Goal: Transaction & Acquisition: Purchase product/service

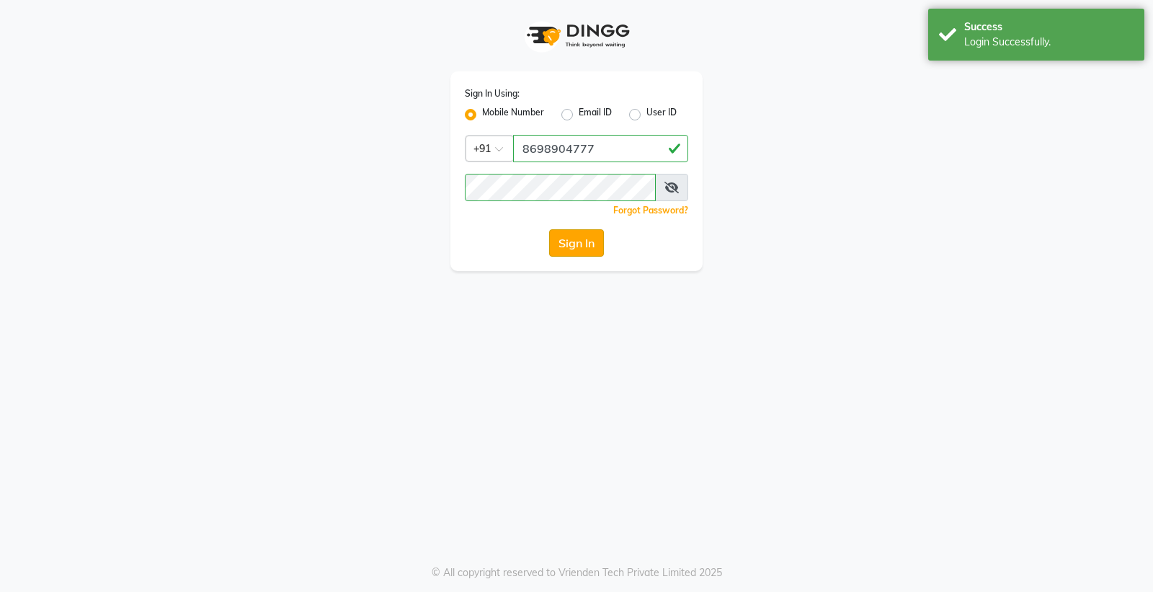
click at [568, 245] on button "Sign In" at bounding box center [576, 242] width 55 height 27
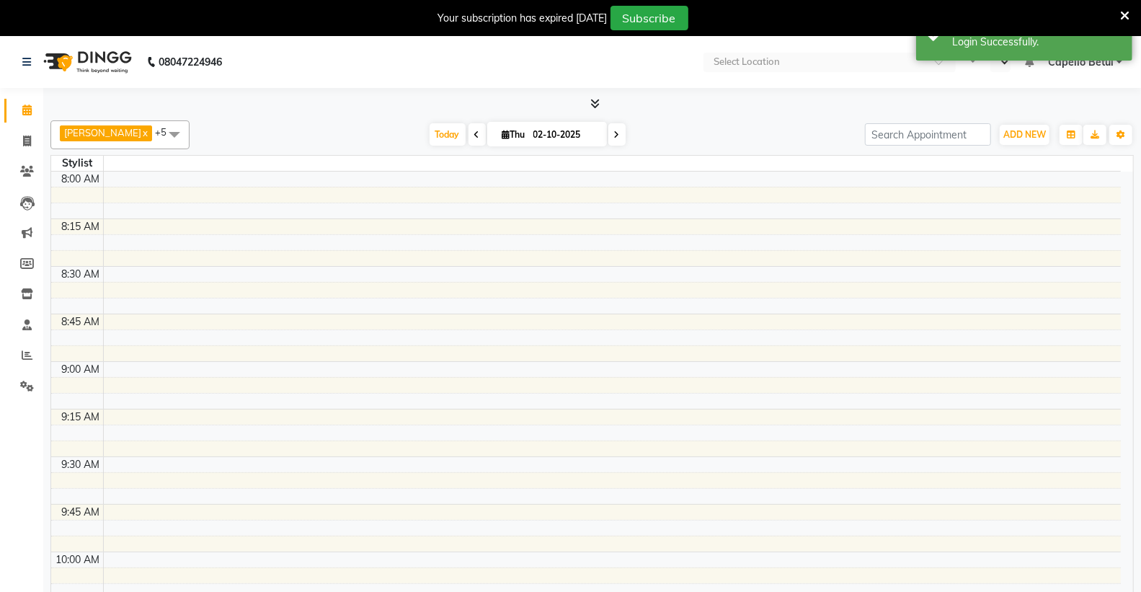
click at [1121, 11] on icon at bounding box center [1124, 15] width 9 height 13
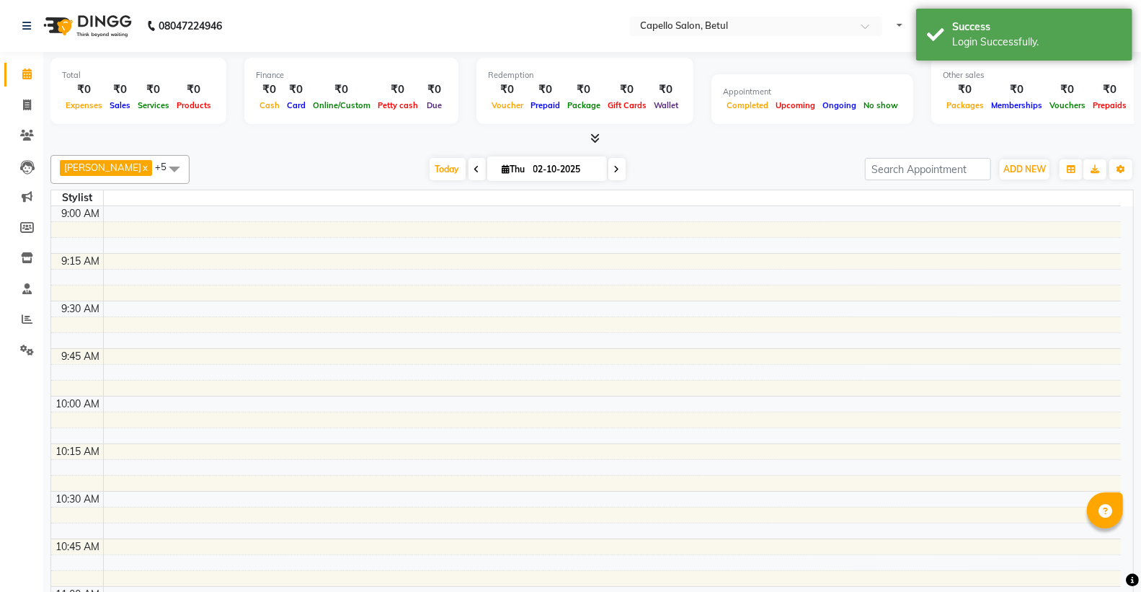
select select "en"
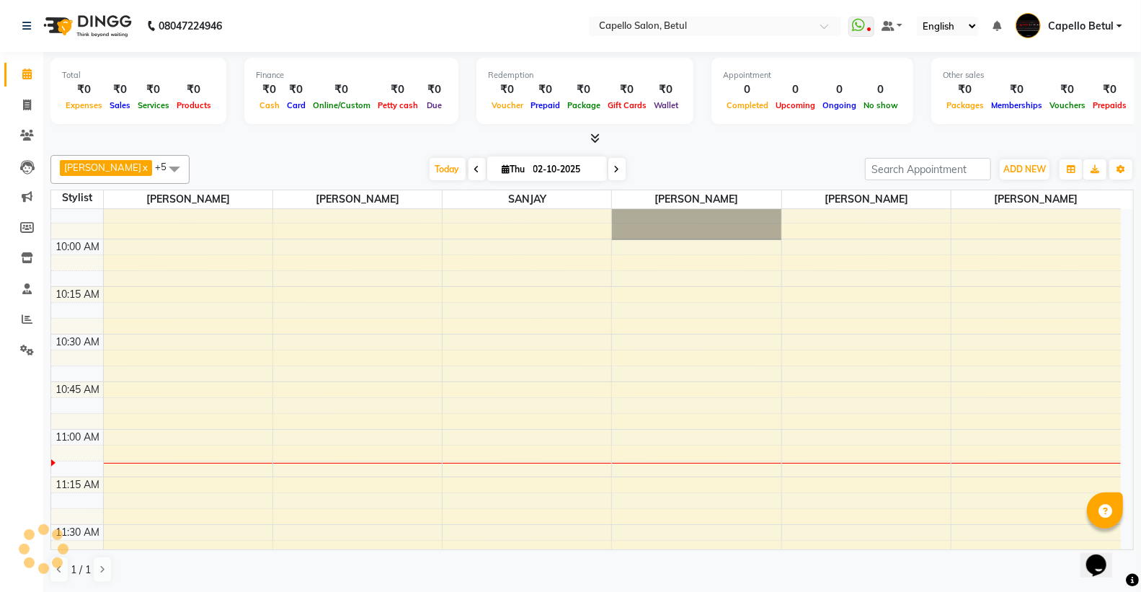
scroll to position [240, 0]
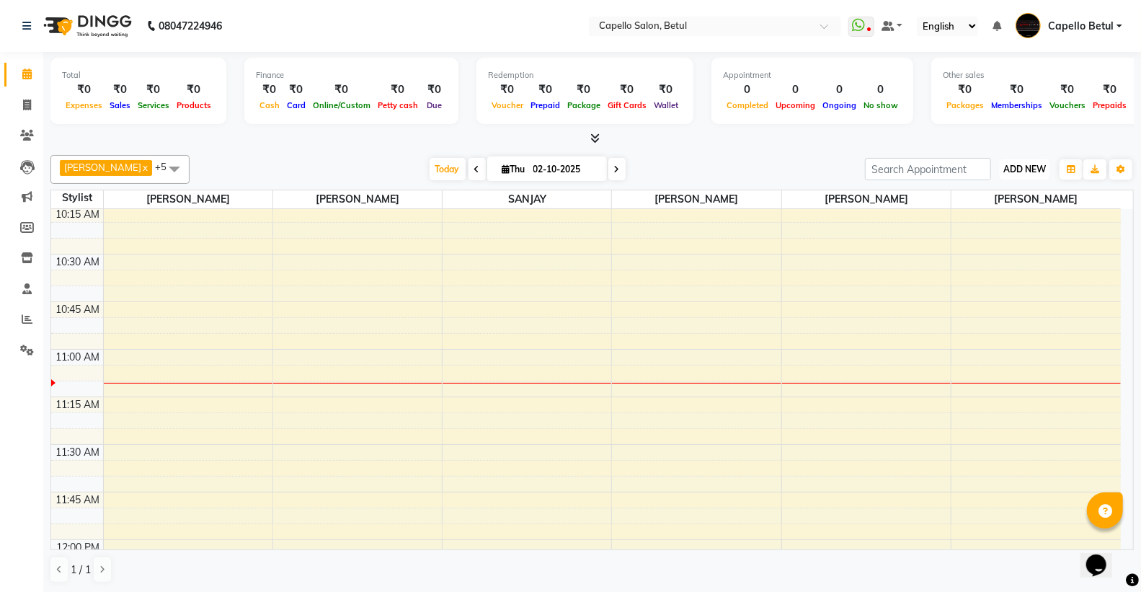
click at [1016, 161] on button "ADD NEW Toggle Dropdown" at bounding box center [1025, 169] width 50 height 20
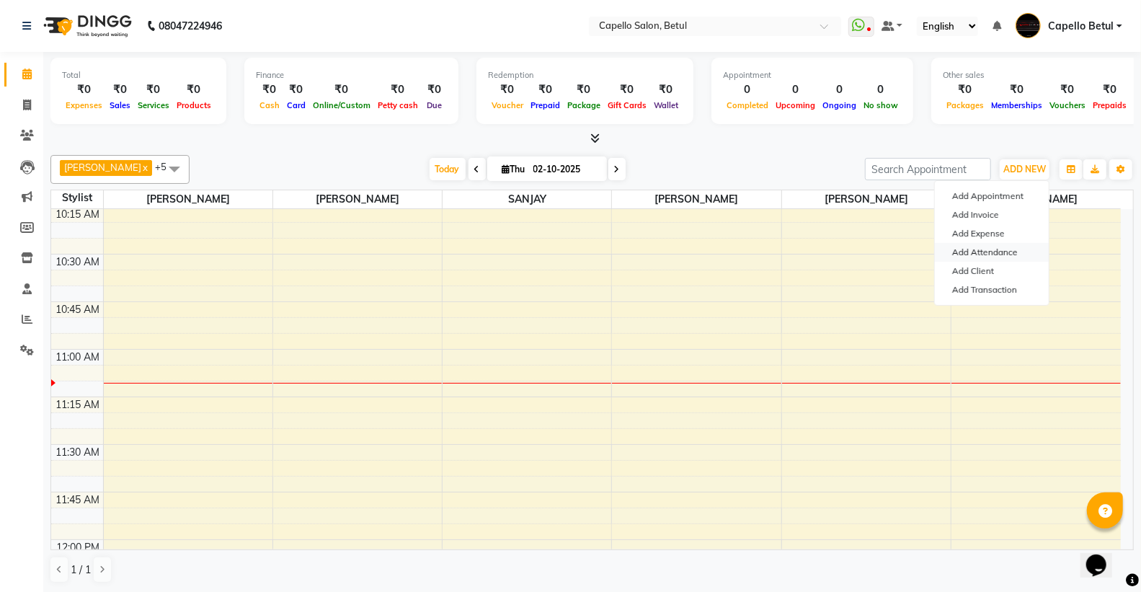
click at [1012, 255] on link "Add Attendance" at bounding box center [992, 252] width 114 height 19
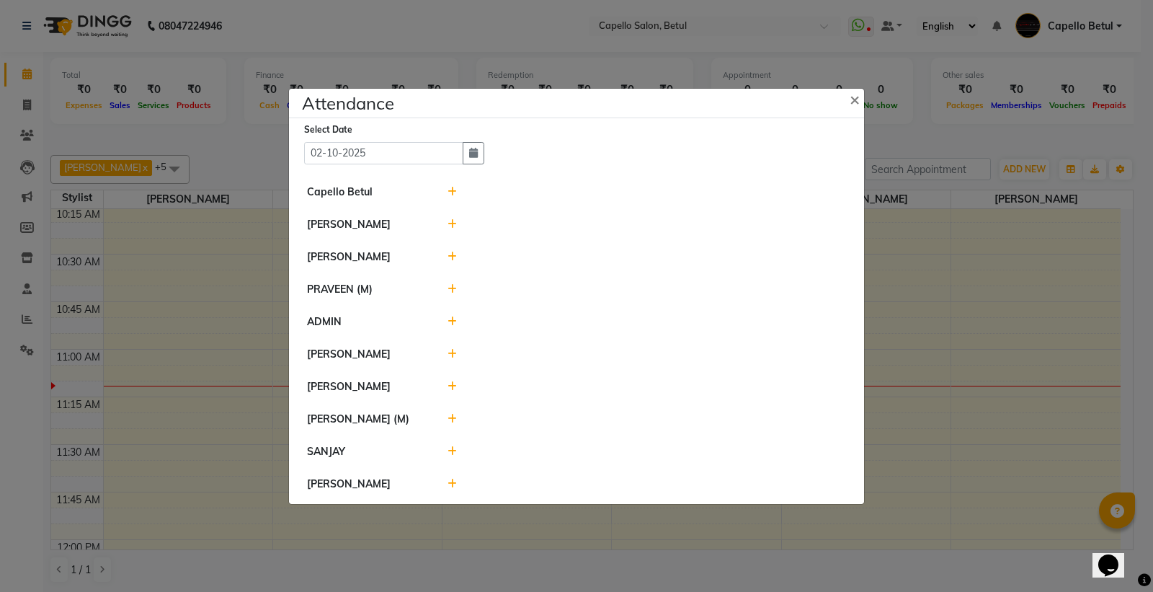
click at [453, 188] on icon at bounding box center [452, 192] width 9 height 10
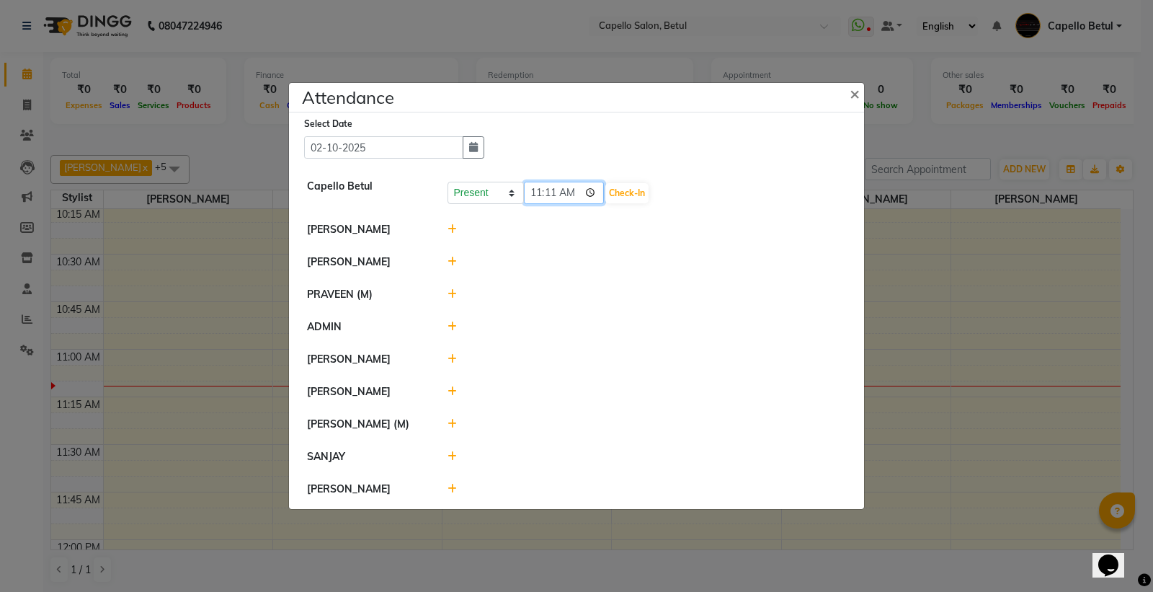
click at [598, 192] on input "11:11" at bounding box center [564, 193] width 81 height 22
type input "10:50"
click at [641, 182] on div "Present Absent Late Half Day Weekly Off 10:50 Check-In" at bounding box center [647, 193] width 399 height 23
click at [625, 192] on button "Check-In" at bounding box center [626, 193] width 43 height 20
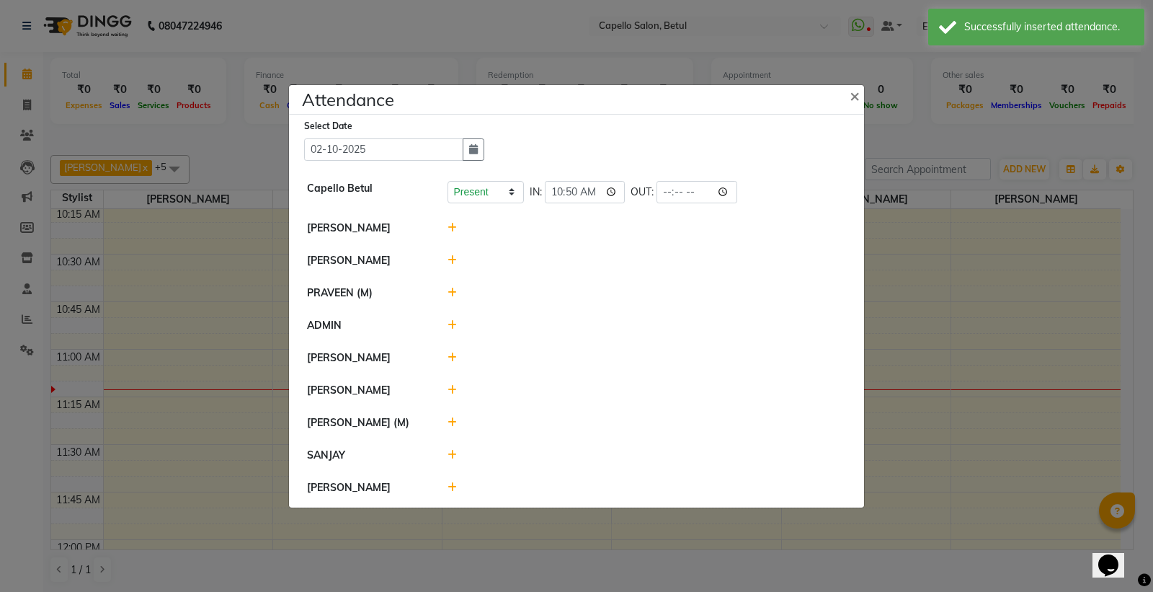
click at [452, 223] on icon at bounding box center [452, 228] width 9 height 10
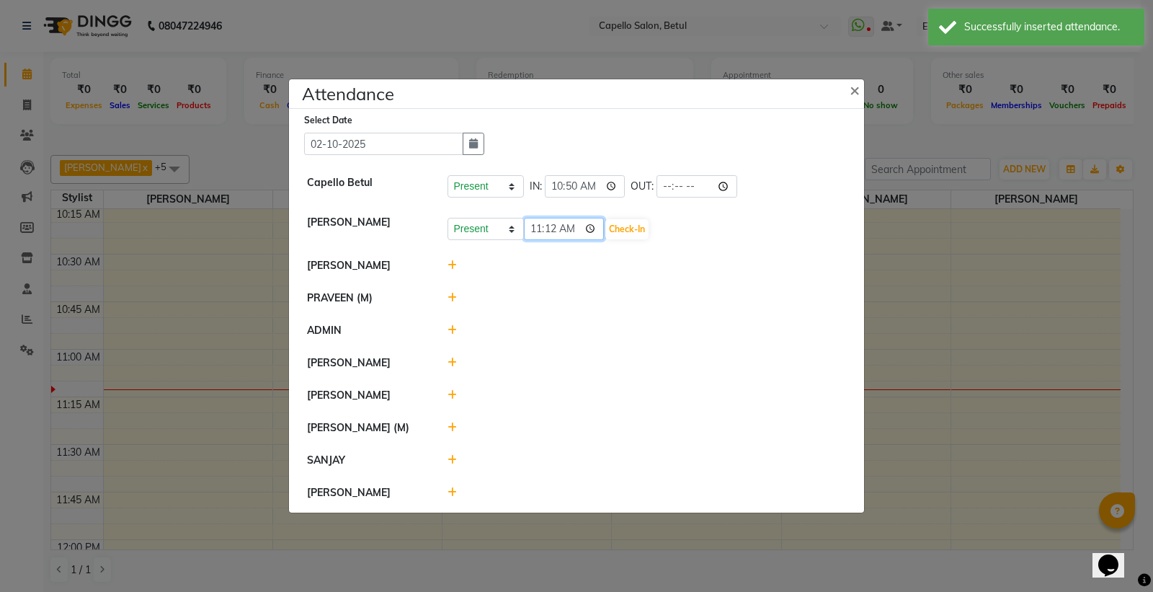
click at [594, 236] on input "11:12" at bounding box center [564, 229] width 81 height 22
click at [586, 228] on input "11:12" at bounding box center [564, 229] width 81 height 22
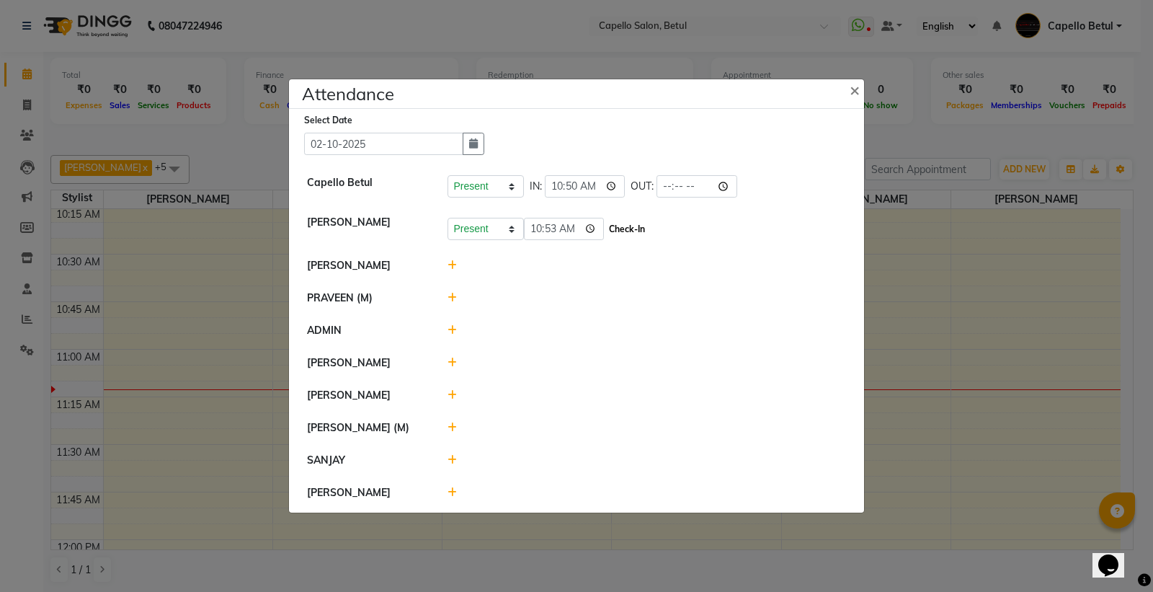
type input "10:53"
click at [626, 232] on button "Check-In" at bounding box center [626, 229] width 43 height 20
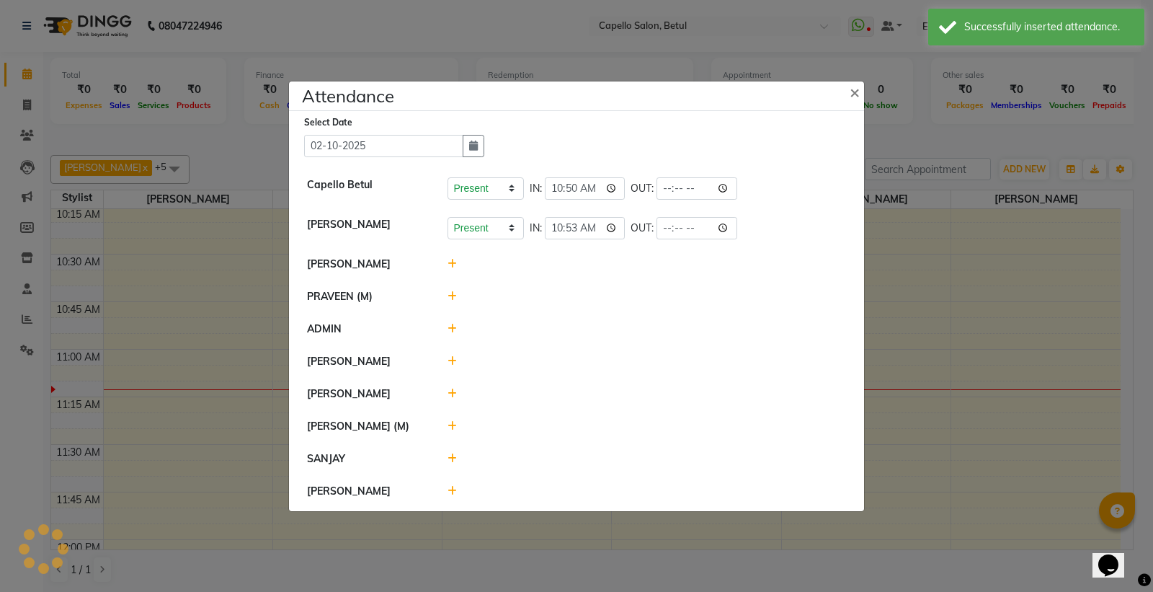
click at [455, 263] on icon at bounding box center [452, 264] width 9 height 10
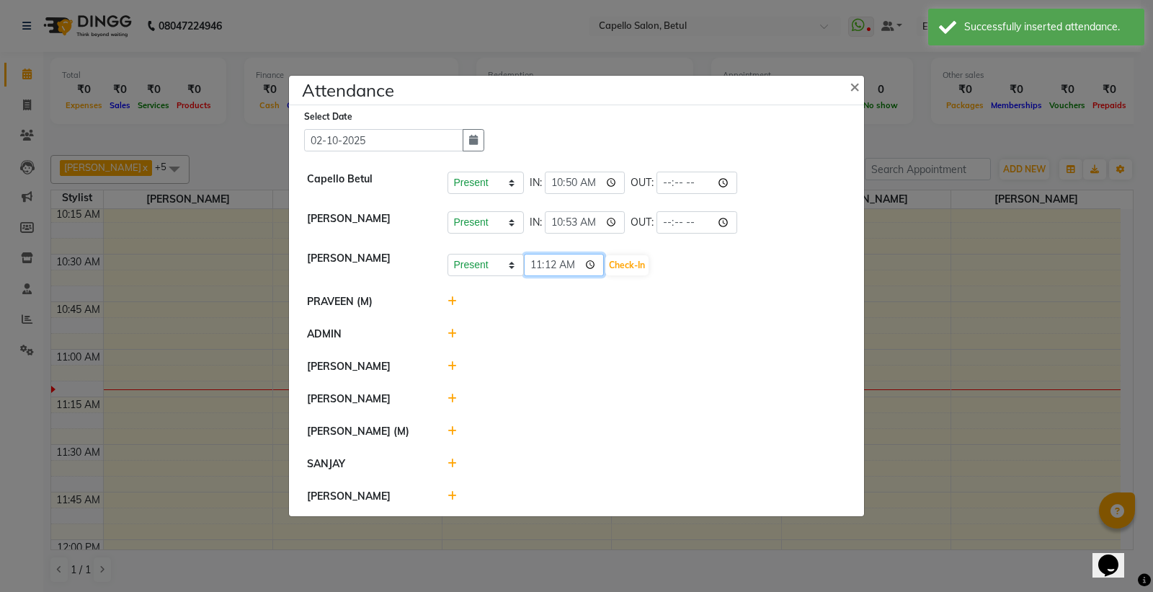
click at [595, 262] on input "11:12" at bounding box center [564, 265] width 81 height 22
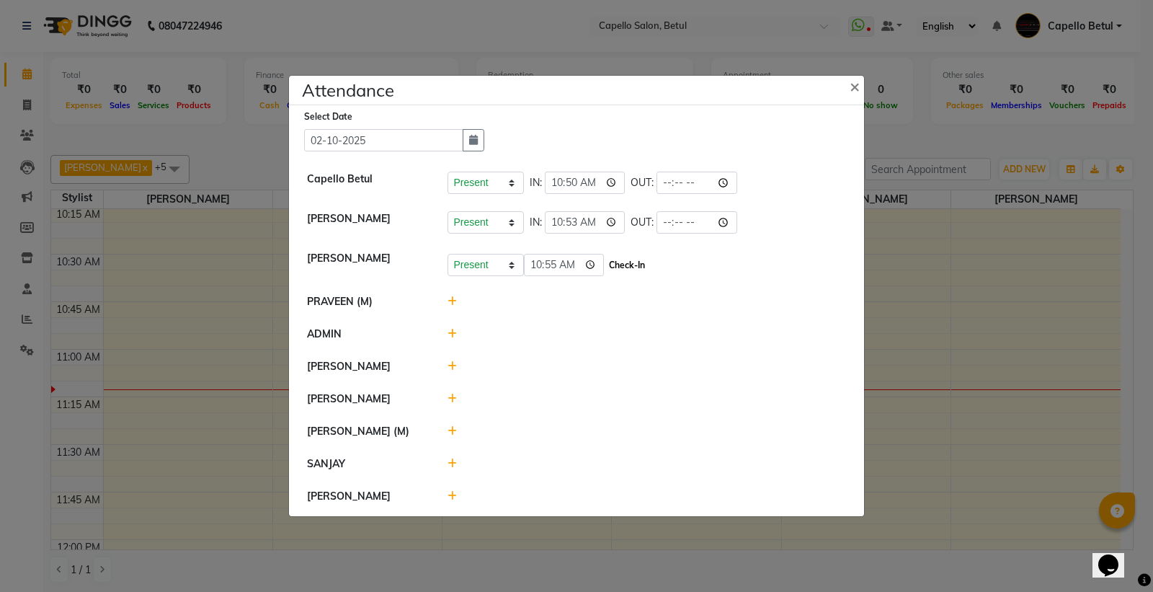
type input "10:55"
click at [623, 262] on button "Check-In" at bounding box center [626, 265] width 43 height 20
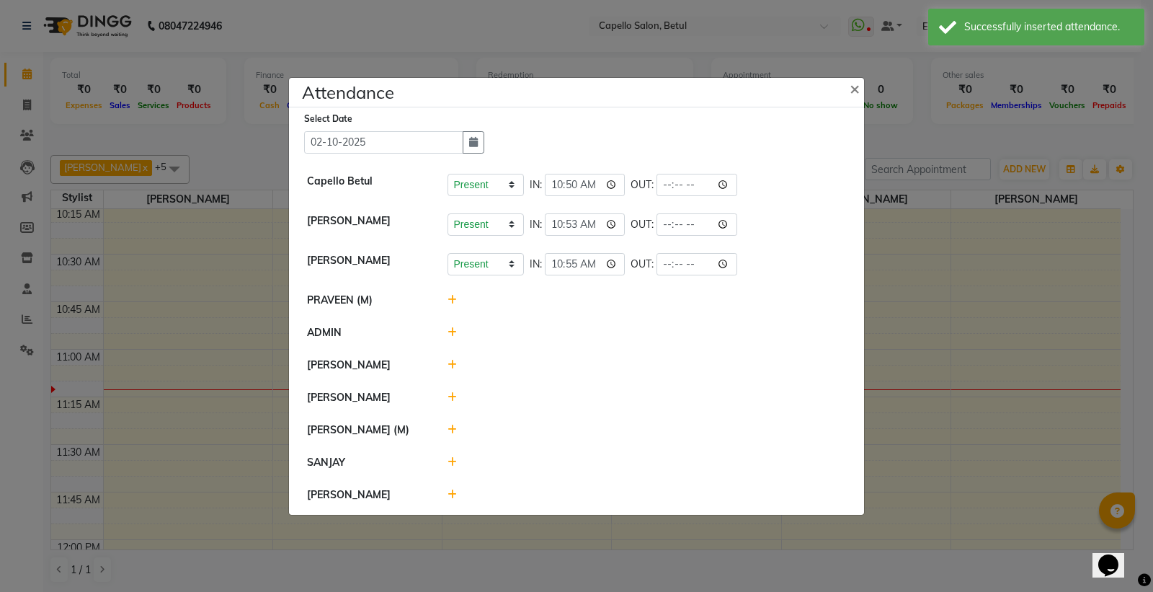
click at [450, 327] on icon at bounding box center [452, 332] width 9 height 10
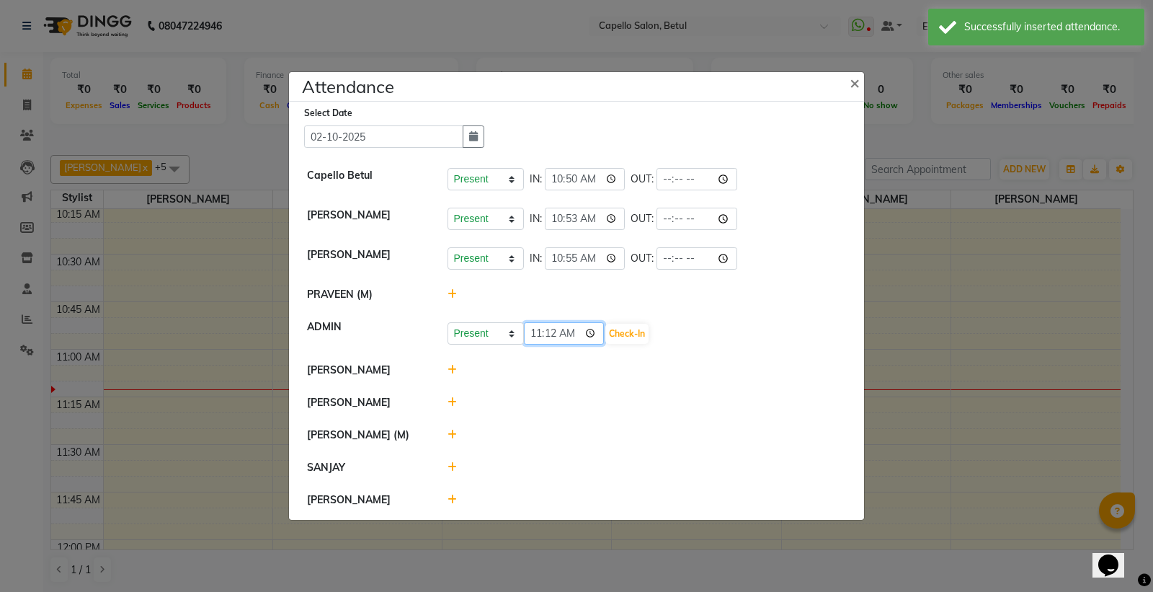
click at [591, 335] on input "11:12" at bounding box center [564, 333] width 81 height 22
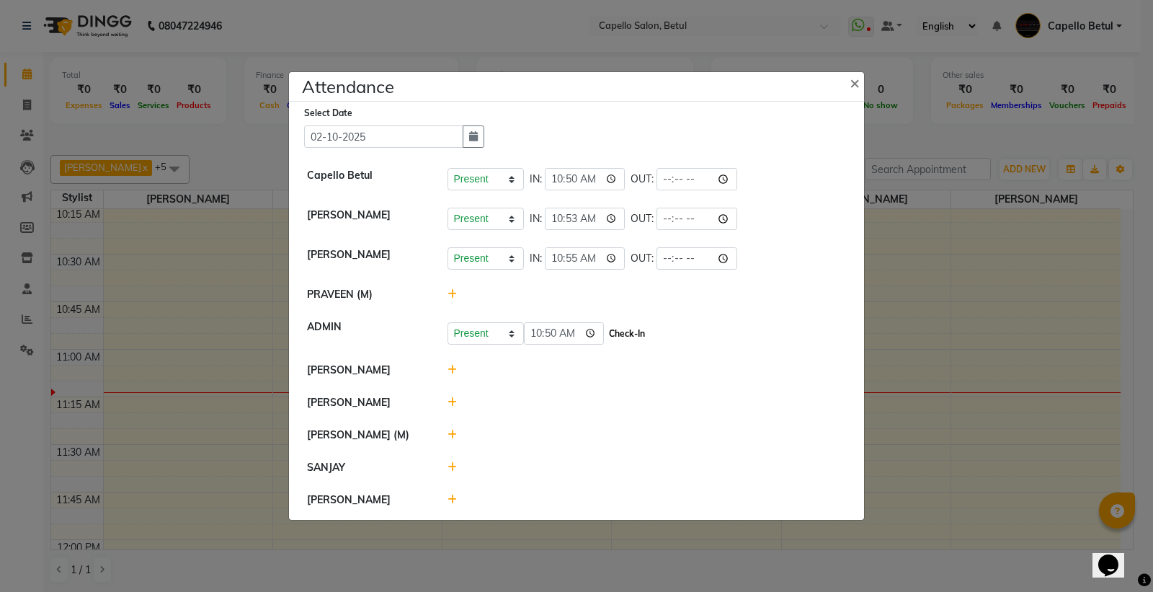
type input "10:50"
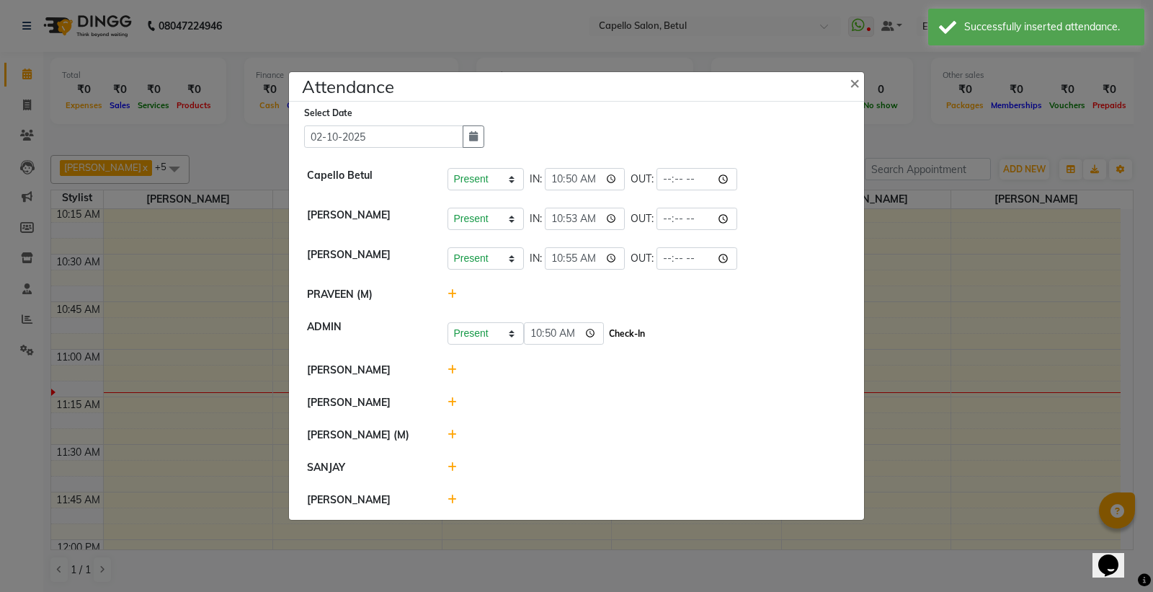
click at [620, 333] on button "Check-In" at bounding box center [626, 334] width 43 height 20
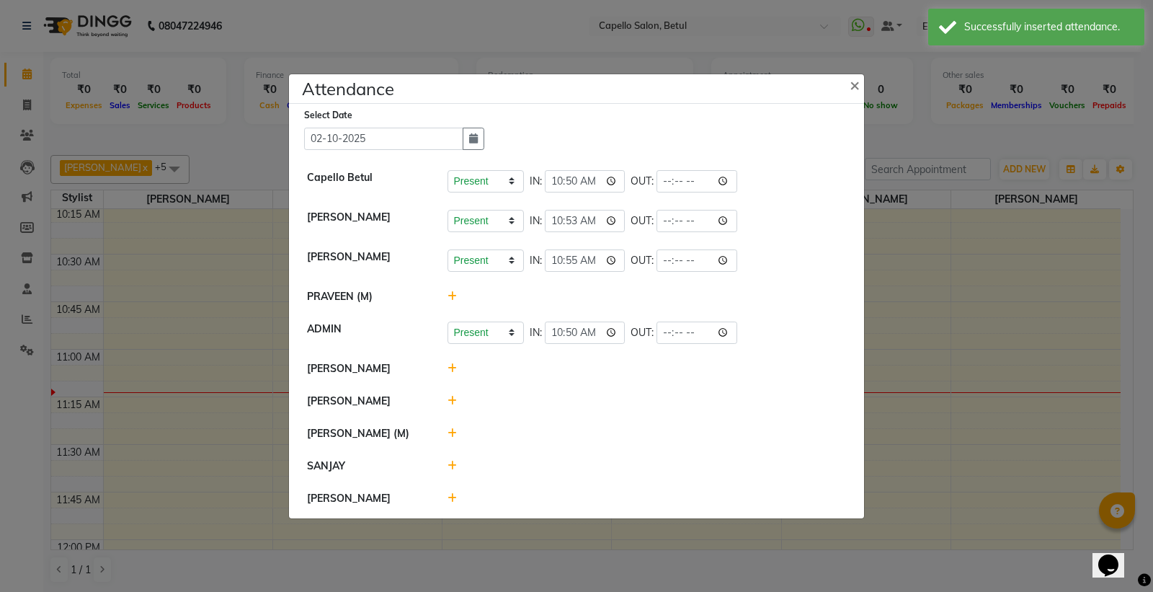
click at [454, 368] on icon at bounding box center [452, 368] width 9 height 10
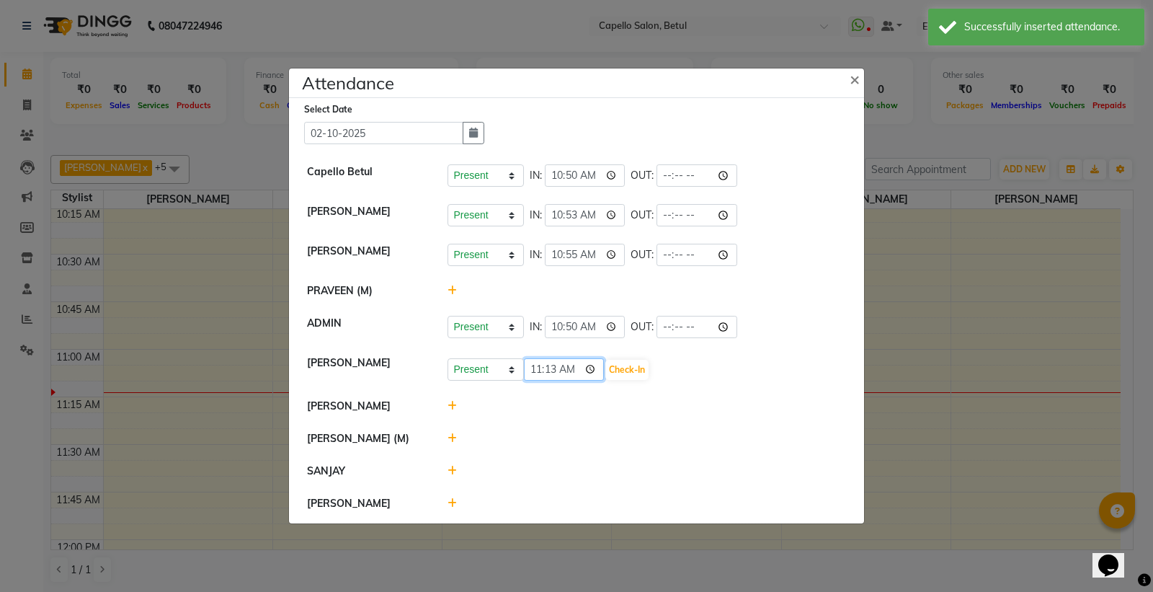
click at [595, 375] on input "11:13" at bounding box center [564, 369] width 81 height 22
type input "11:00"
click at [634, 370] on button "Check-In" at bounding box center [626, 370] width 43 height 20
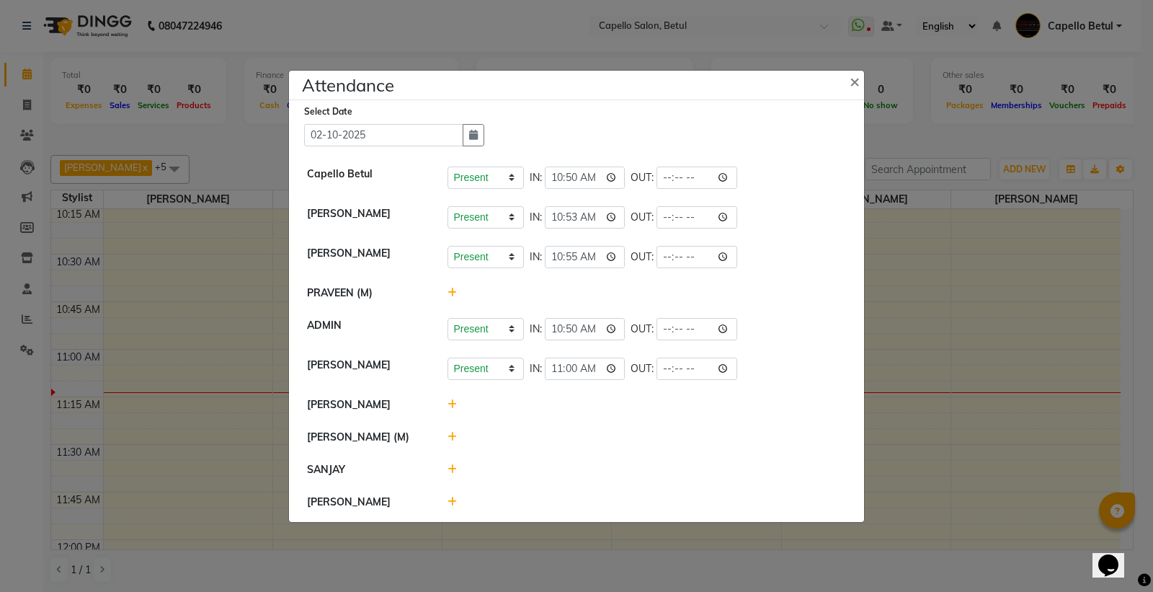
click at [456, 406] on div at bounding box center [647, 404] width 421 height 15
click at [451, 408] on icon at bounding box center [452, 404] width 9 height 10
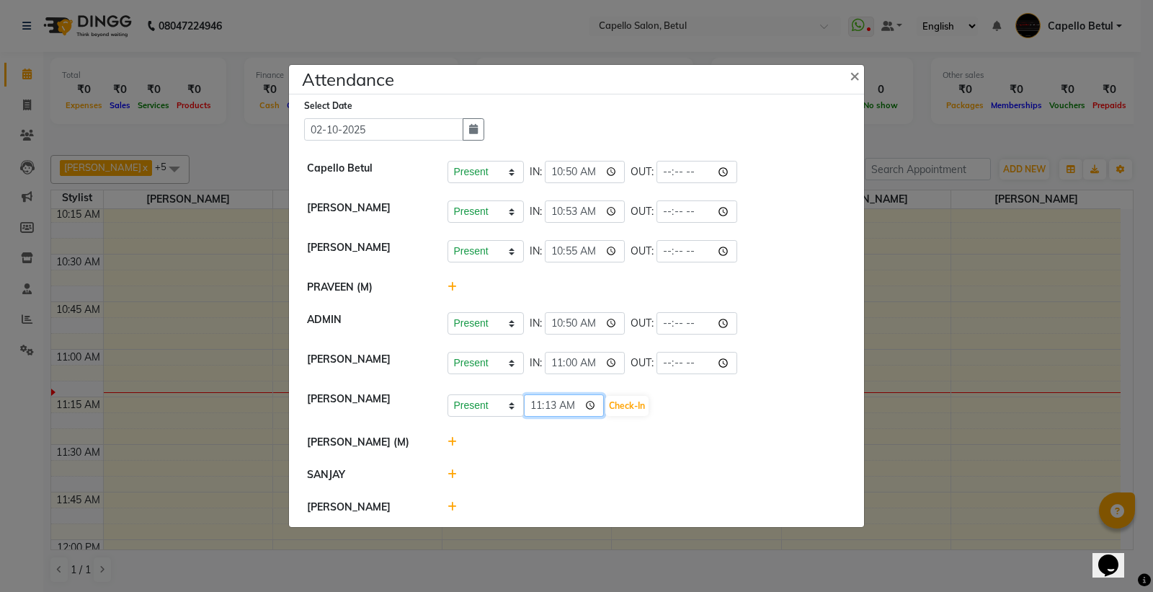
click at [591, 402] on input "11:13" at bounding box center [564, 405] width 81 height 22
type input "10:50"
drag, startPoint x: 622, startPoint y: 406, endPoint x: 613, endPoint y: 412, distance: 10.4
click at [622, 406] on button "Check-In" at bounding box center [626, 406] width 43 height 20
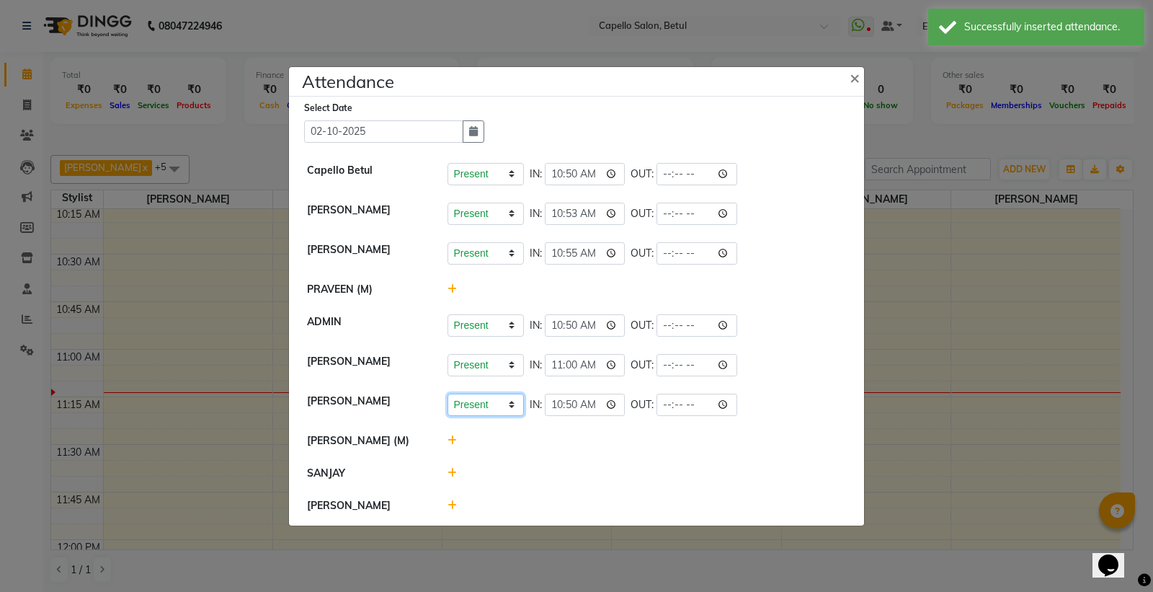
click at [478, 395] on select "Present Absent Late Half Day Weekly Off" at bounding box center [486, 404] width 76 height 22
select select "W"
click at [448, 393] on select "Present Absent Late Half Day Weekly Off" at bounding box center [486, 404] width 76 height 22
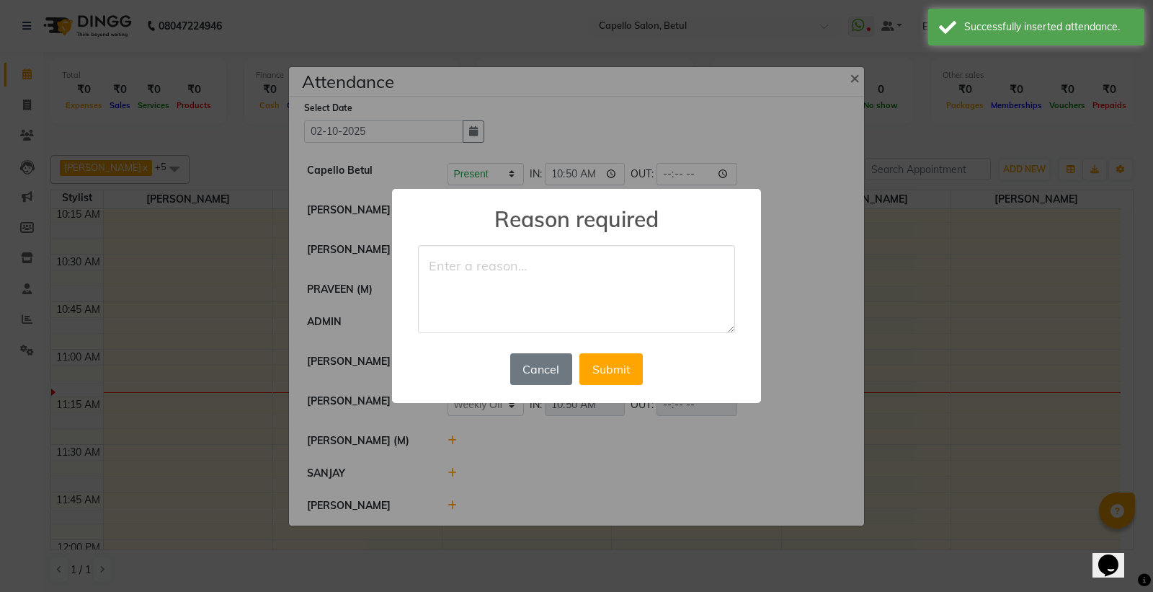
click at [520, 297] on textarea at bounding box center [576, 289] width 317 height 88
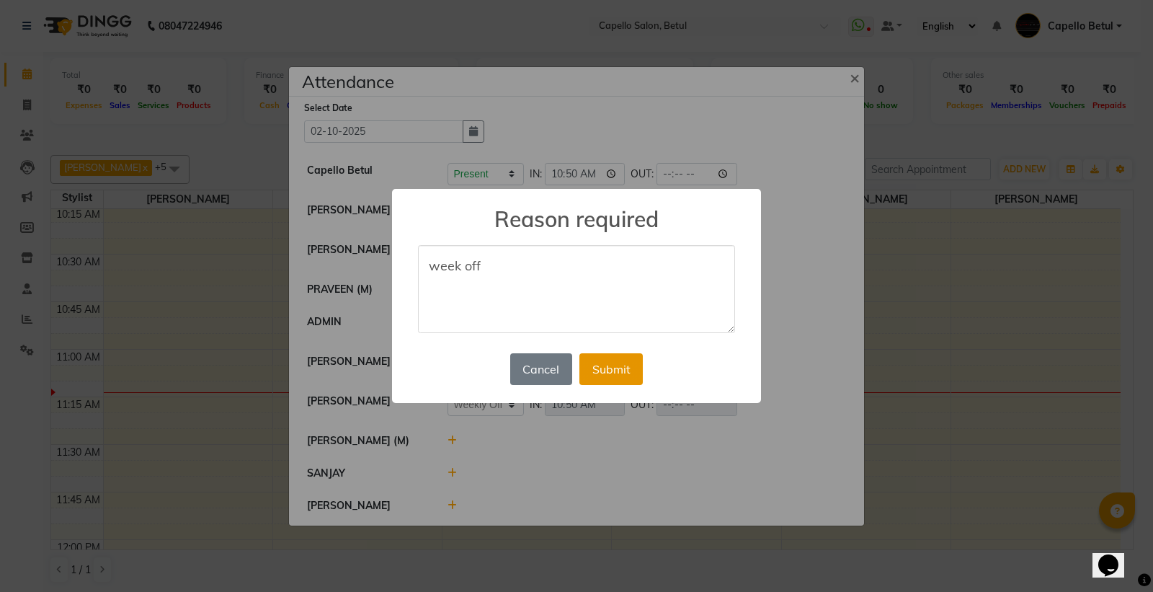
type textarea "week off"
click at [617, 356] on button "Submit" at bounding box center [610, 369] width 63 height 32
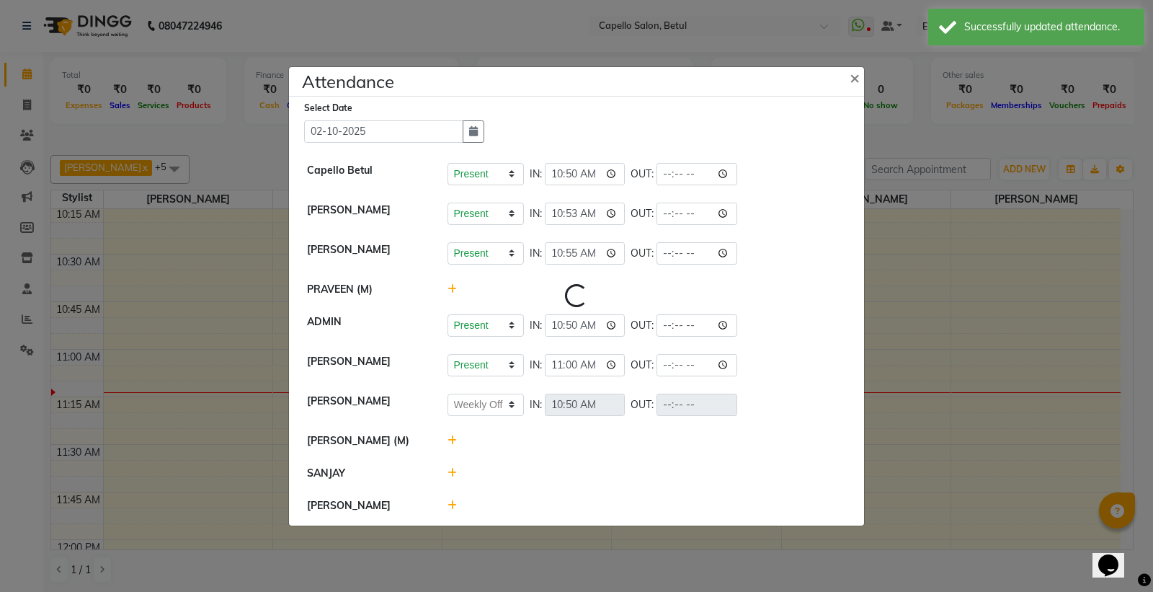
select select "W"
drag, startPoint x: 449, startPoint y: 443, endPoint x: 471, endPoint y: 455, distance: 25.2
click at [449, 444] on icon at bounding box center [452, 440] width 9 height 10
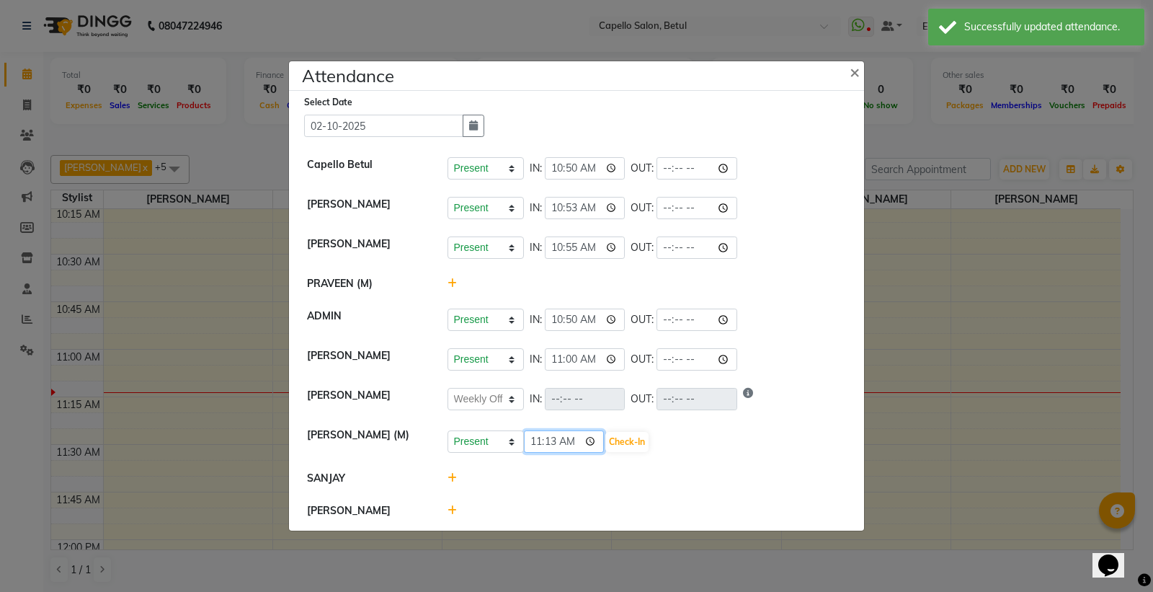
click at [592, 440] on input "11:13" at bounding box center [564, 441] width 81 height 22
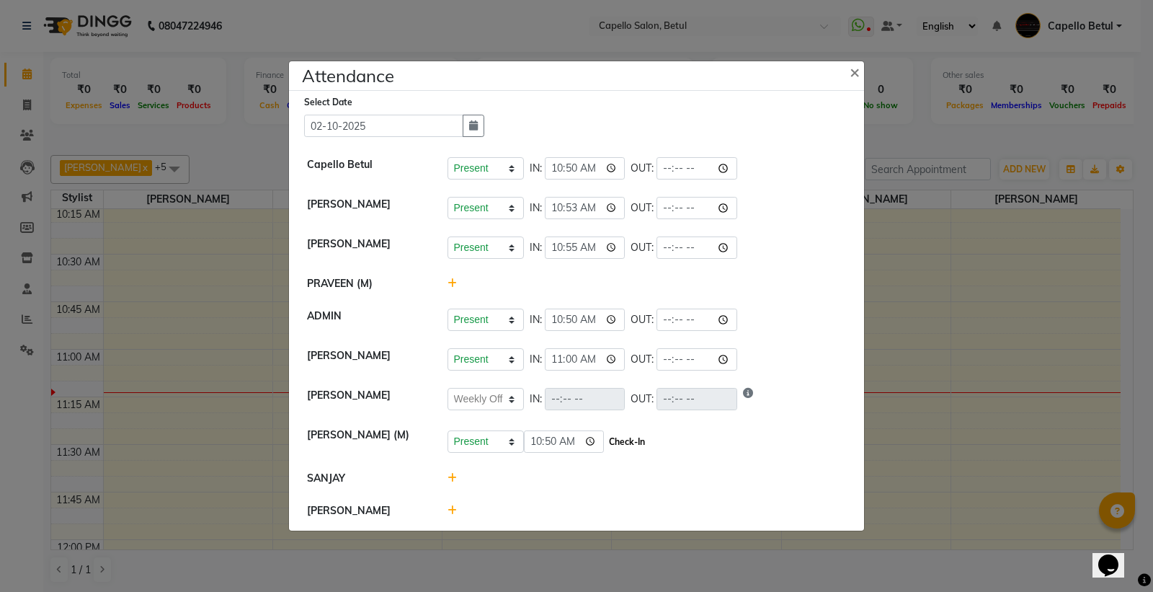
type input "10:50"
click at [623, 442] on button "Check-In" at bounding box center [626, 442] width 43 height 20
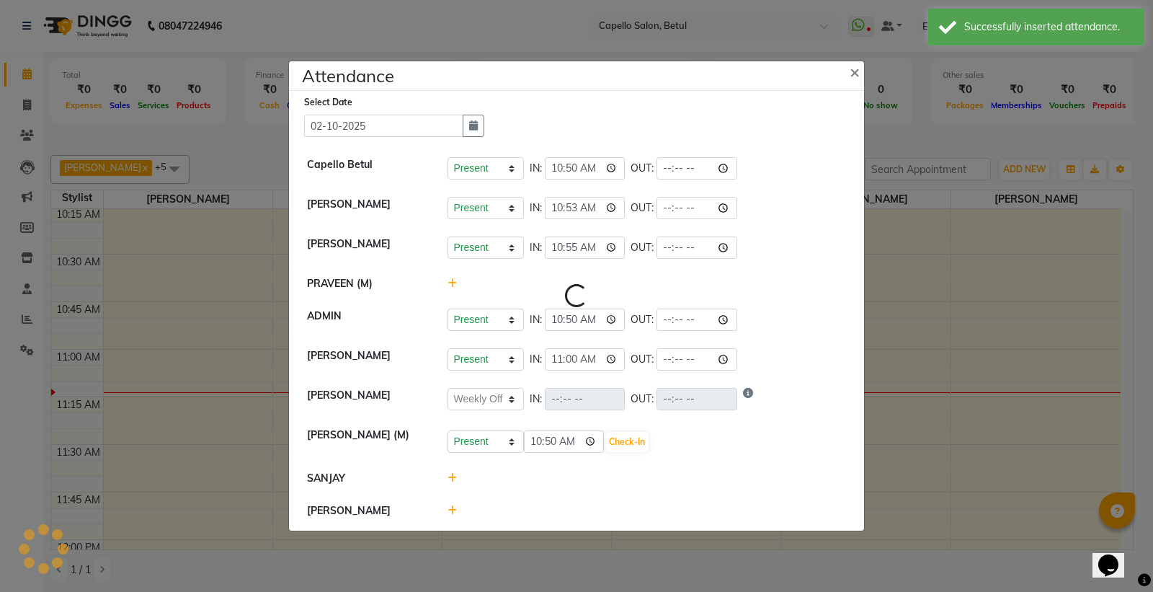
select select "W"
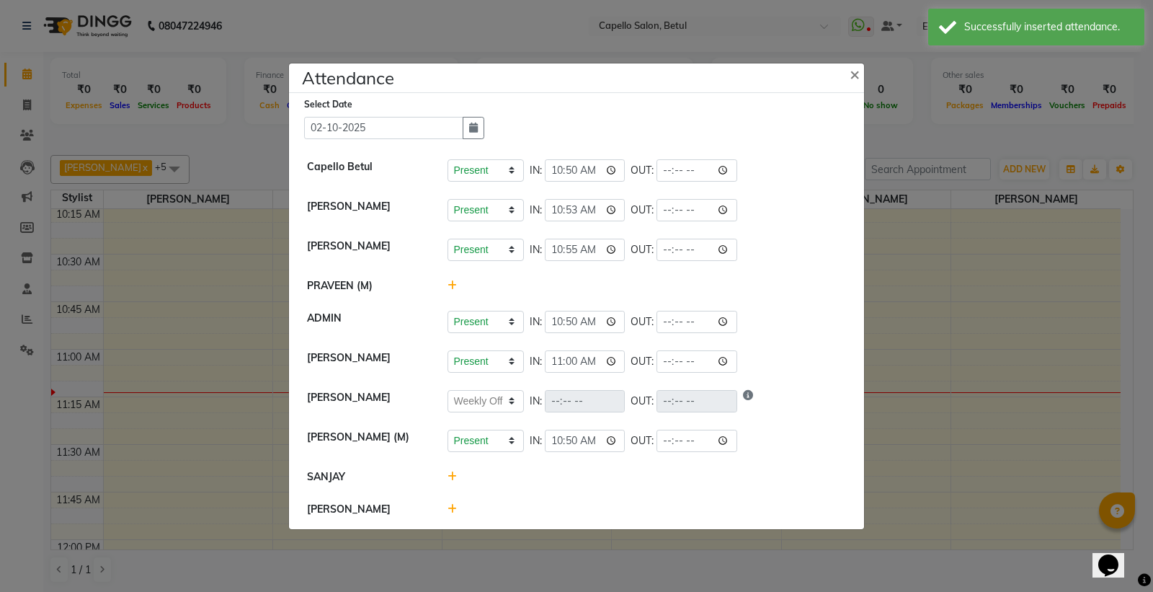
click at [451, 473] on icon at bounding box center [452, 476] width 9 height 10
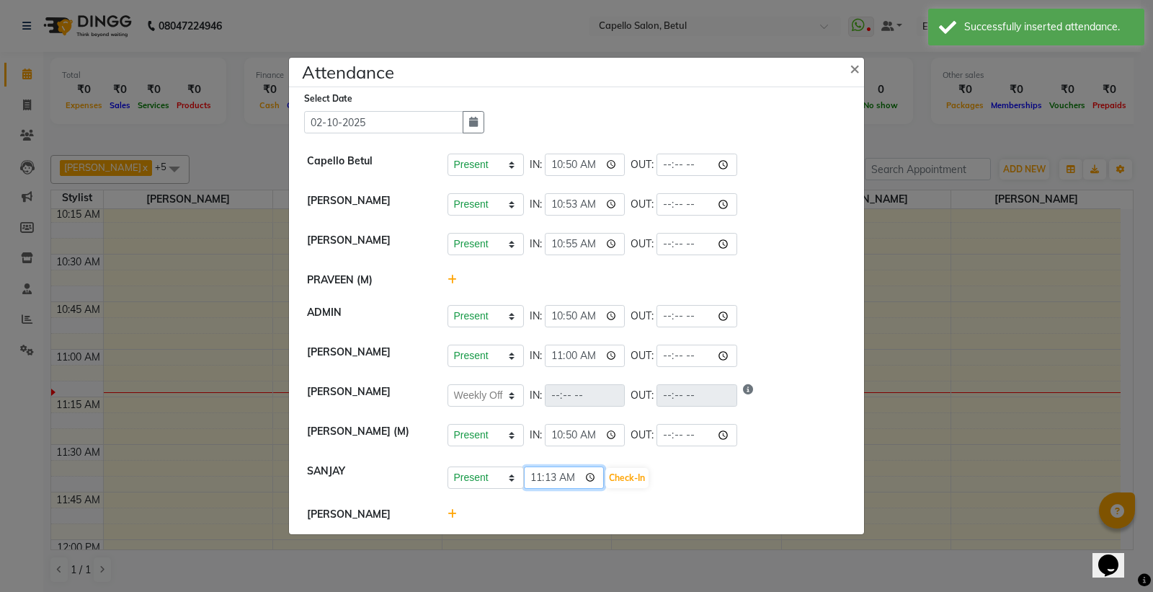
click at [588, 478] on input "11:13" at bounding box center [564, 477] width 81 height 22
click at [471, 477] on select "Present Absent Late Half Day Weekly Off" at bounding box center [486, 477] width 76 height 22
select select "W"
click at [448, 466] on select "Present Absent Late Half Day Weekly Off" at bounding box center [486, 477] width 76 height 22
click at [538, 471] on button "Save" at bounding box center [539, 478] width 28 height 20
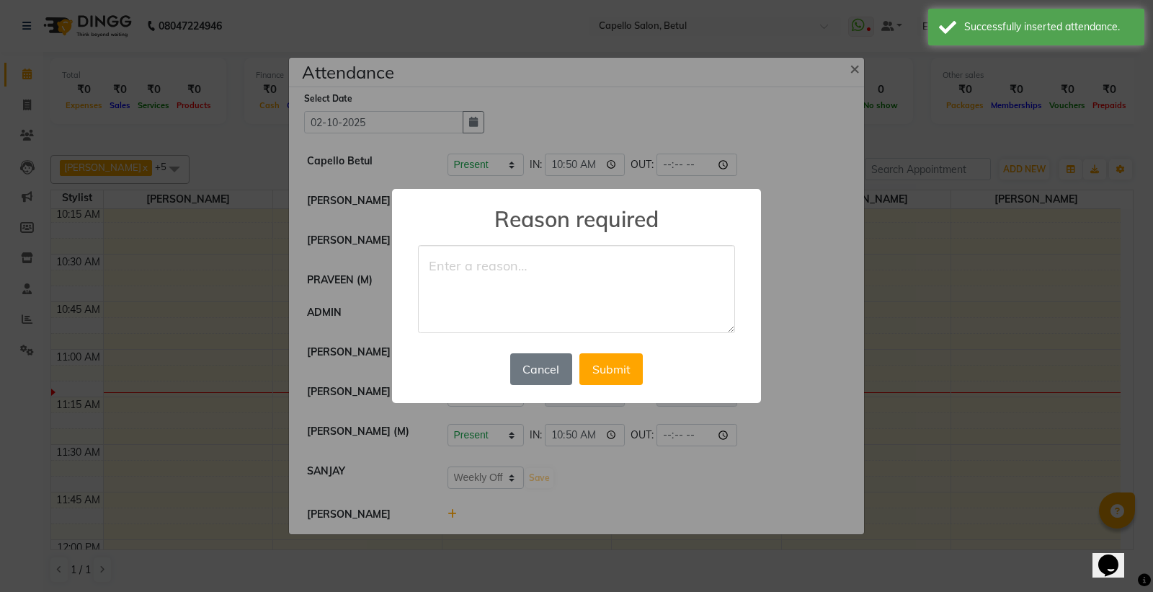
click at [450, 294] on textarea at bounding box center [576, 289] width 317 height 88
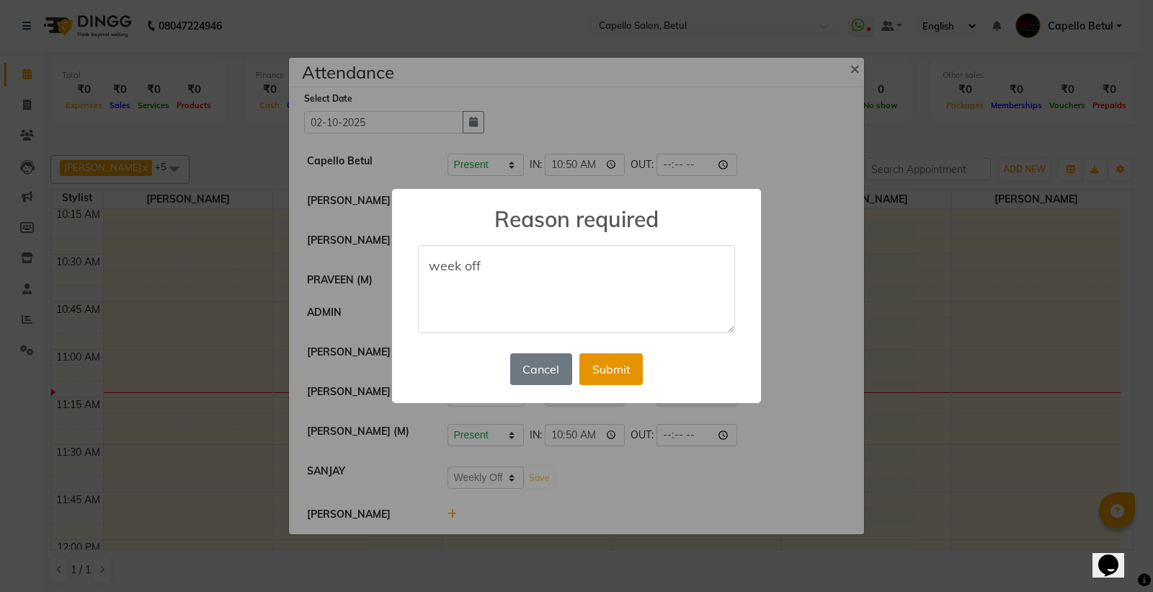
type textarea "week off"
click at [630, 371] on button "Submit" at bounding box center [610, 369] width 63 height 32
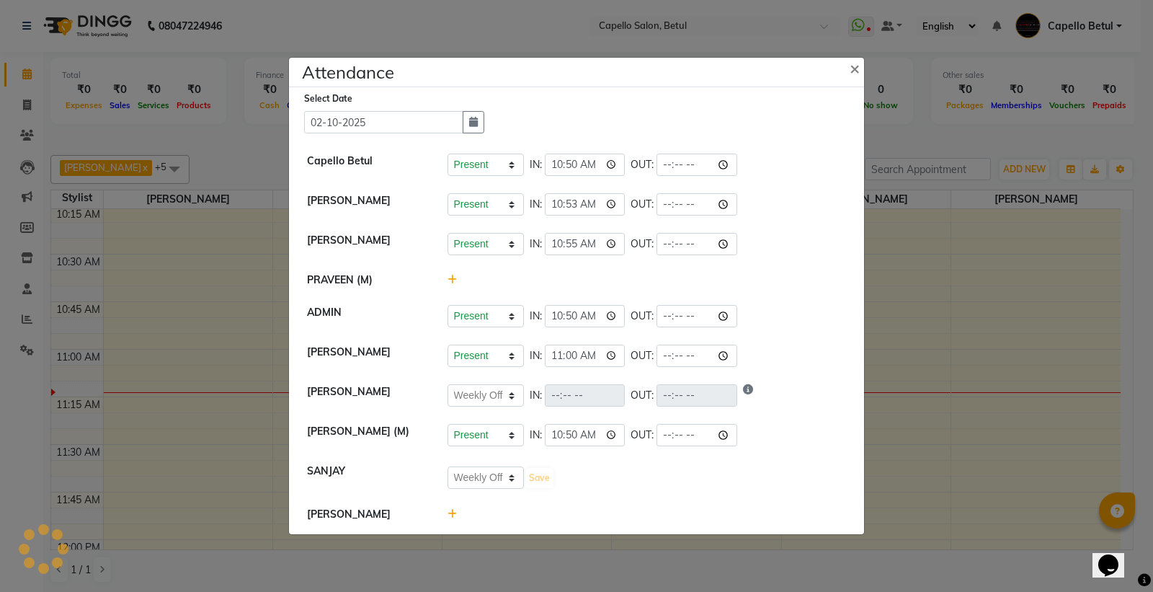
select select "W"
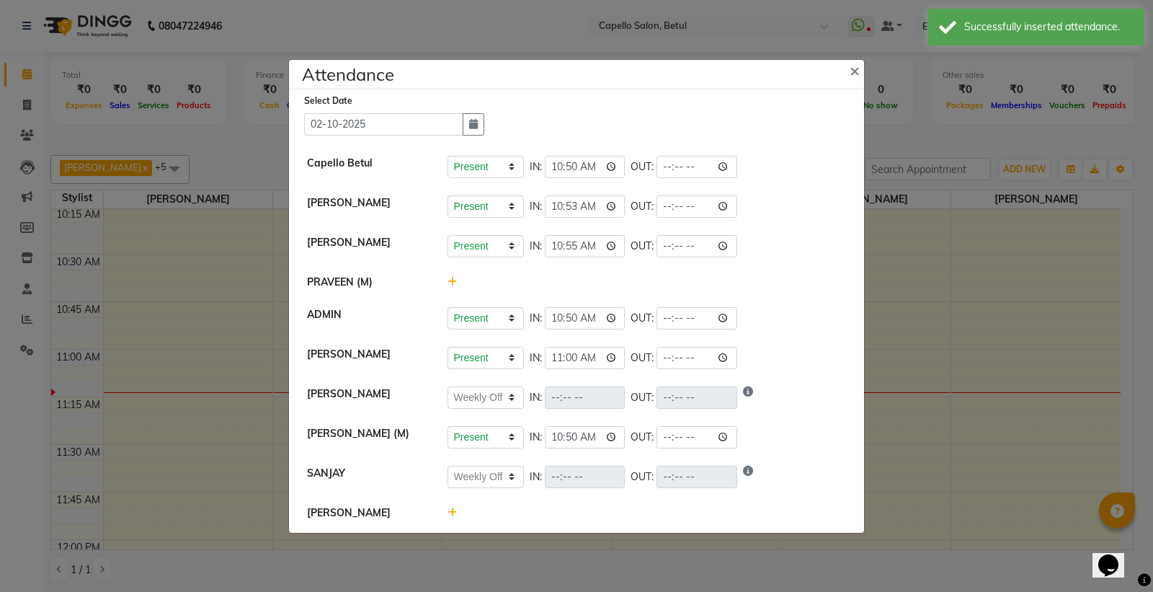
click at [450, 515] on icon at bounding box center [452, 512] width 9 height 10
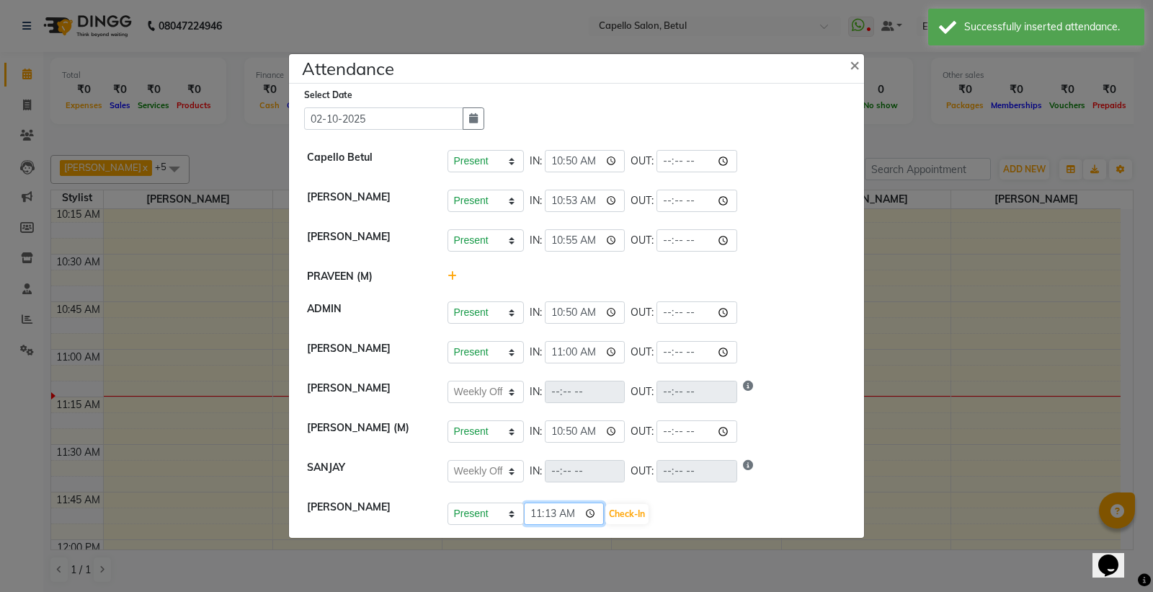
click at [590, 517] on input "11:13" at bounding box center [564, 513] width 81 height 22
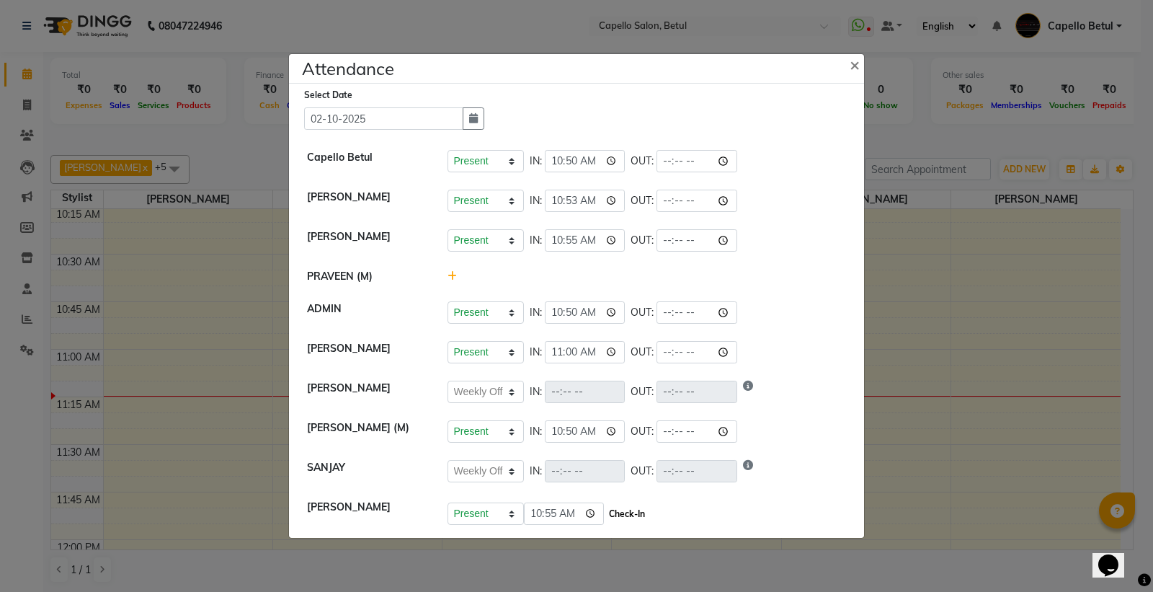
type input "10:55"
click at [623, 510] on button "Check-In" at bounding box center [626, 514] width 43 height 20
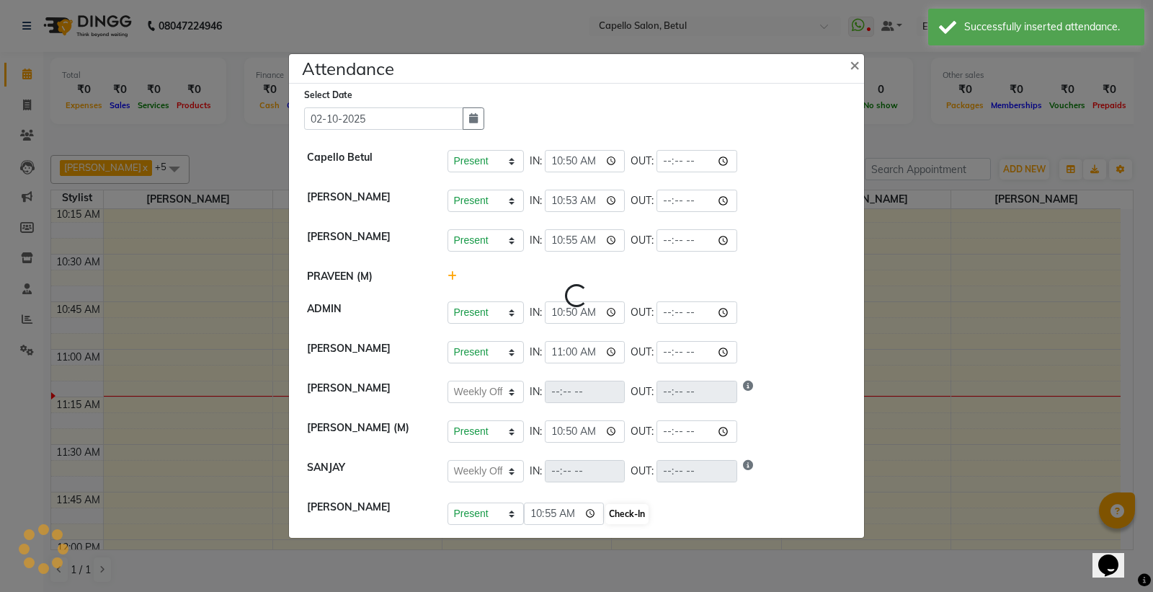
select select "W"
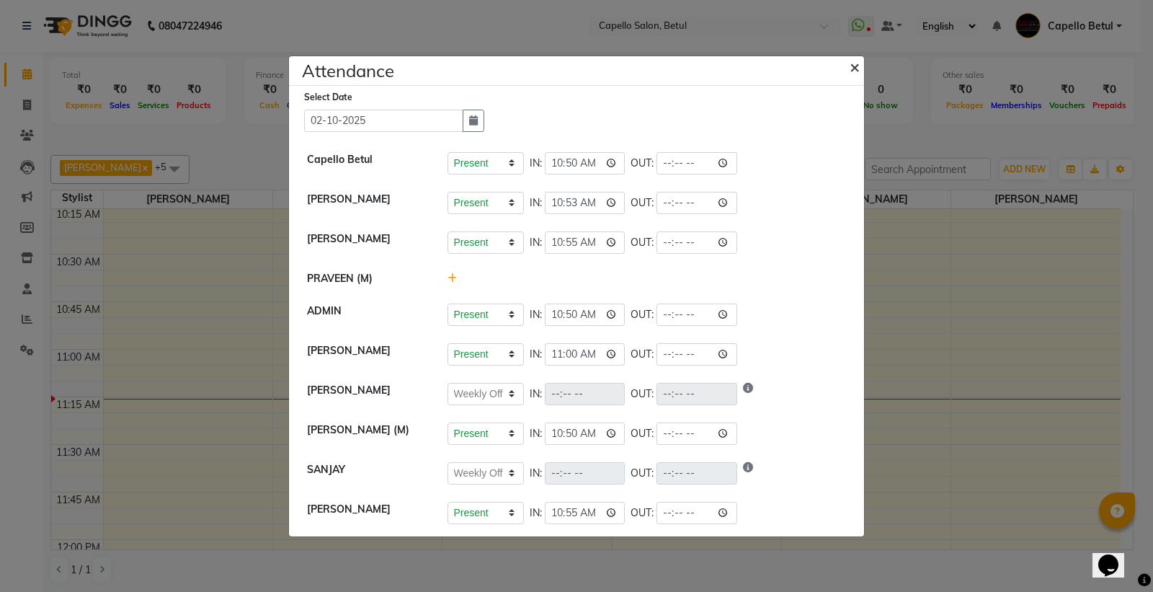
click at [855, 55] on span "×" at bounding box center [855, 66] width 10 height 22
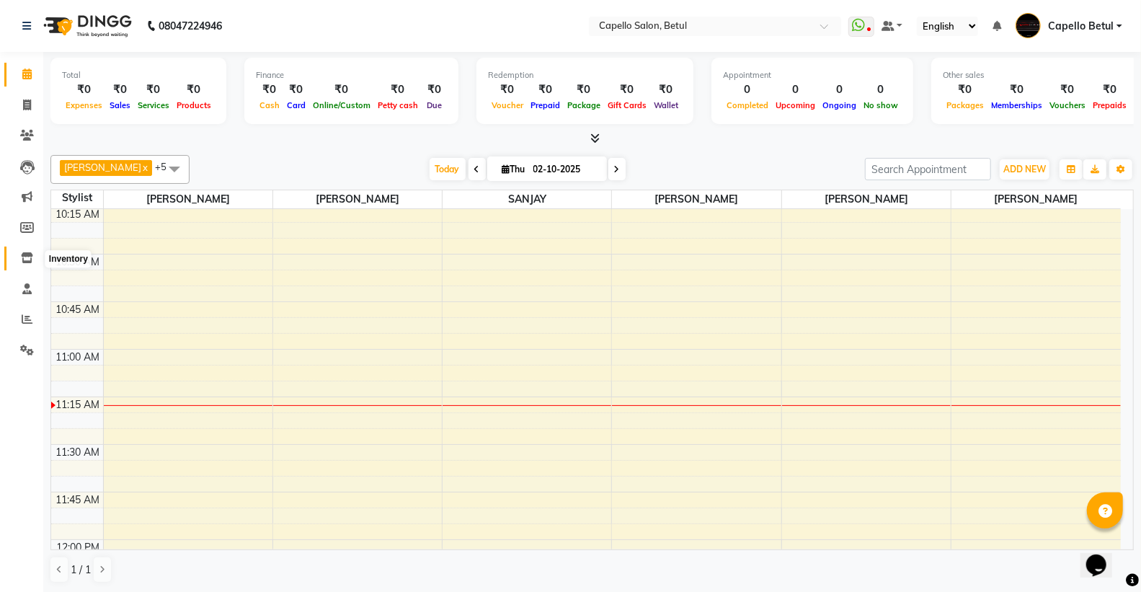
click at [32, 264] on span at bounding box center [26, 258] width 25 height 17
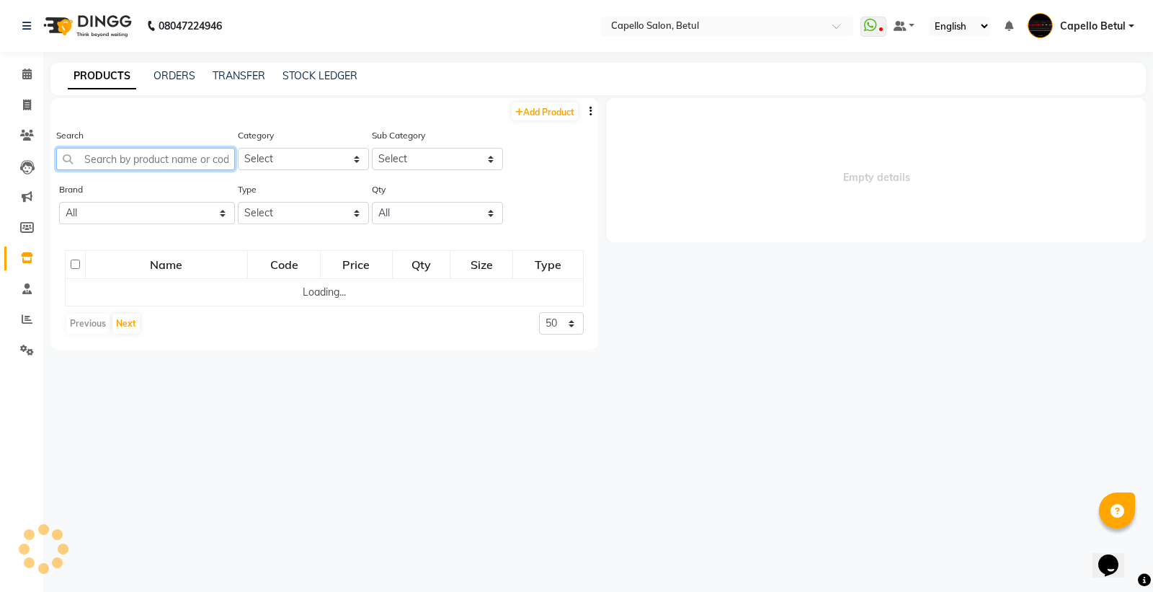
select select
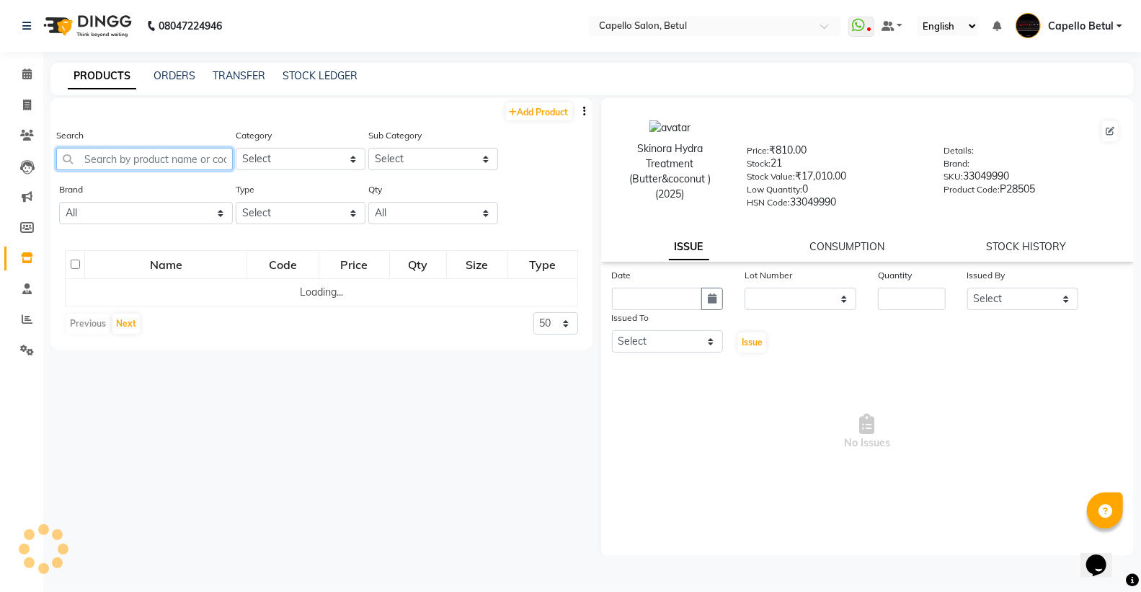
click at [137, 152] on input "text" at bounding box center [144, 159] width 177 height 22
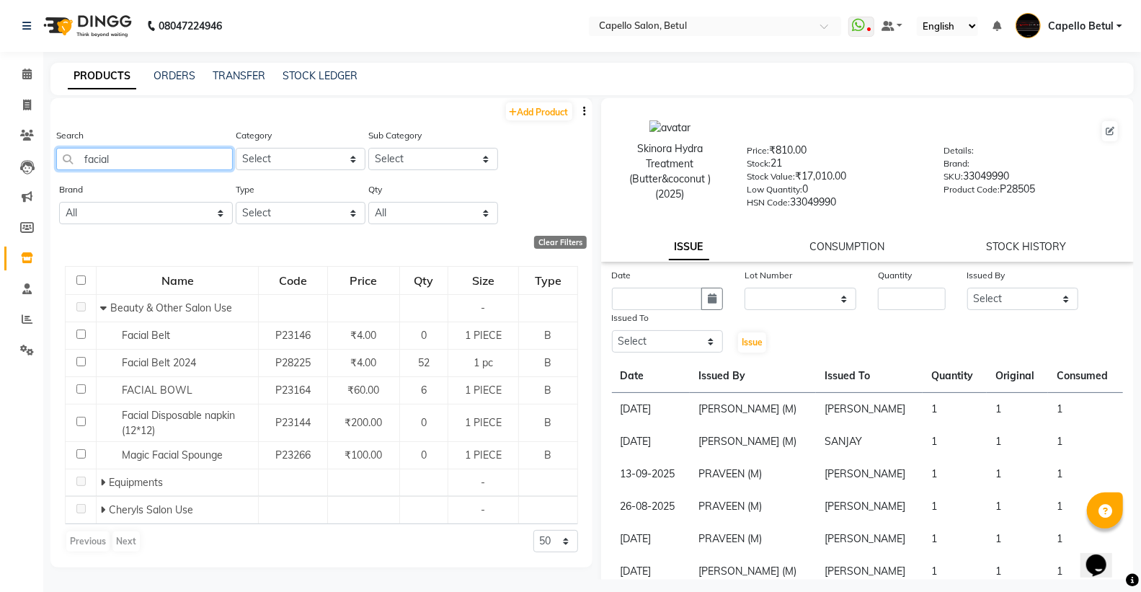
scroll to position [9, 0]
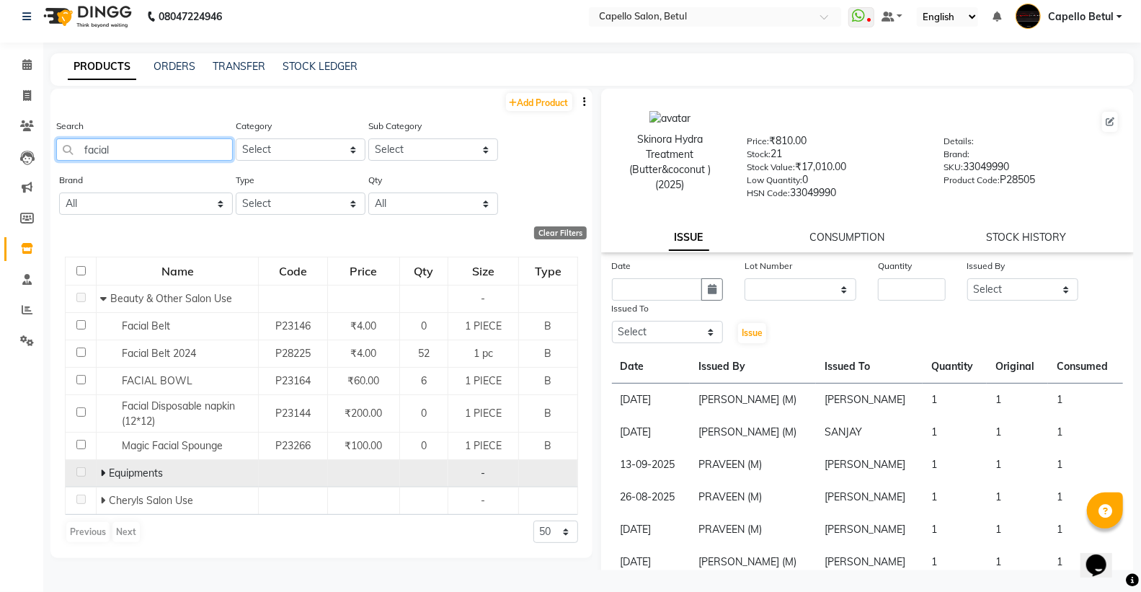
type input "facial"
click at [109, 473] on span "Equipments" at bounding box center [136, 472] width 54 height 13
click at [100, 473] on icon at bounding box center [102, 473] width 5 height 10
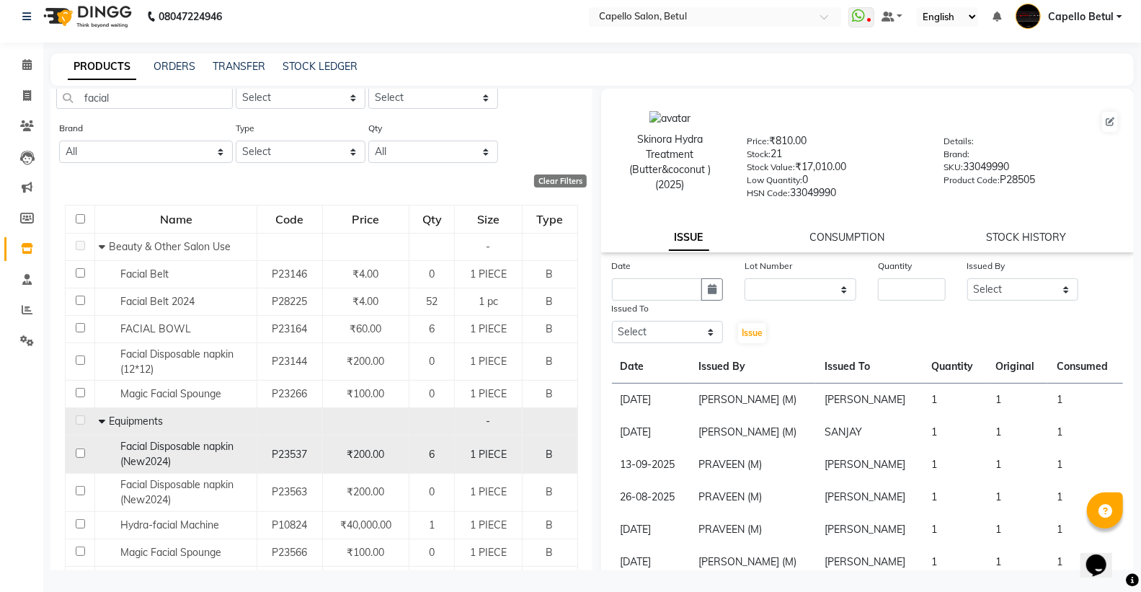
scroll to position [80, 0]
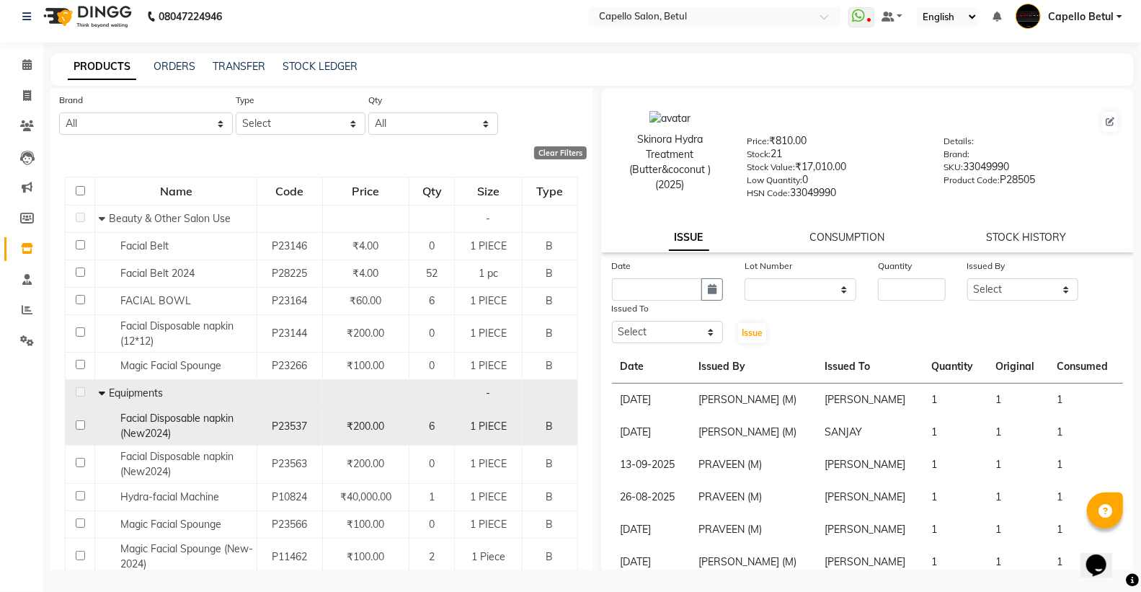
click at [76, 423] on input "checkbox" at bounding box center [80, 424] width 9 height 9
checkbox input "true"
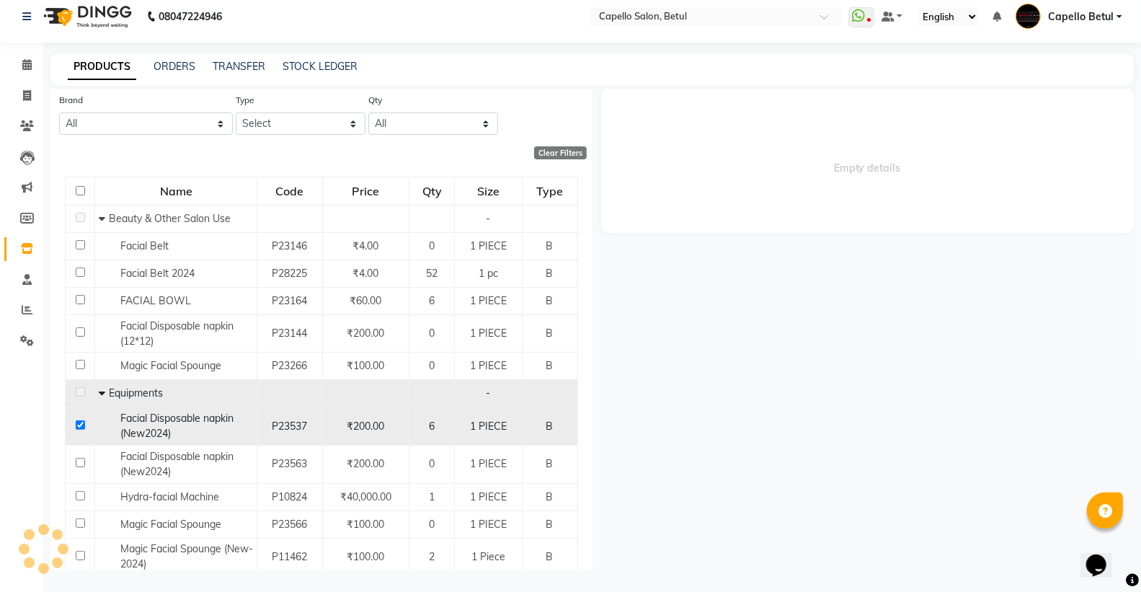
select select
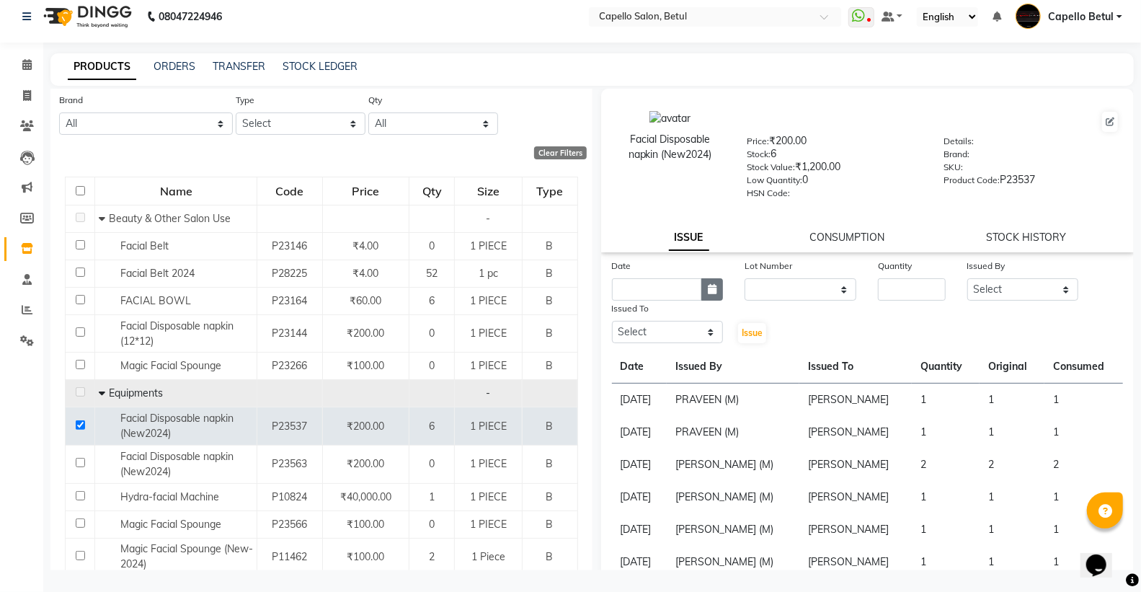
click at [715, 292] on button "button" at bounding box center [712, 289] width 22 height 22
select select "10"
select select "2025"
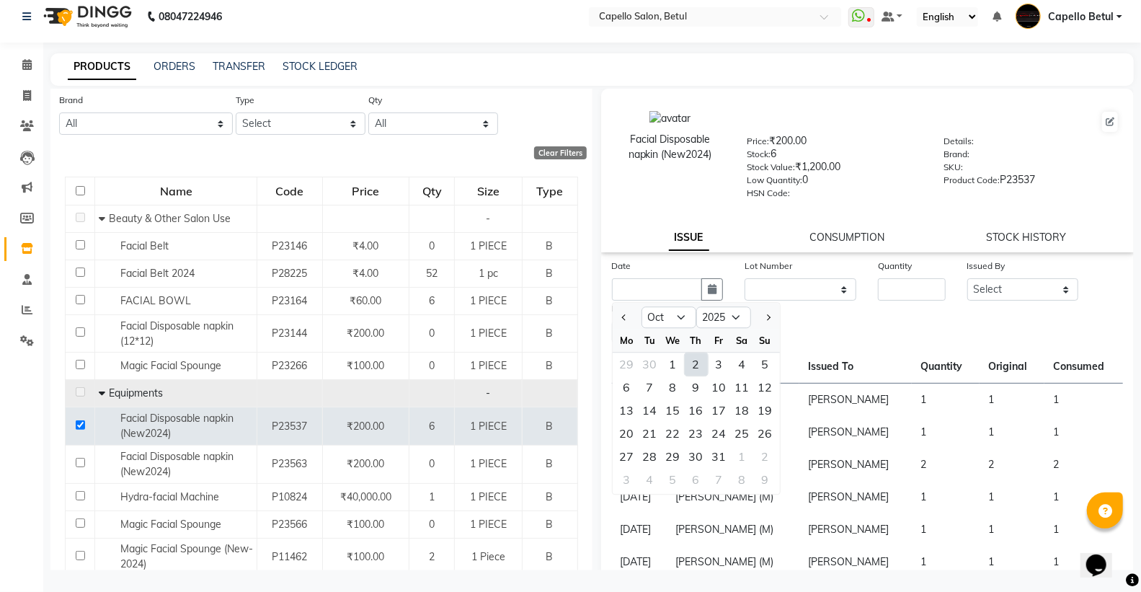
click at [695, 359] on div "2" at bounding box center [696, 363] width 23 height 23
type input "02-10-2025"
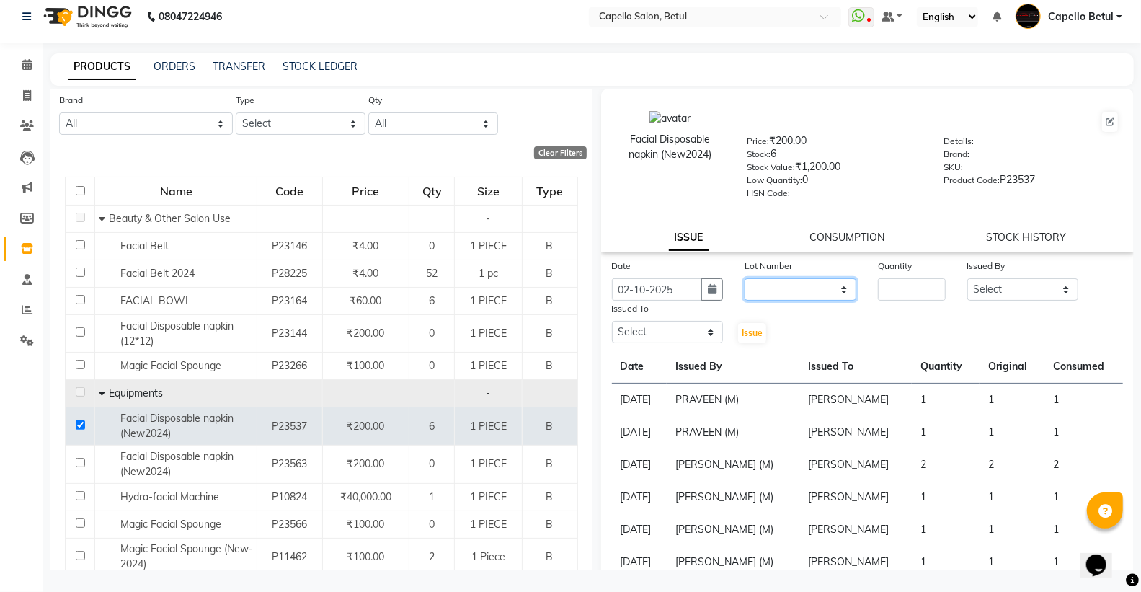
drag, startPoint x: 794, startPoint y: 287, endPoint x: 794, endPoint y: 298, distance: 10.8
click at [794, 287] on select "None" at bounding box center [800, 289] width 112 height 22
select select "0: null"
click at [744, 278] on select "None" at bounding box center [800, 289] width 112 height 22
click at [894, 284] on input "number" at bounding box center [911, 289] width 67 height 22
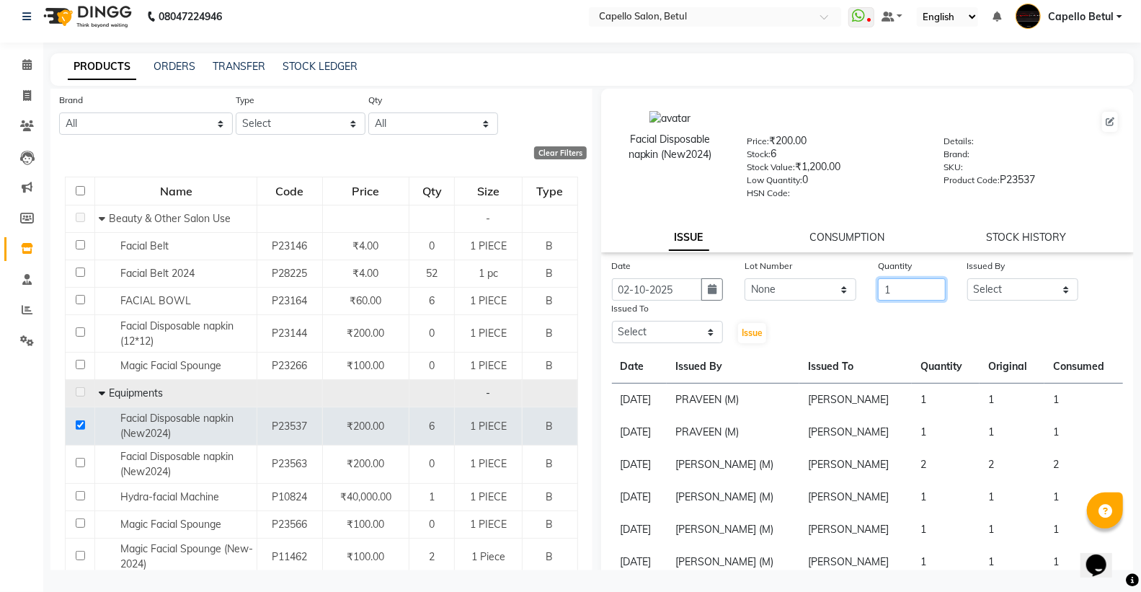
type input "1"
click at [1035, 289] on select "Select ADMIN Capello Betul DHANRAJ DISHANT POOJA SOLANKI (M) PRAVEEN (M) SANJAY…" at bounding box center [1023, 289] width 112 height 22
select select "26176"
click at [967, 278] on select "Select ADMIN Capello Betul DHANRAJ DISHANT POOJA SOLANKI (M) PRAVEEN (M) SANJAY…" at bounding box center [1023, 289] width 112 height 22
click at [616, 339] on select "Select ADMIN Capello Betul DHANRAJ DISHANT POOJA SOLANKI (M) PRAVEEN (M) SANJAY…" at bounding box center [668, 332] width 112 height 22
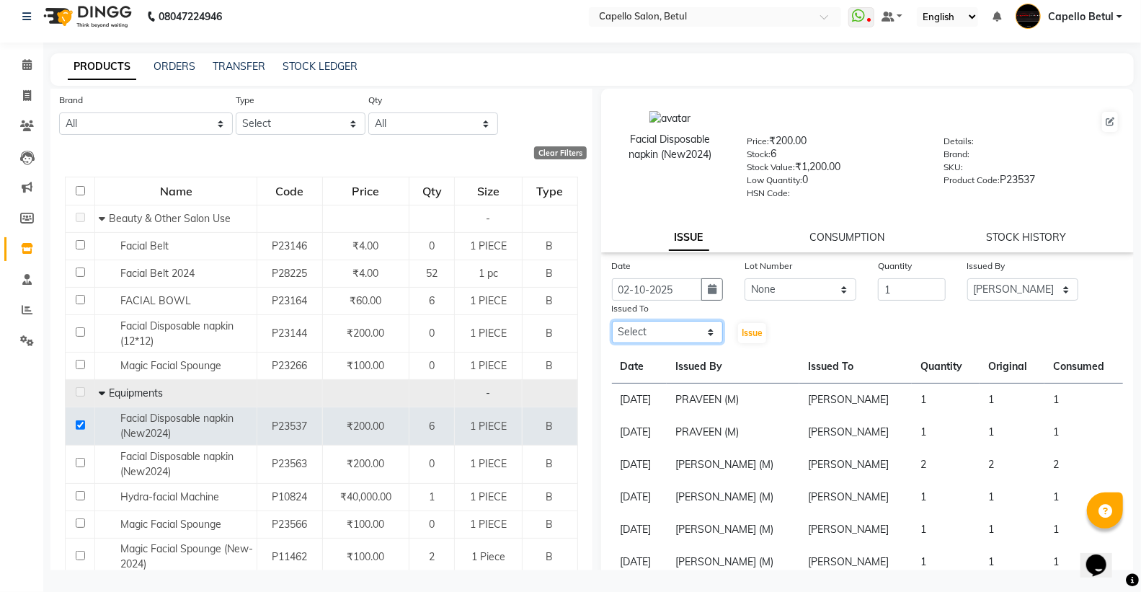
select select "34695"
click at [612, 321] on select "Select ADMIN Capello Betul DHANRAJ DISHANT POOJA SOLANKI (M) PRAVEEN (M) SANJAY…" at bounding box center [668, 332] width 112 height 22
click at [746, 341] on button "Issue" at bounding box center [752, 333] width 28 height 20
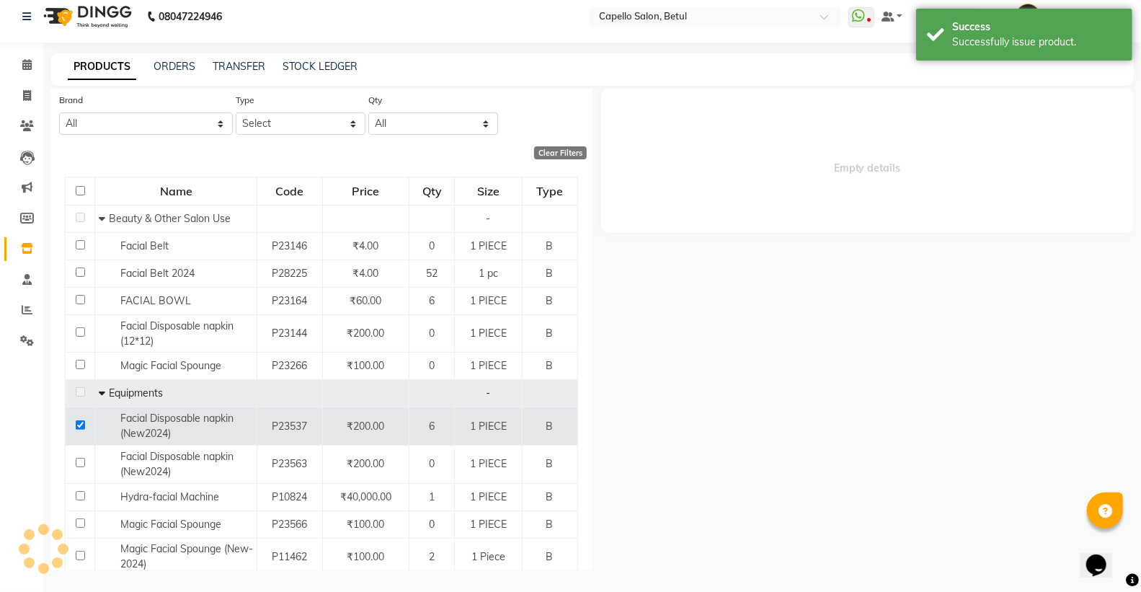
select select
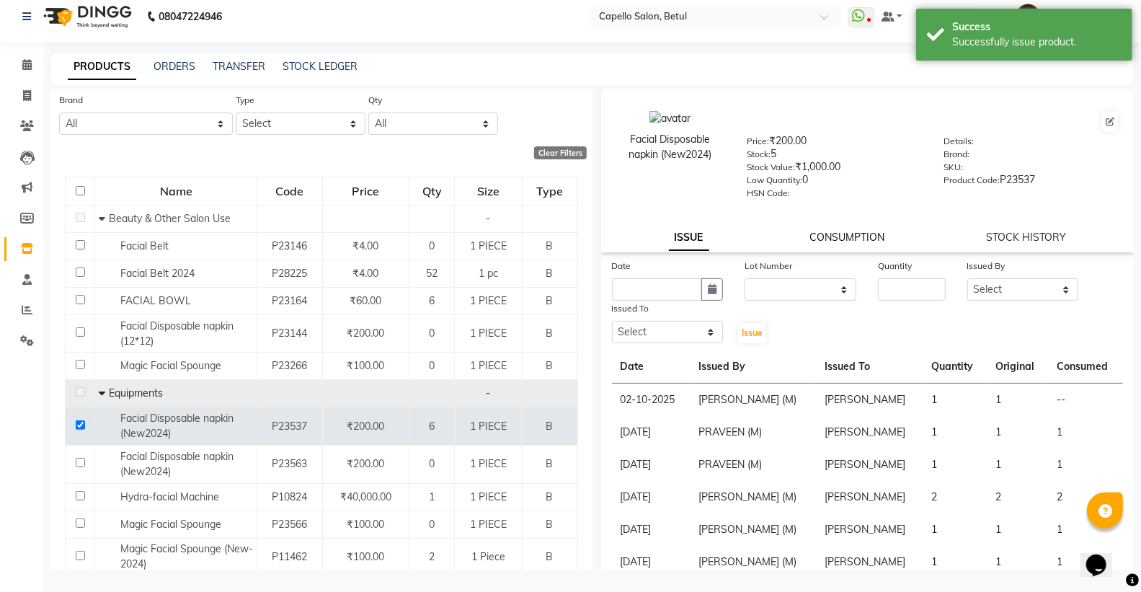
click at [843, 238] on link "CONSUMPTION" at bounding box center [847, 237] width 75 height 13
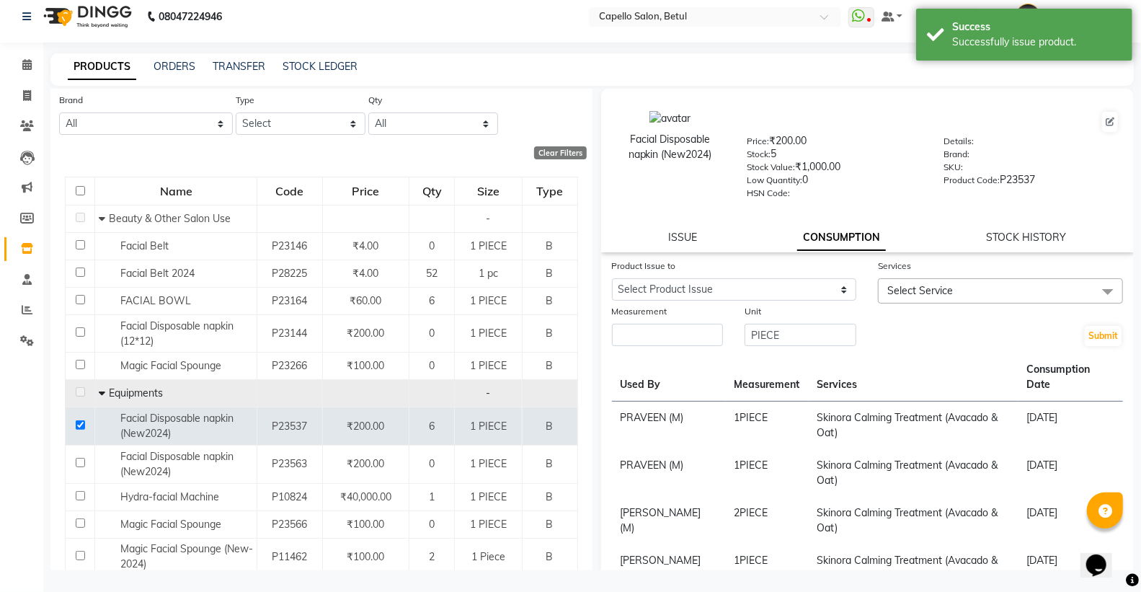
click at [755, 301] on div "Product Issue to Select Product Issue 2025-10-02, Issued to: SONU, Balance: 1" at bounding box center [734, 280] width 267 height 45
click at [760, 288] on select "Select Product Issue 2025-10-02, Issued to: SONU, Balance: 1" at bounding box center [734, 289] width 245 height 22
select select "1278838"
click at [612, 278] on select "Select Product Issue 2025-10-02, Issued to: SONU, Balance: 1" at bounding box center [734, 289] width 245 height 22
click at [685, 328] on input "number" at bounding box center [668, 335] width 112 height 22
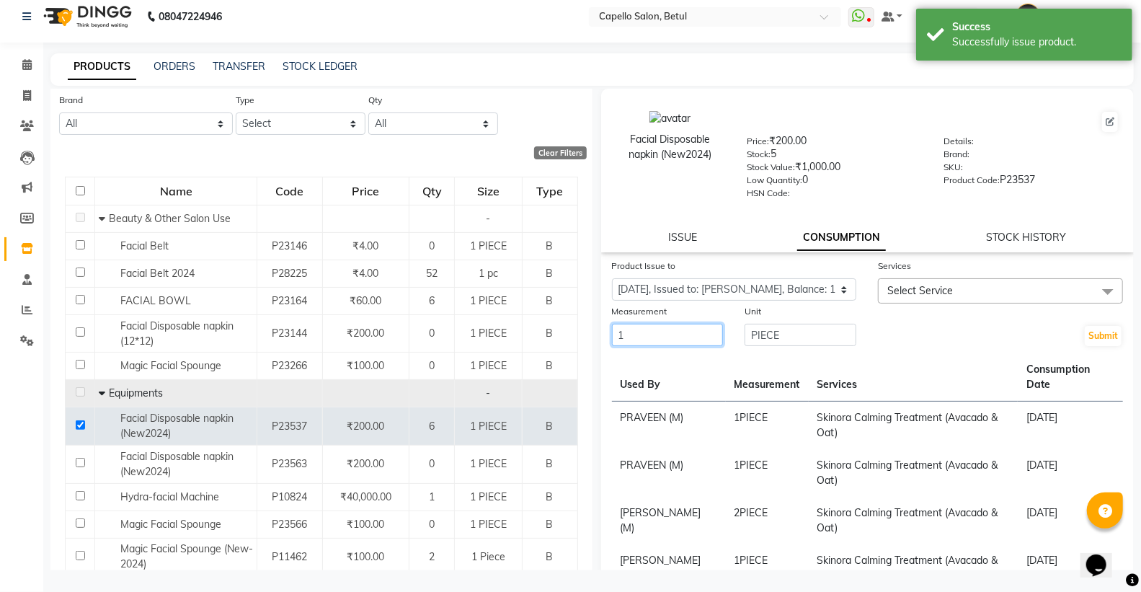
type input "1"
click at [928, 295] on span "Select Service" at bounding box center [920, 290] width 66 height 13
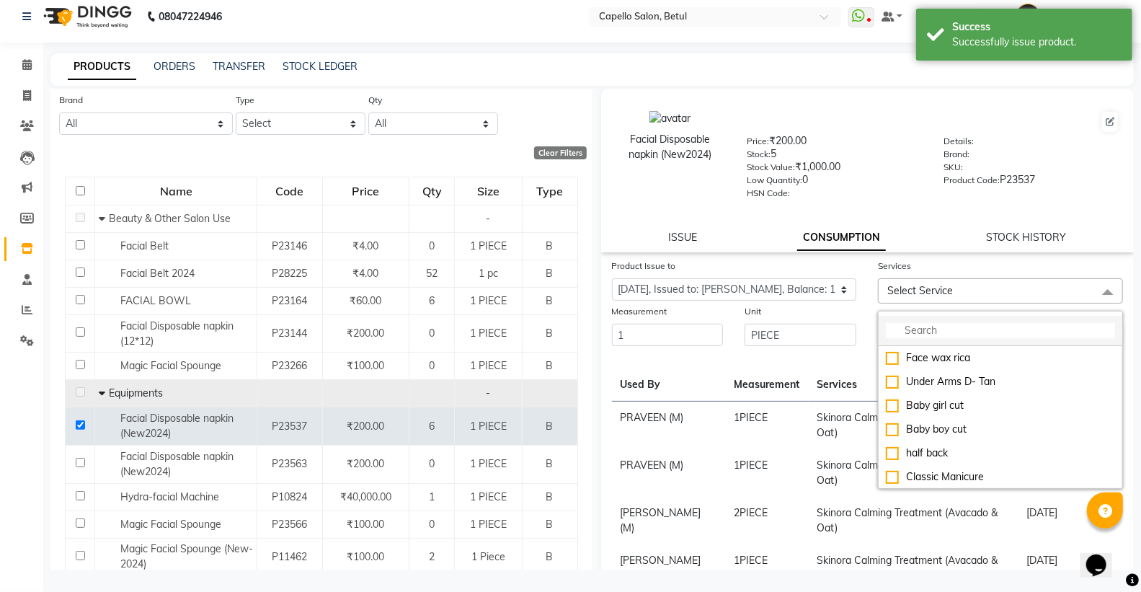
click at [905, 332] on input "multiselect-search" at bounding box center [1000, 330] width 229 height 15
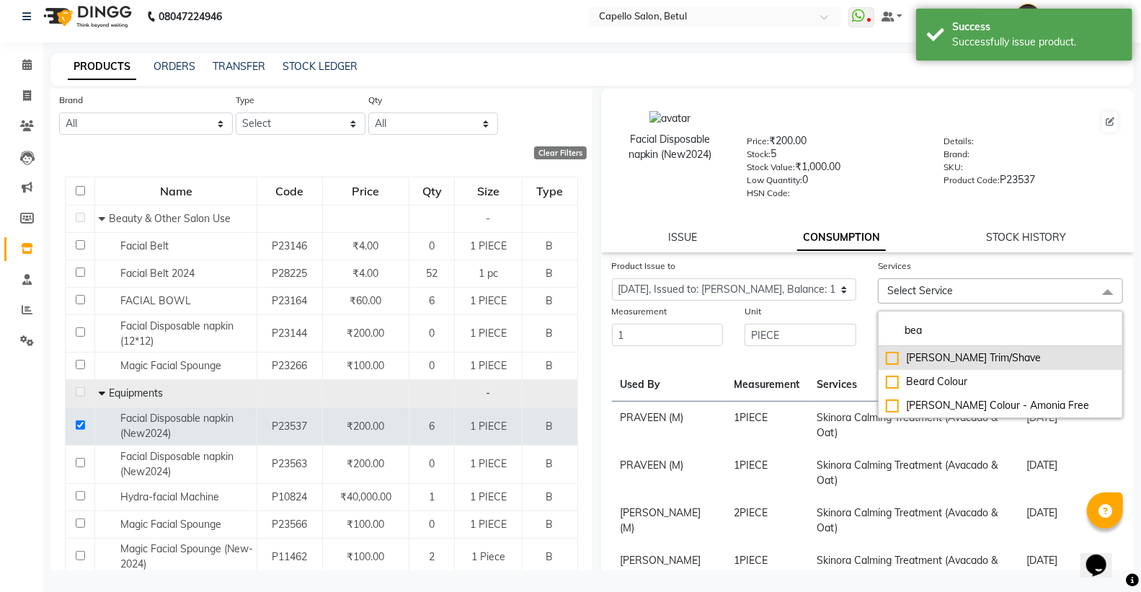
type input "bea"
click at [889, 359] on div "[PERSON_NAME] Trim/Shave" at bounding box center [1000, 357] width 229 height 15
checkbox input "true"
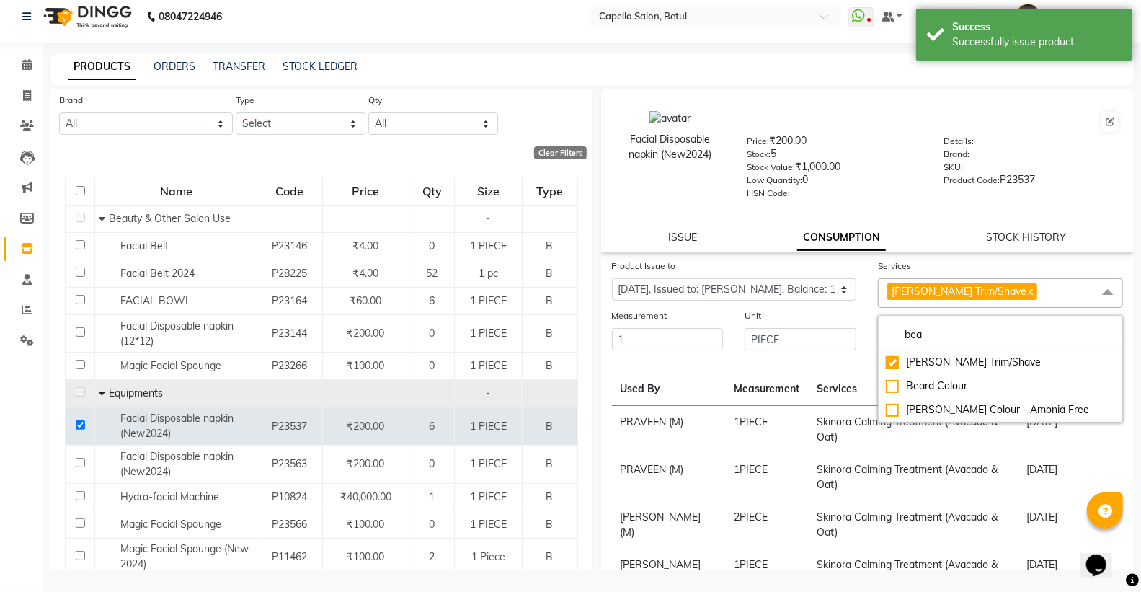
click at [862, 365] on th "Services" at bounding box center [913, 381] width 209 height 48
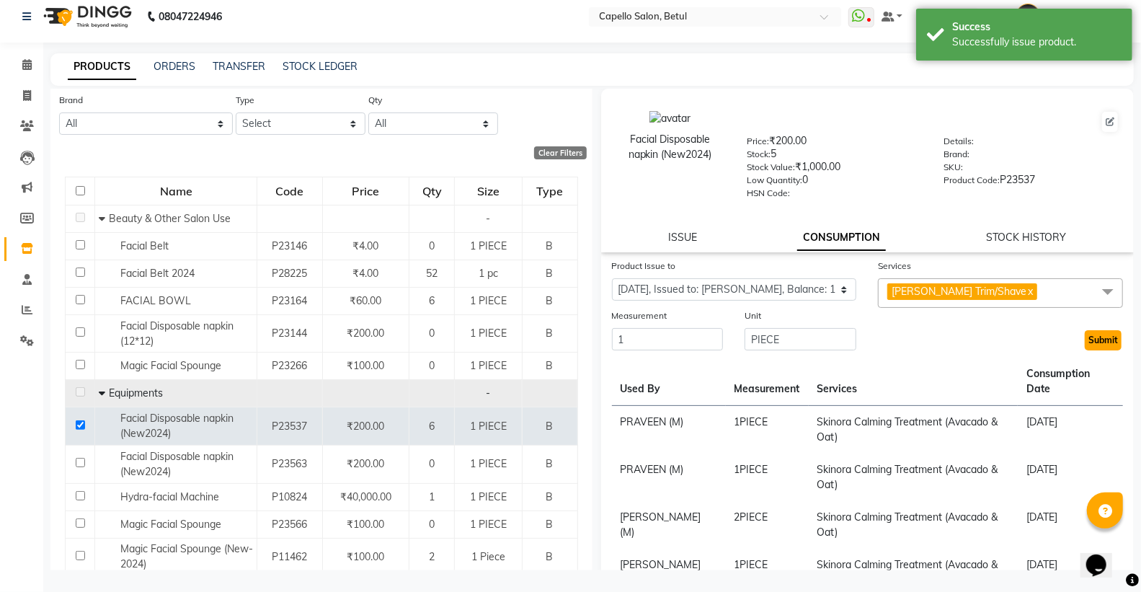
click at [1096, 347] on button "Submit" at bounding box center [1103, 340] width 37 height 20
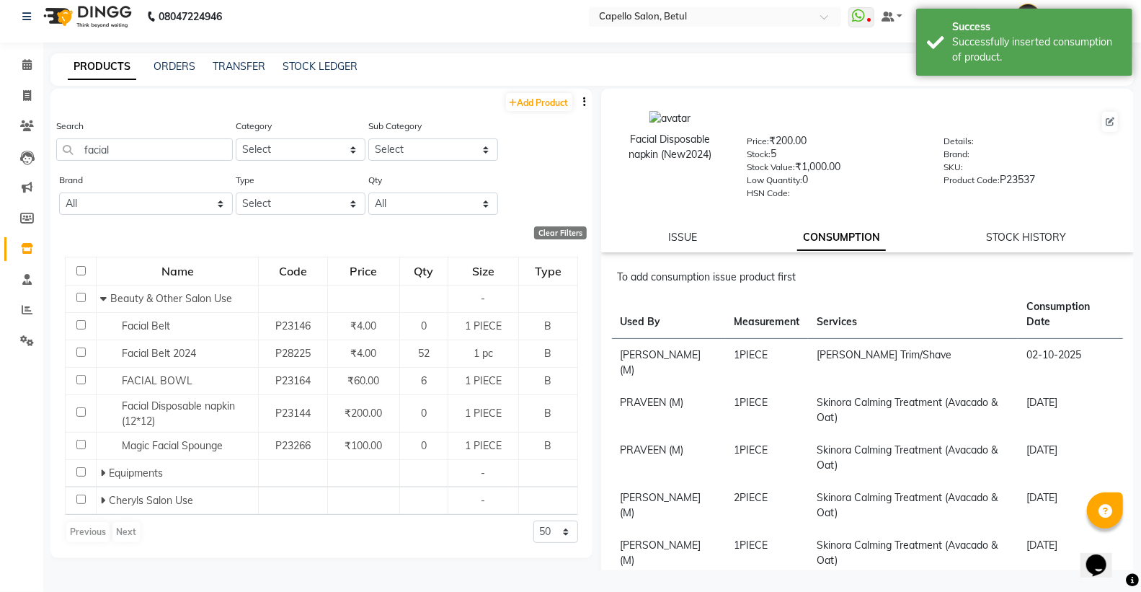
scroll to position [0, 0]
drag, startPoint x: 128, startPoint y: 153, endPoint x: 130, endPoint y: 141, distance: 12.4
click at [130, 143] on input "facial" at bounding box center [144, 149] width 177 height 22
type input "f"
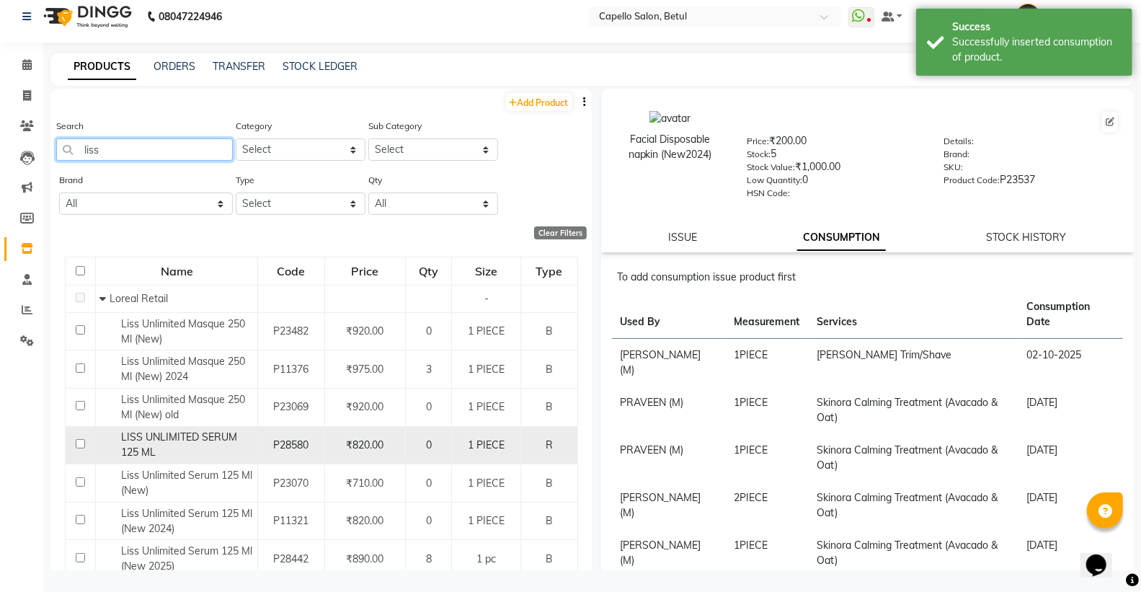
scroll to position [80, 0]
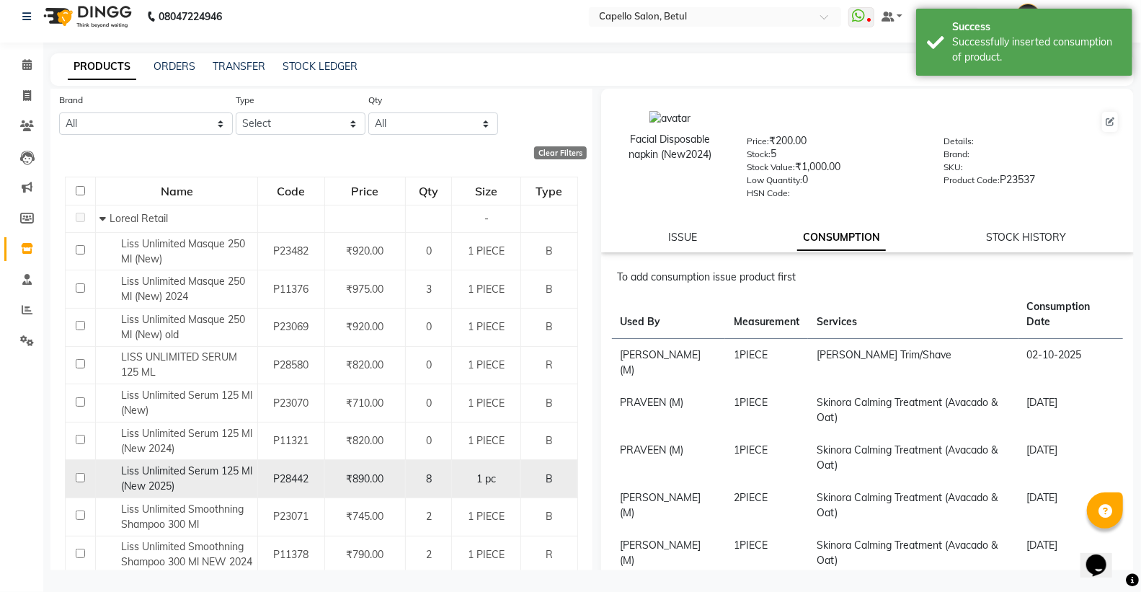
type input "liss"
drag, startPoint x: 78, startPoint y: 477, endPoint x: 84, endPoint y: 483, distance: 8.7
click at [79, 477] on input "checkbox" at bounding box center [80, 477] width 9 height 9
checkbox input "true"
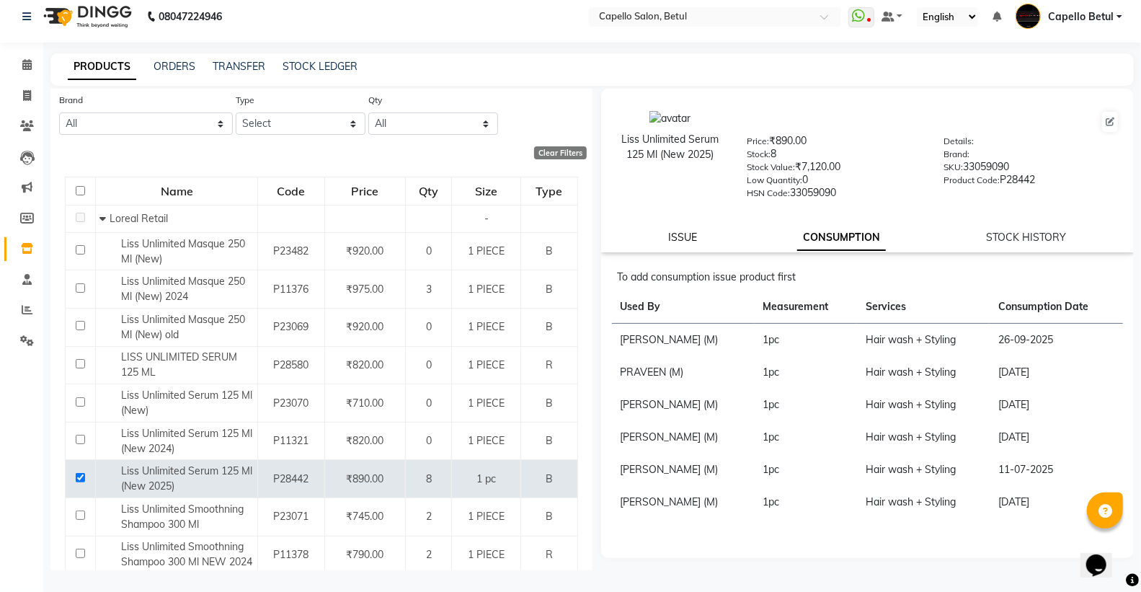
click at [695, 234] on link "ISSUE" at bounding box center [682, 237] width 29 height 13
select select
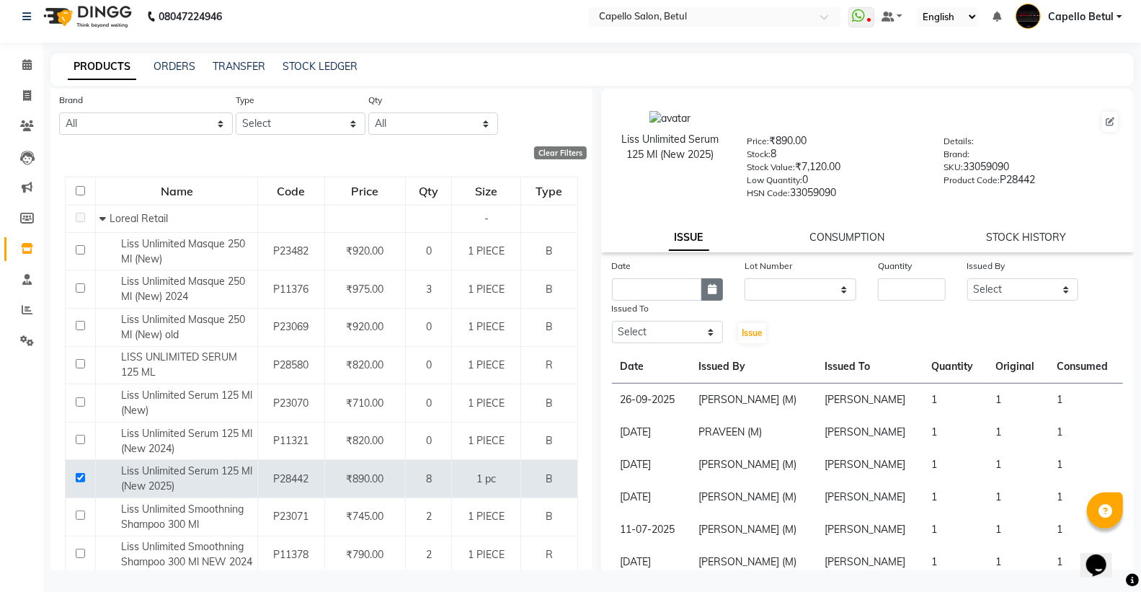
click at [701, 287] on button "button" at bounding box center [712, 289] width 22 height 22
select select "10"
select select "2025"
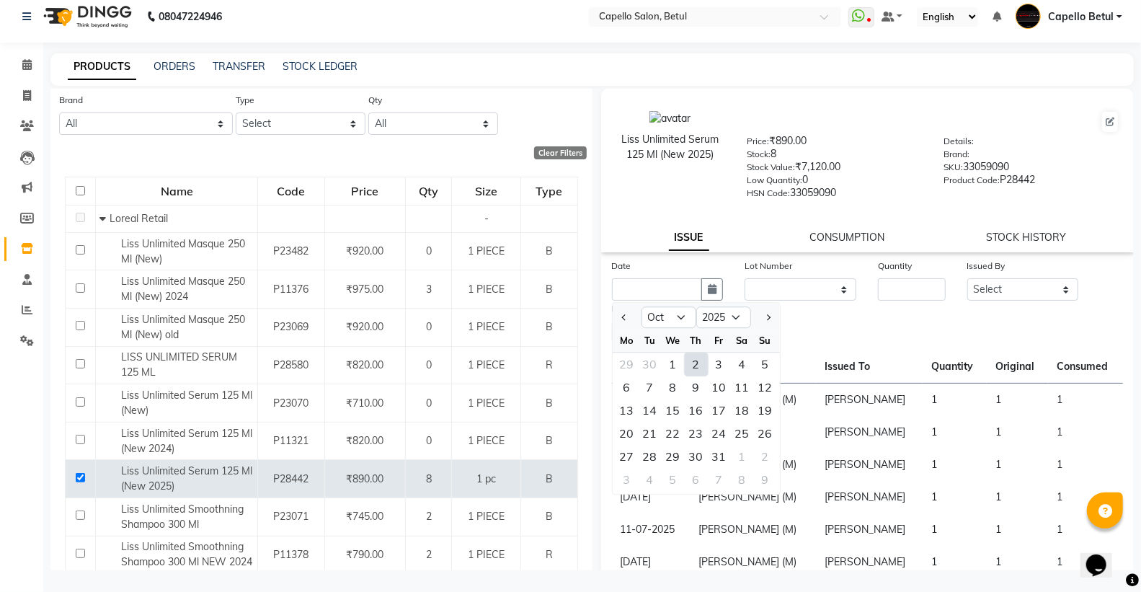
click at [701, 365] on div "2" at bounding box center [696, 363] width 23 height 23
type input "02-10-2025"
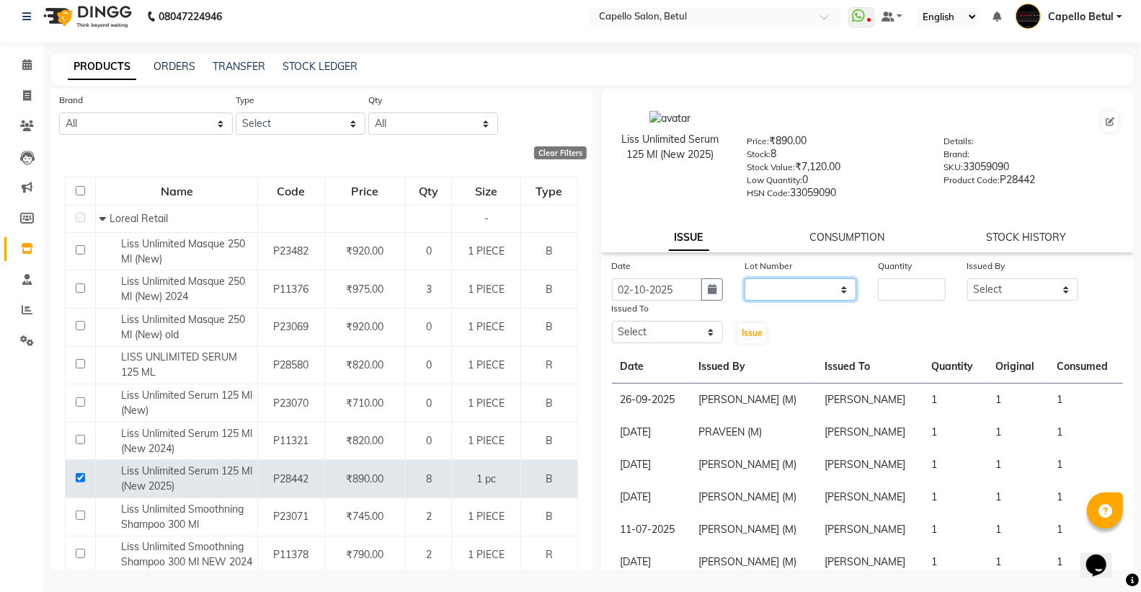
click at [790, 283] on select "None" at bounding box center [800, 289] width 112 height 22
select select "0: null"
click at [744, 278] on select "None" at bounding box center [800, 289] width 112 height 22
click at [899, 285] on input "number" at bounding box center [911, 289] width 67 height 22
type input "1"
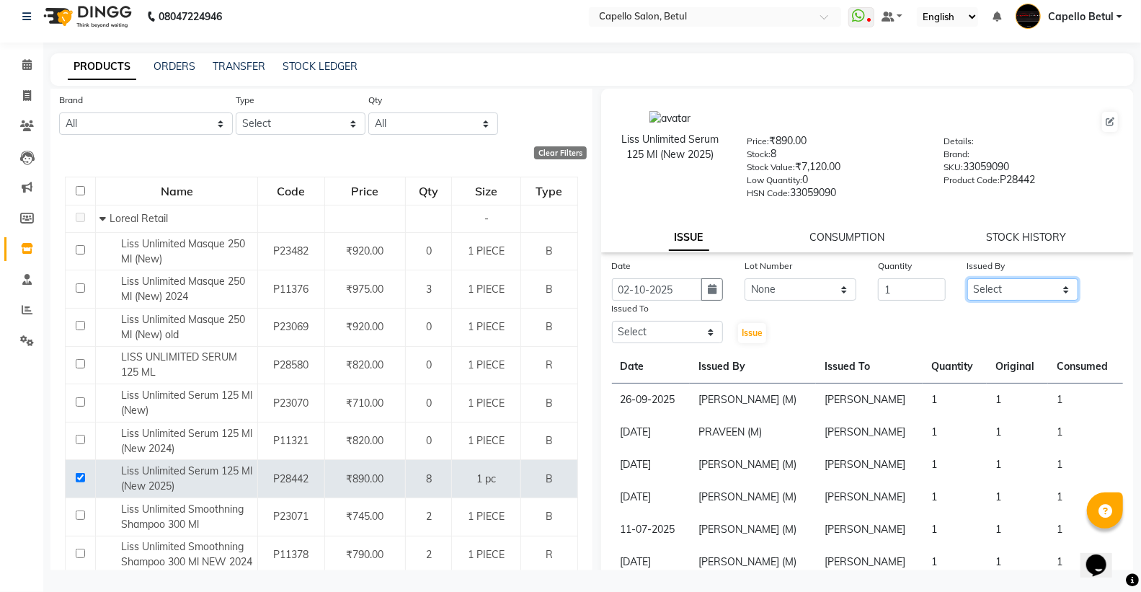
click at [975, 300] on select "Select ADMIN Capello Betul DHANRAJ DISHANT POOJA SOLANKI (M) PRAVEEN (M) SANJAY…" at bounding box center [1023, 289] width 112 height 22
select select "26176"
click at [967, 278] on select "Select ADMIN Capello Betul DHANRAJ DISHANT POOJA SOLANKI (M) PRAVEEN (M) SANJAY…" at bounding box center [1023, 289] width 112 height 22
click at [667, 329] on select "Select ADMIN Capello Betul DHANRAJ DISHANT POOJA SOLANKI (M) PRAVEEN (M) SANJAY…" at bounding box center [668, 332] width 112 height 22
select select "34695"
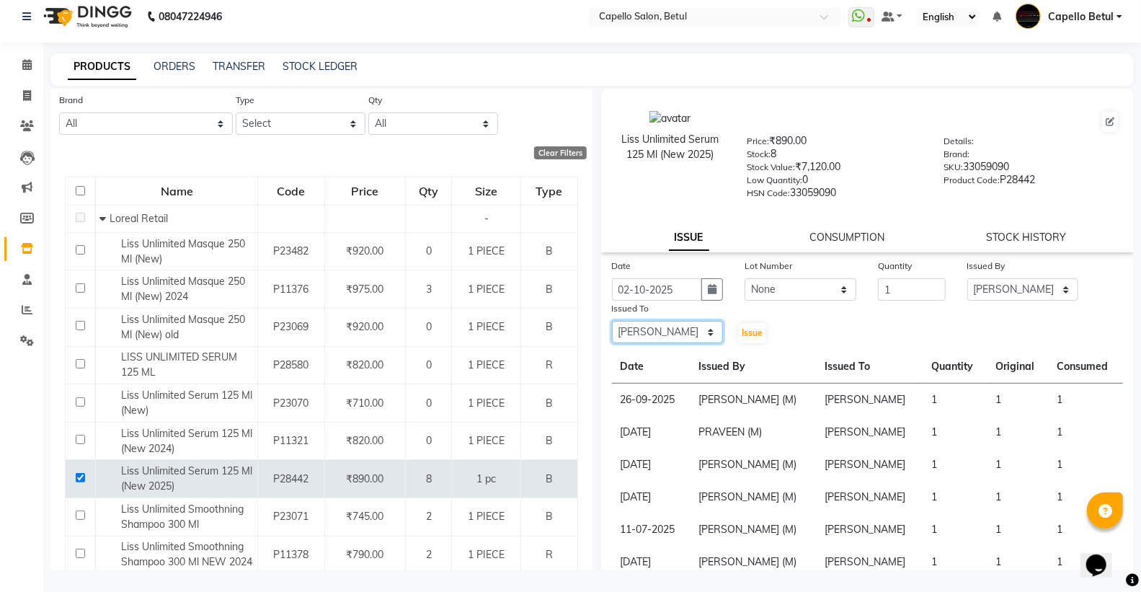
click at [612, 321] on select "Select ADMIN Capello Betul DHANRAJ DISHANT POOJA SOLANKI (M) PRAVEEN (M) SANJAY…" at bounding box center [668, 332] width 112 height 22
click at [754, 340] on button "Issue" at bounding box center [752, 333] width 28 height 20
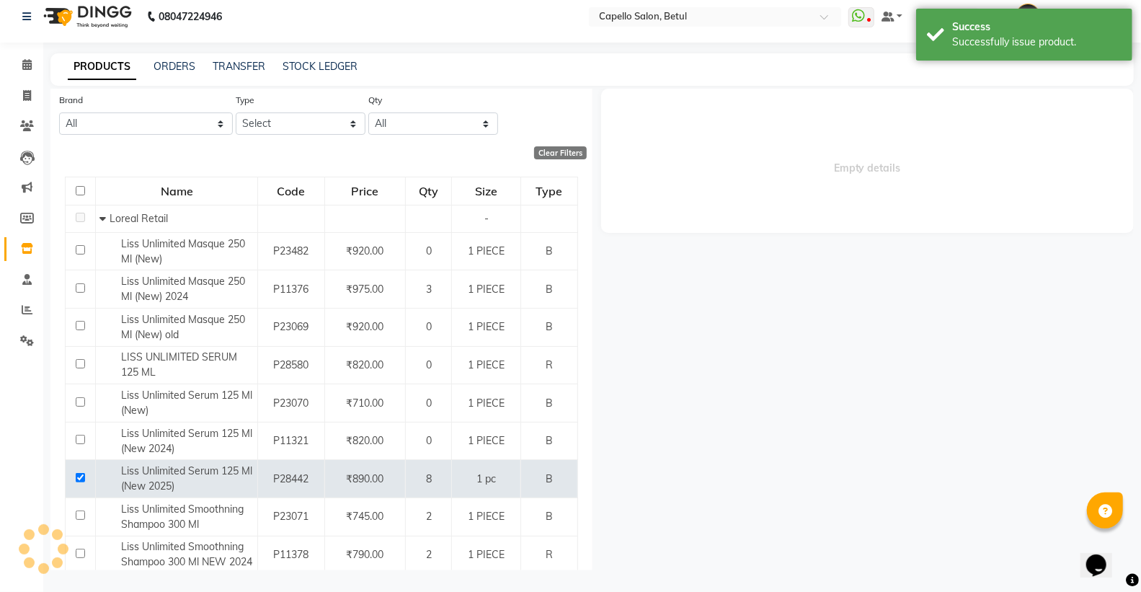
select select
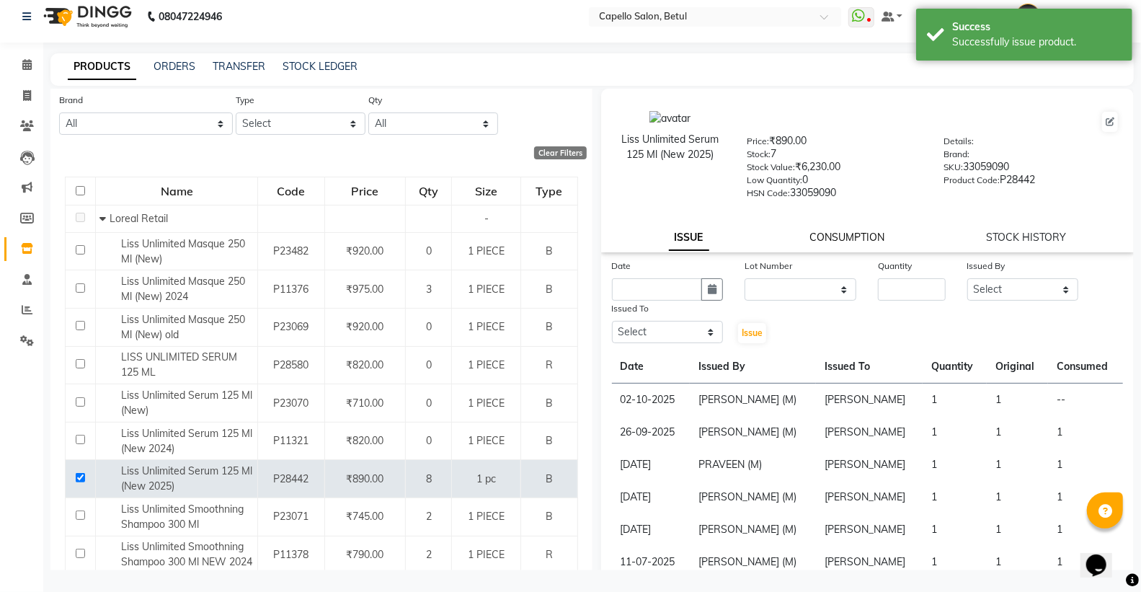
click at [819, 239] on link "CONSUMPTION" at bounding box center [847, 237] width 75 height 13
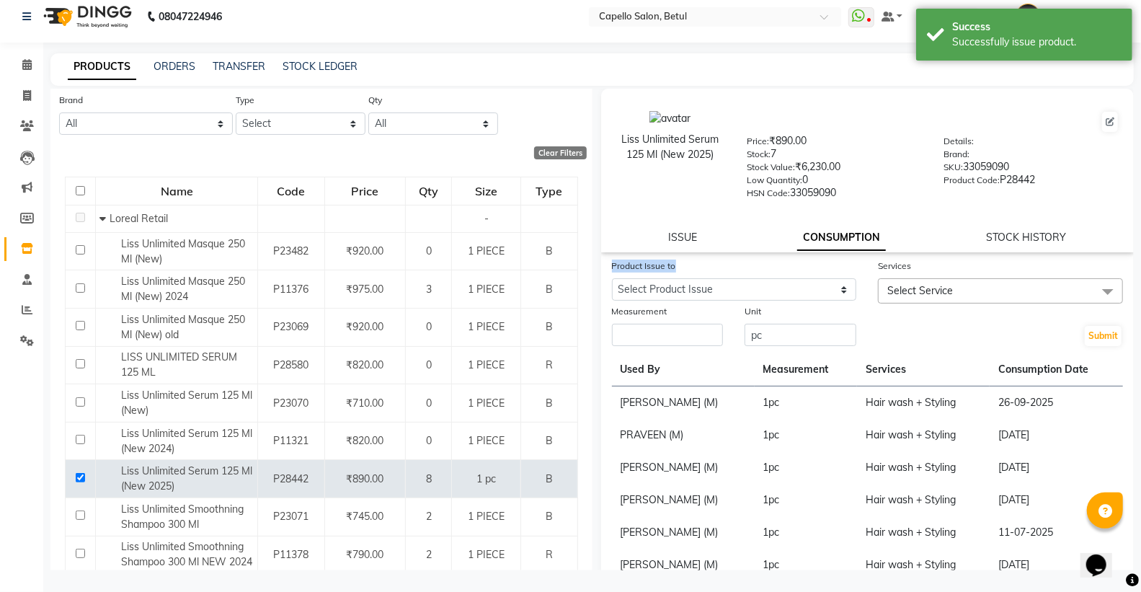
drag, startPoint x: 782, startPoint y: 277, endPoint x: 762, endPoint y: 321, distance: 48.4
click at [779, 294] on div "Product Issue to Select Product Issue 2025-10-02, Issued to: SONU, Balance: 1" at bounding box center [734, 280] width 267 height 45
drag, startPoint x: 790, startPoint y: 289, endPoint x: 788, endPoint y: 298, distance: 8.8
click at [790, 289] on select "Select Product Issue 2025-10-02, Issued to: SONU, Balance: 1" at bounding box center [734, 289] width 245 height 22
select select "1278840"
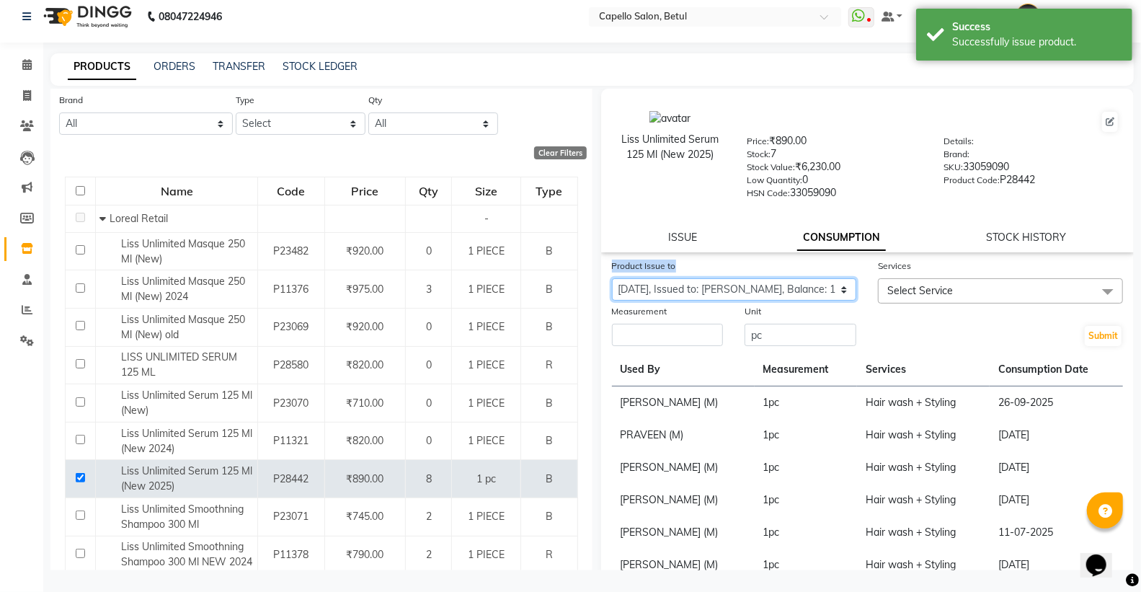
click at [612, 278] on select "Select Product Issue 2025-10-02, Issued to: SONU, Balance: 1" at bounding box center [734, 289] width 245 height 22
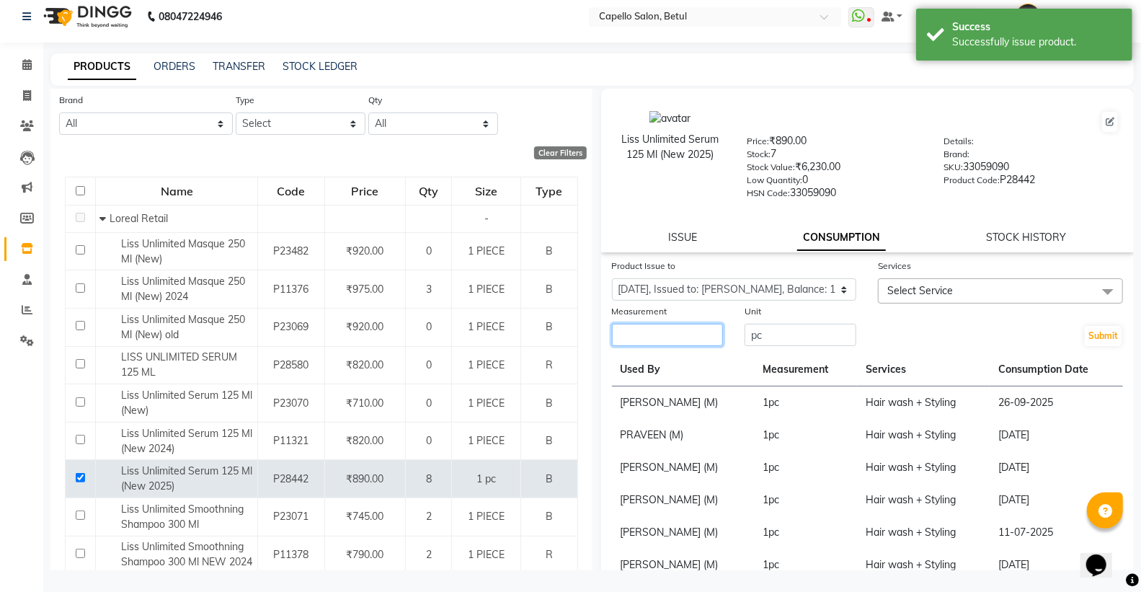
click at [696, 334] on input "number" at bounding box center [668, 335] width 112 height 22
type input "1"
click at [996, 300] on span "Select Service" at bounding box center [1000, 290] width 245 height 25
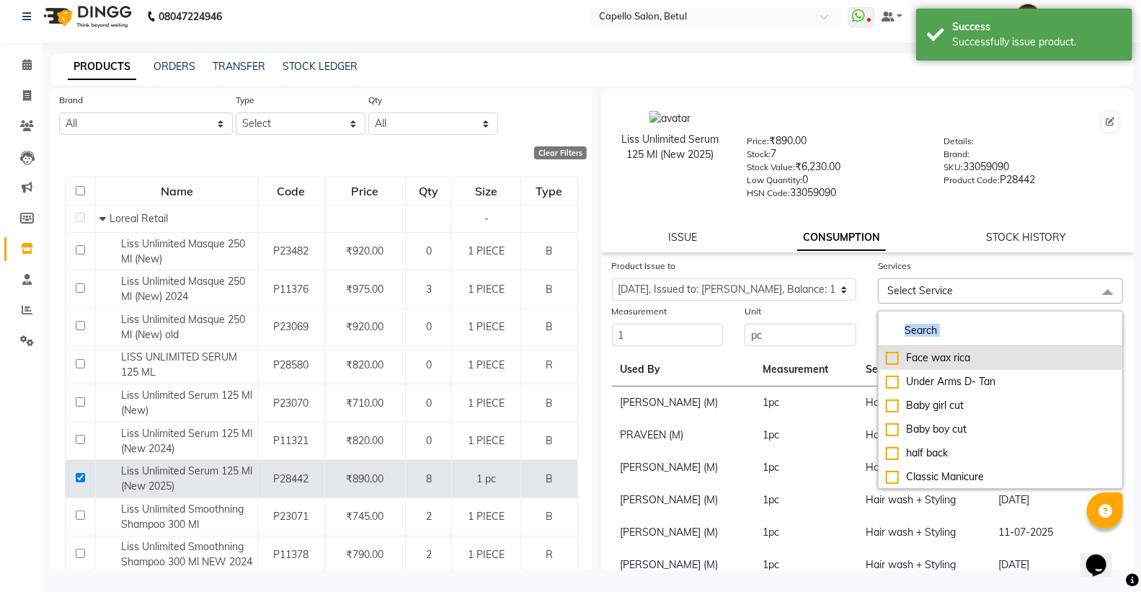
click at [938, 348] on div "Face wax rica Under Arms D- Tan Baby girl cut Baby boy cut half back Classic Ma…" at bounding box center [1000, 400] width 245 height 178
drag, startPoint x: 916, startPoint y: 297, endPoint x: 894, endPoint y: 326, distance: 36.0
click at [915, 298] on span "Select Service" at bounding box center [1000, 290] width 245 height 25
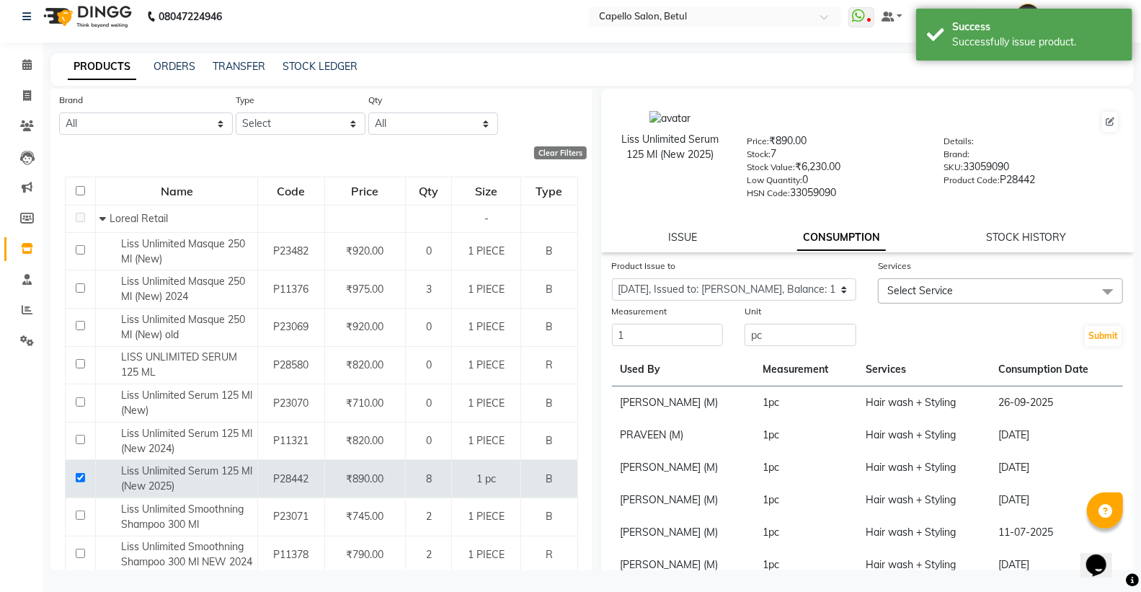
click at [930, 294] on span "Select Service" at bounding box center [920, 290] width 66 height 13
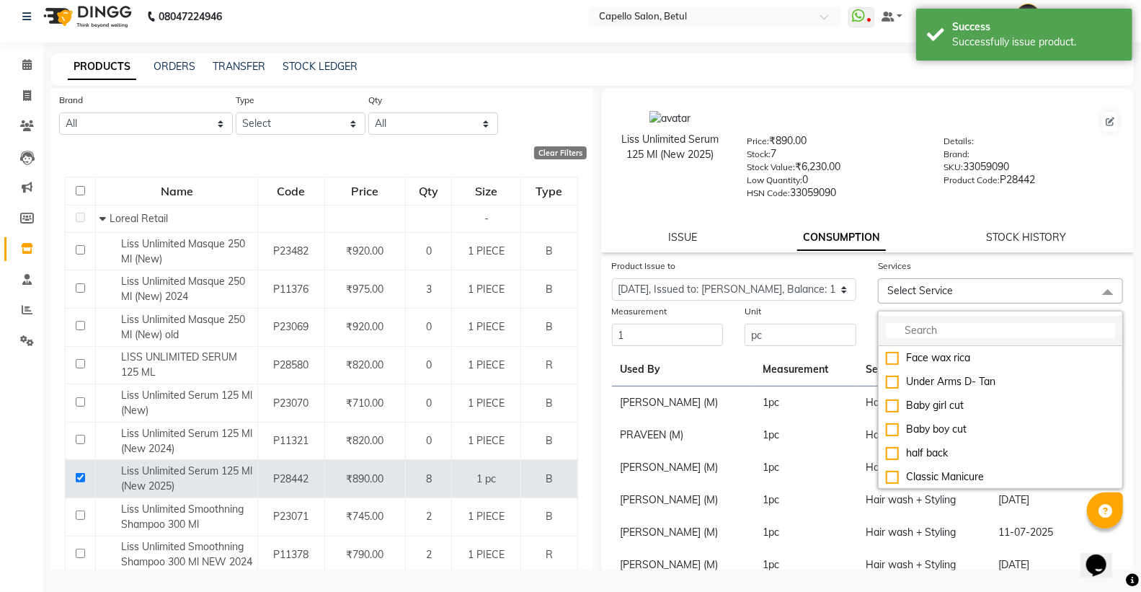
click at [912, 335] on input "multiselect-search" at bounding box center [1000, 330] width 229 height 15
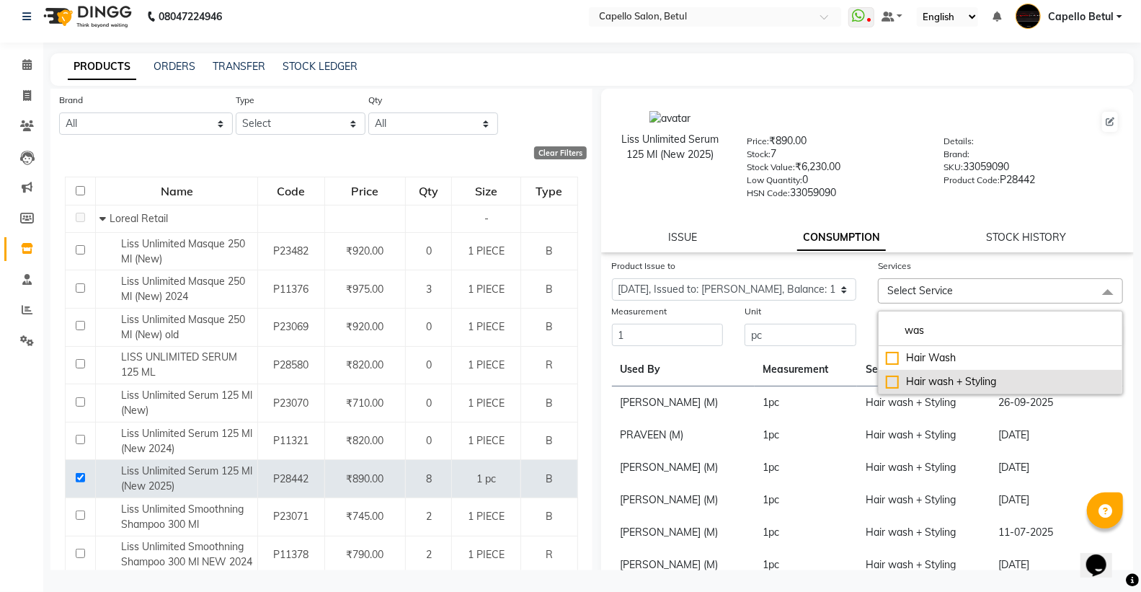
type input "was"
click at [879, 383] on li "Hair wash + Styling" at bounding box center [1001, 382] width 244 height 24
checkbox input "true"
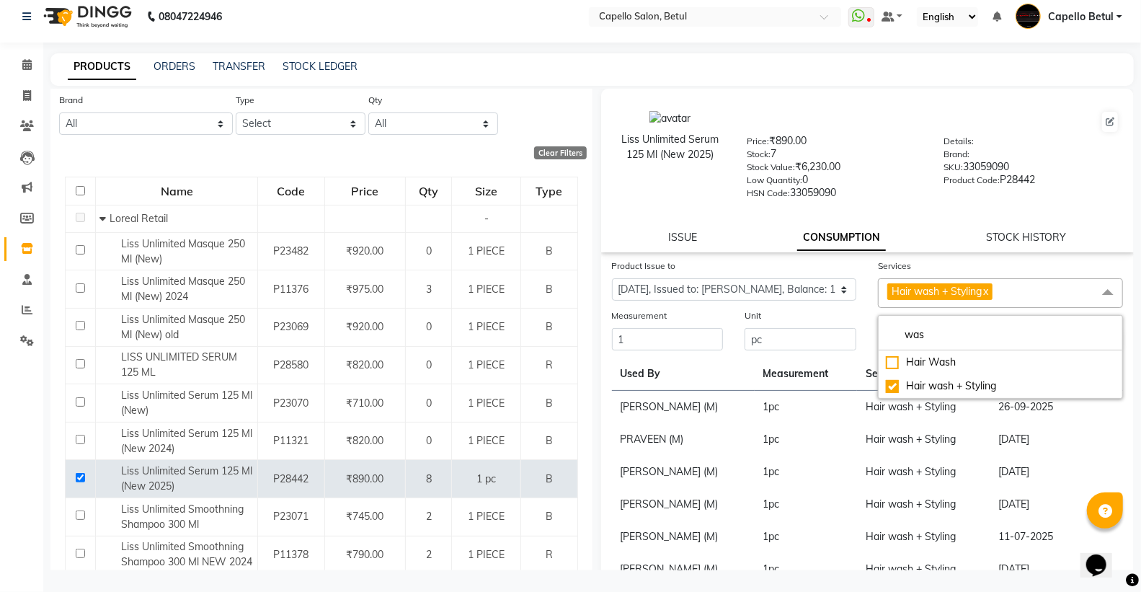
click at [867, 332] on div "Submit" at bounding box center [1000, 330] width 267 height 44
click at [1094, 346] on button "Submit" at bounding box center [1103, 340] width 37 height 20
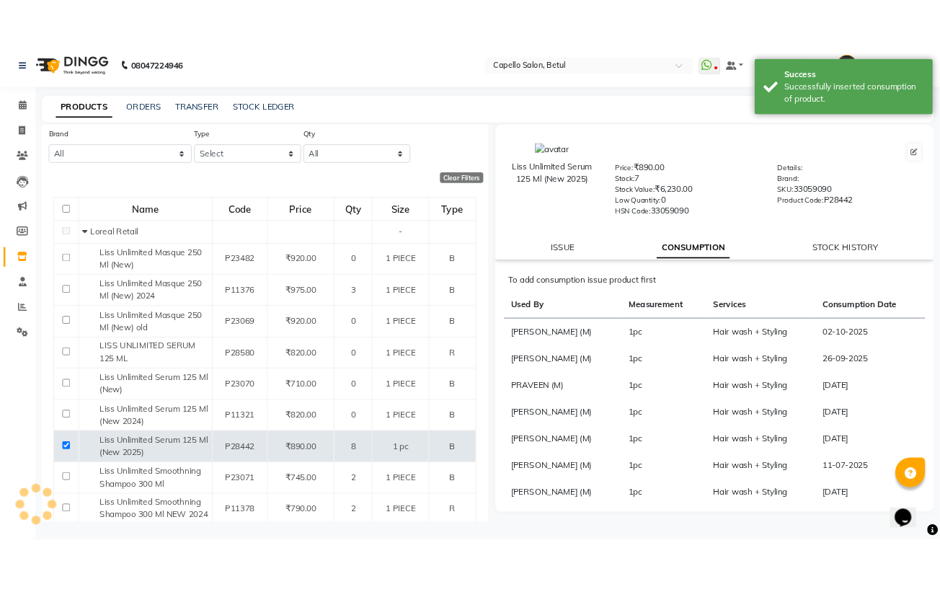
scroll to position [0, 0]
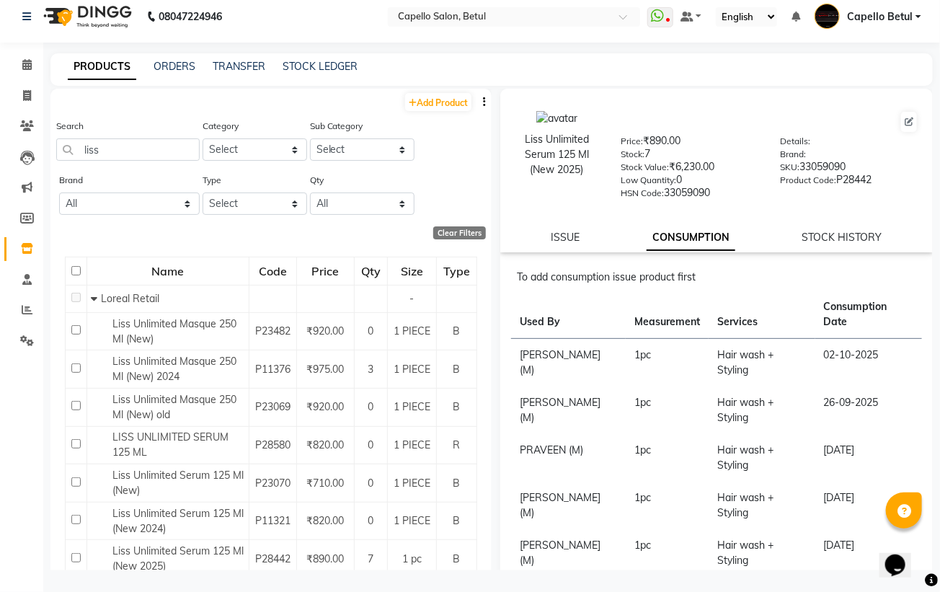
click at [940, 526] on html "08047224946 Select Location × Capello Salon, Betul WhatsApp Status ✕ Status: Di…" at bounding box center [470, 287] width 940 height 592
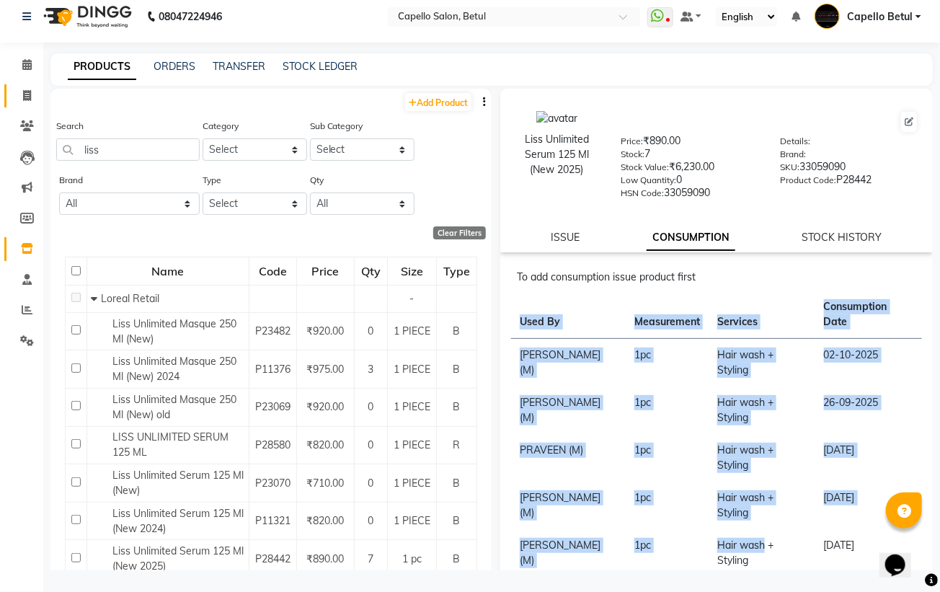
click at [30, 88] on span at bounding box center [26, 96] width 25 height 17
select select "service"
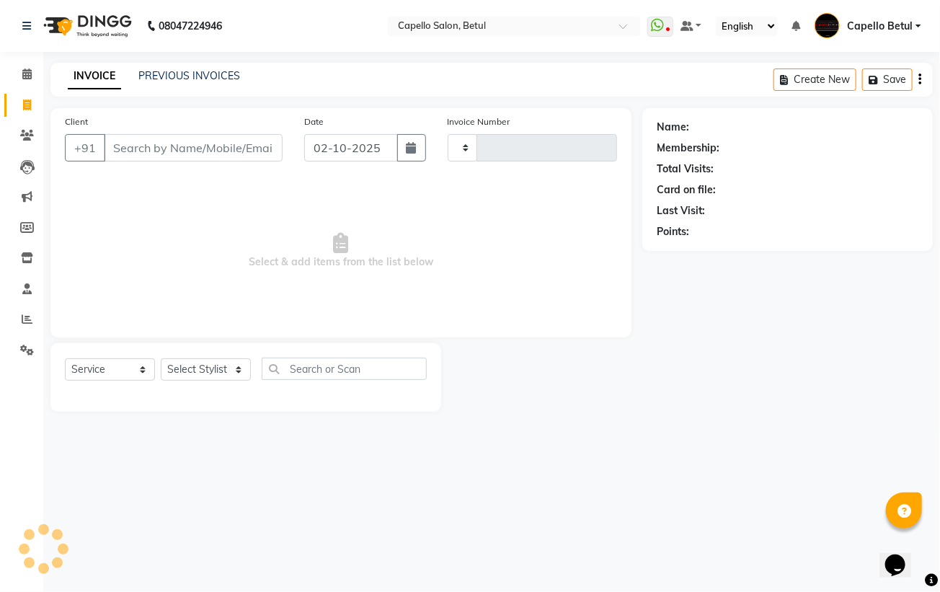
type input "0494"
select select "8951"
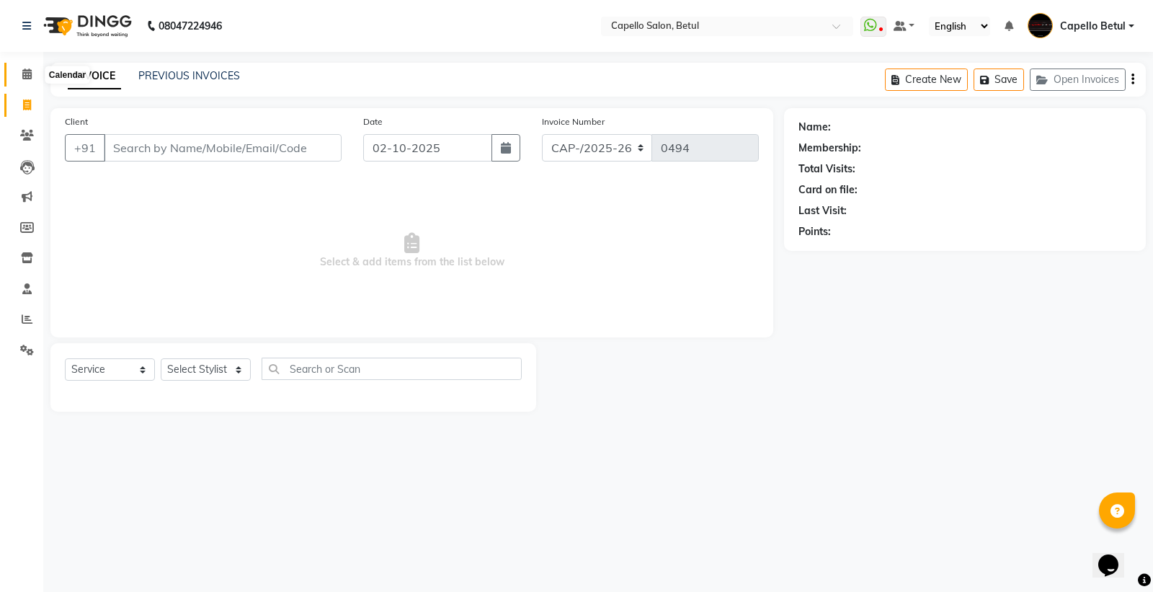
click at [19, 68] on span at bounding box center [26, 74] width 25 height 17
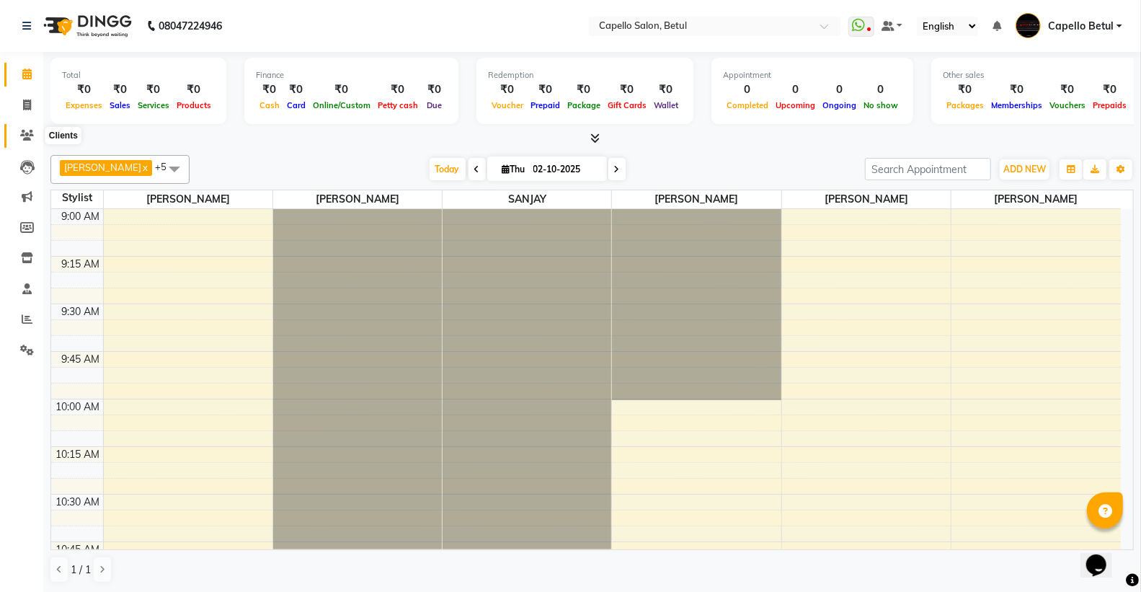
click at [30, 135] on icon at bounding box center [27, 135] width 14 height 11
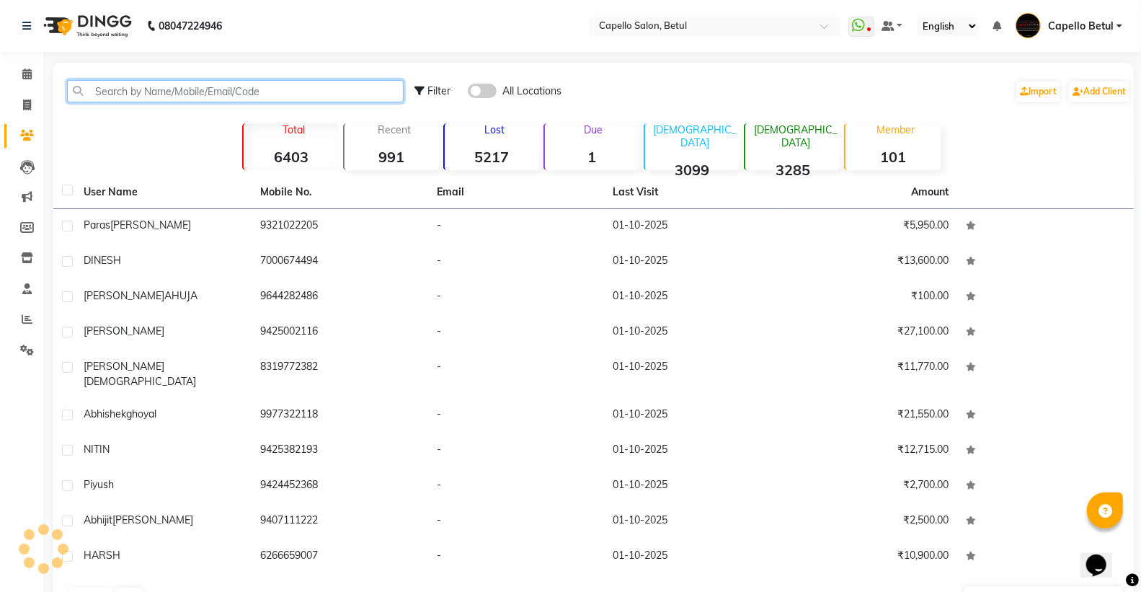
click at [94, 99] on input "text" at bounding box center [235, 91] width 337 height 22
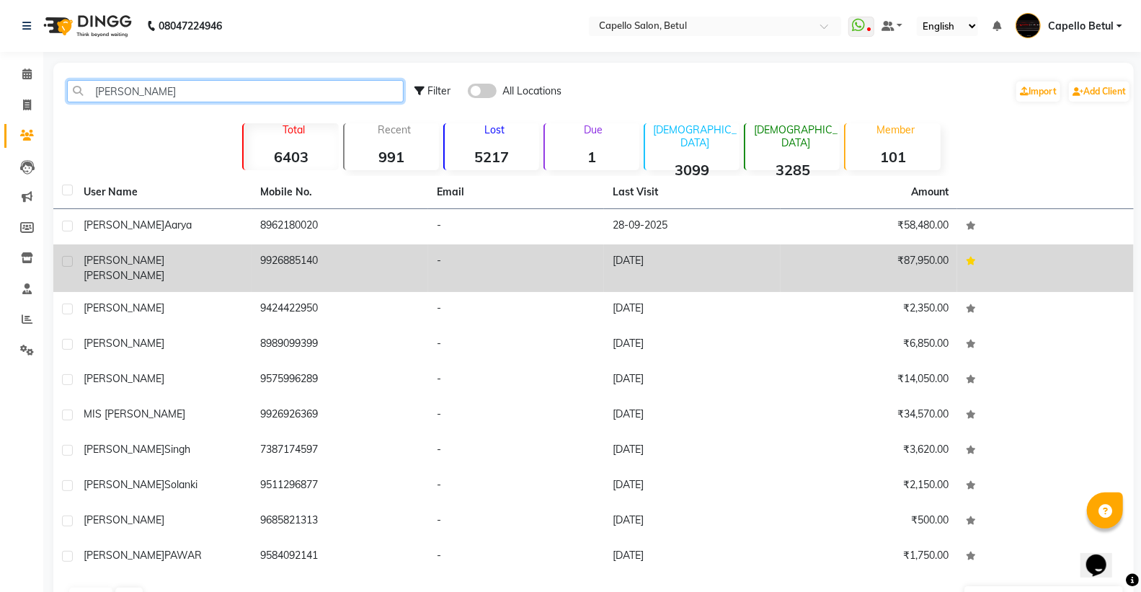
type input "AMIT"
click at [106, 258] on span "AMIT" at bounding box center [124, 260] width 81 height 13
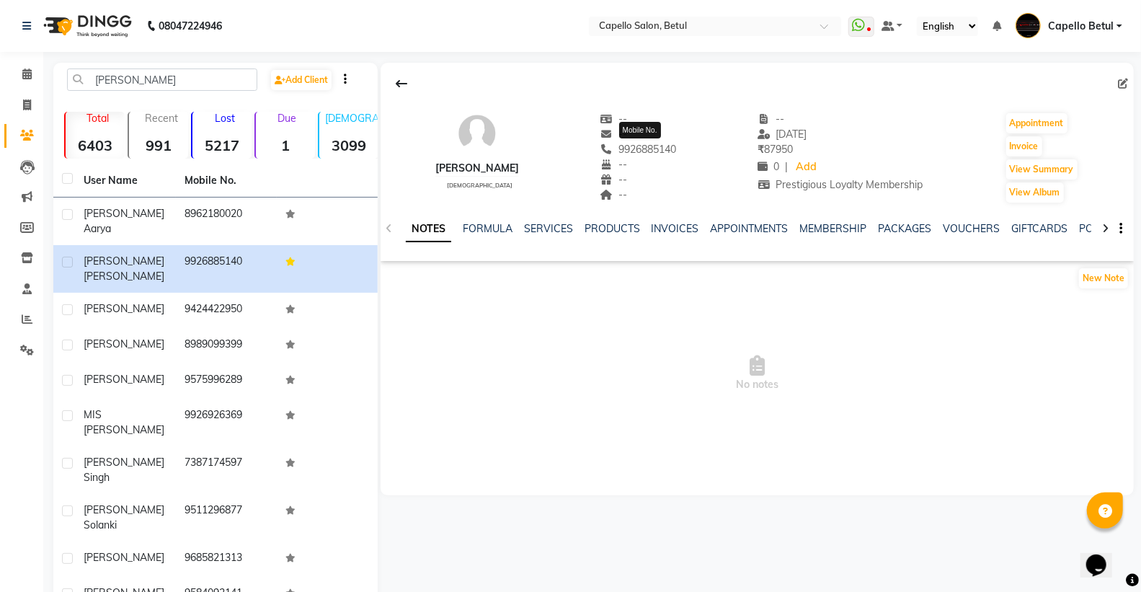
click at [639, 152] on span "9926885140" at bounding box center [638, 149] width 76 height 13
click at [639, 150] on span "9926885140" at bounding box center [638, 149] width 76 height 13
copy span "9926885140"
click at [19, 81] on span at bounding box center [26, 74] width 25 height 17
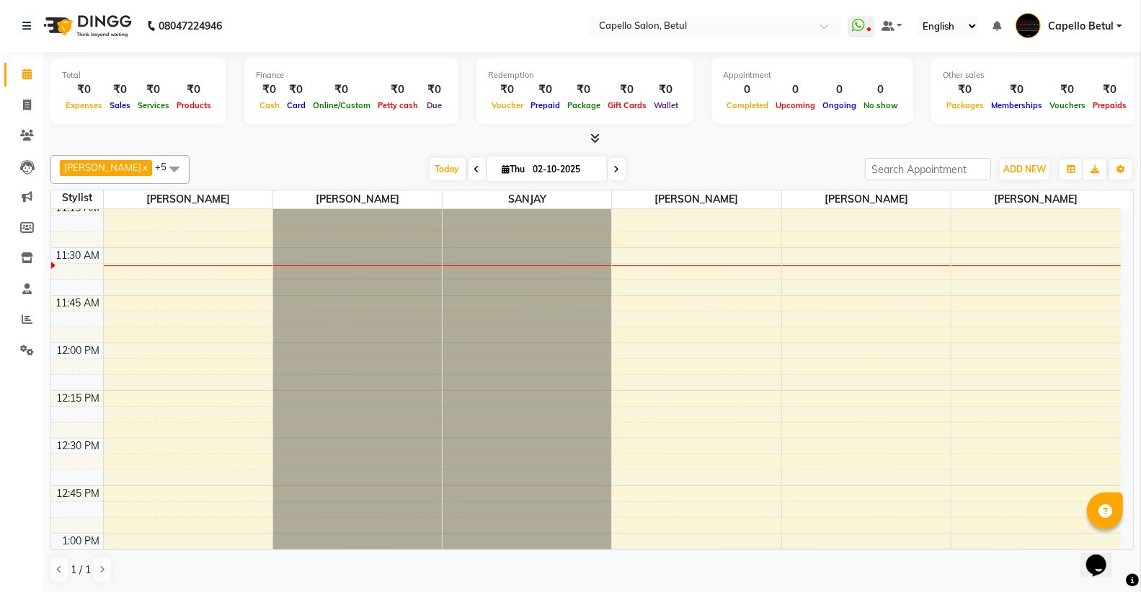
scroll to position [400, 0]
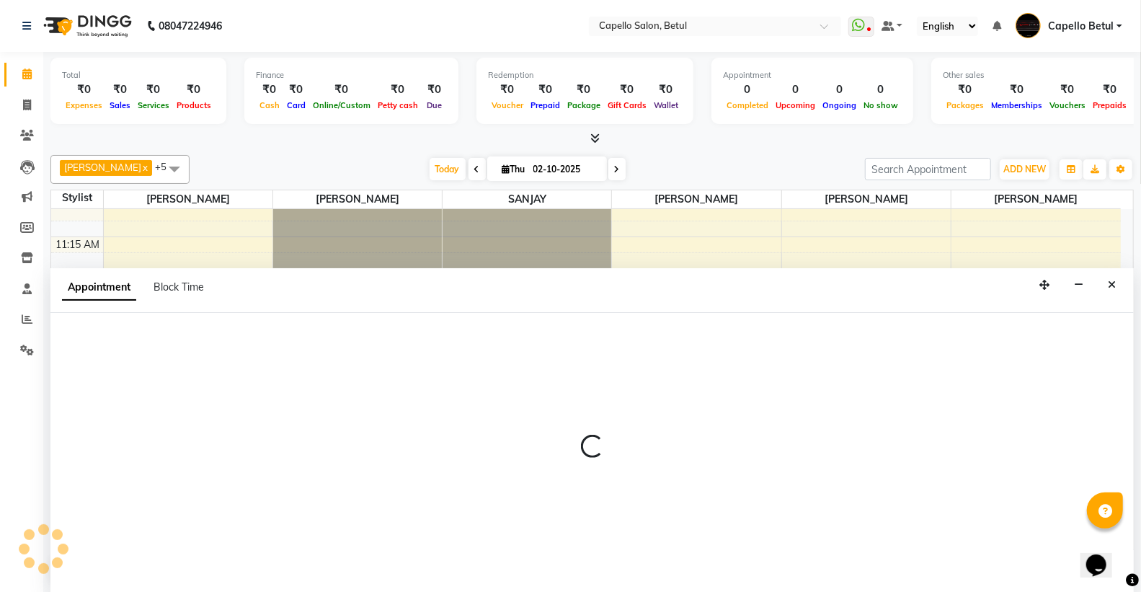
scroll to position [1, 0]
select select "14474"
select select "tentative"
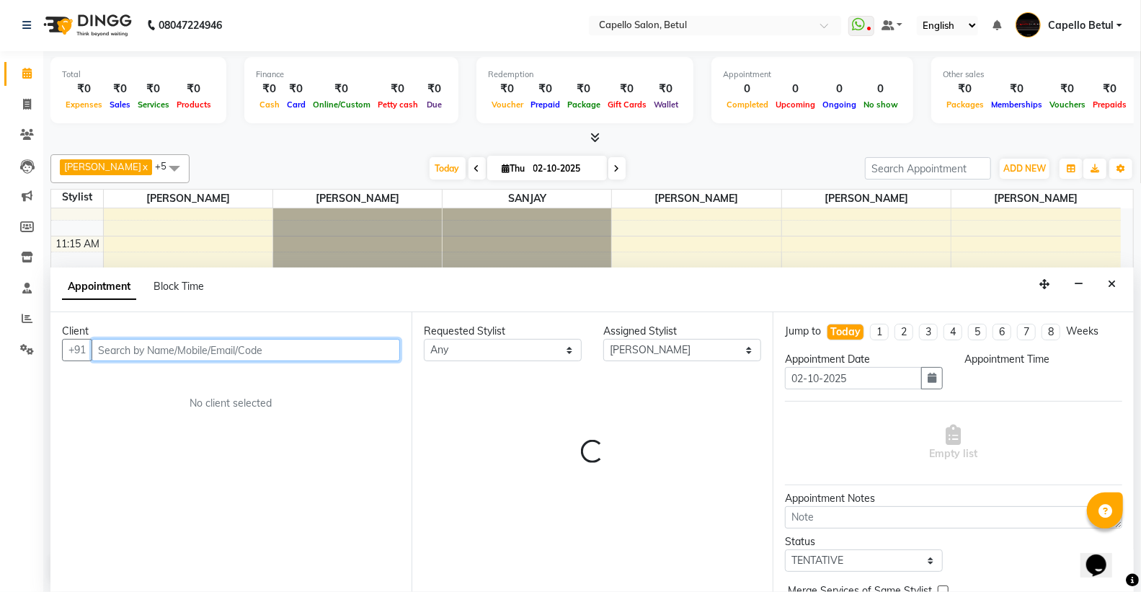
select select "690"
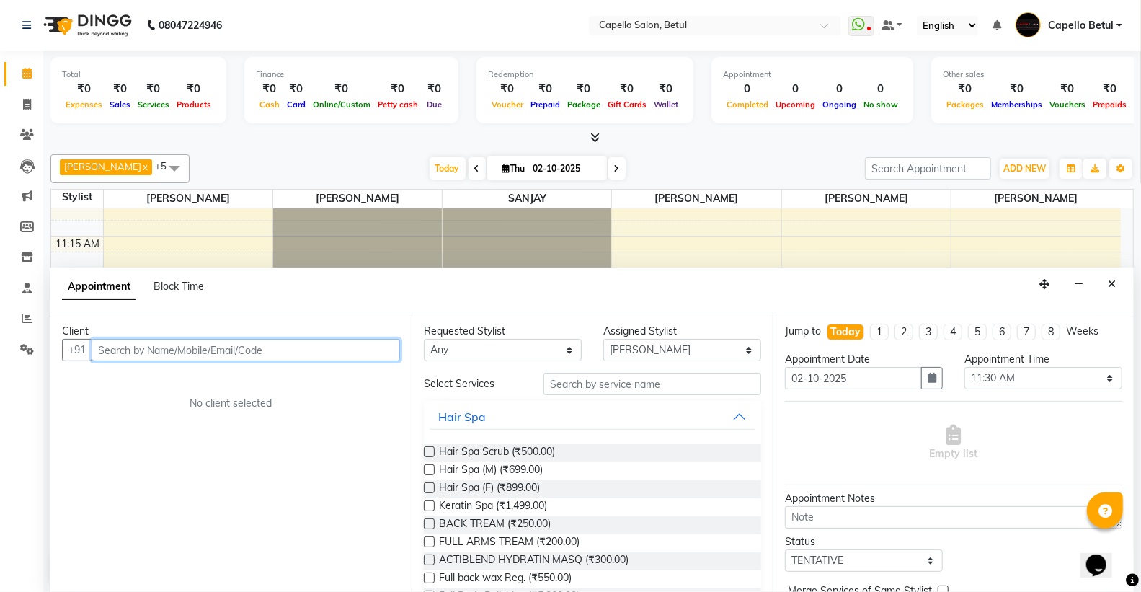
click at [193, 357] on input "text" at bounding box center [246, 350] width 308 height 22
paste input "9926885140"
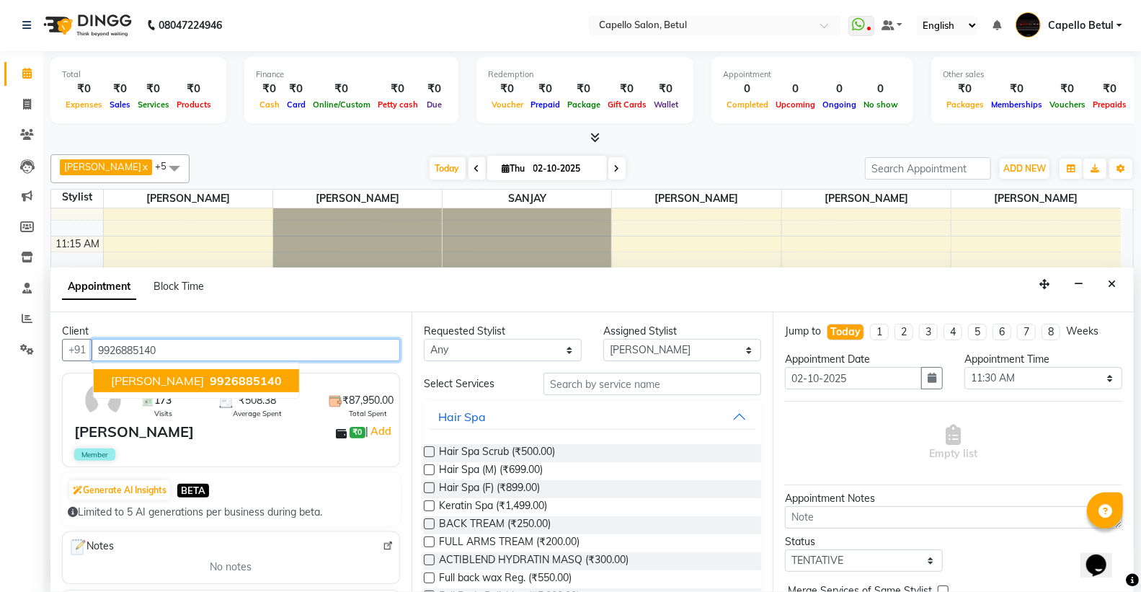
click at [238, 378] on span "9926885140" at bounding box center [246, 380] width 72 height 14
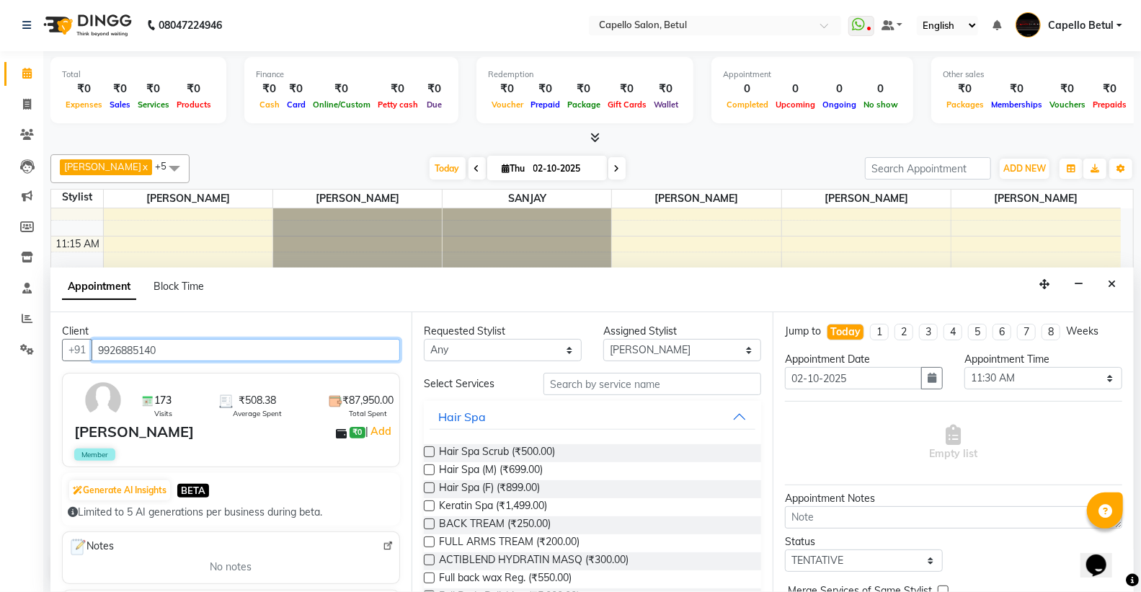
type input "9926885140"
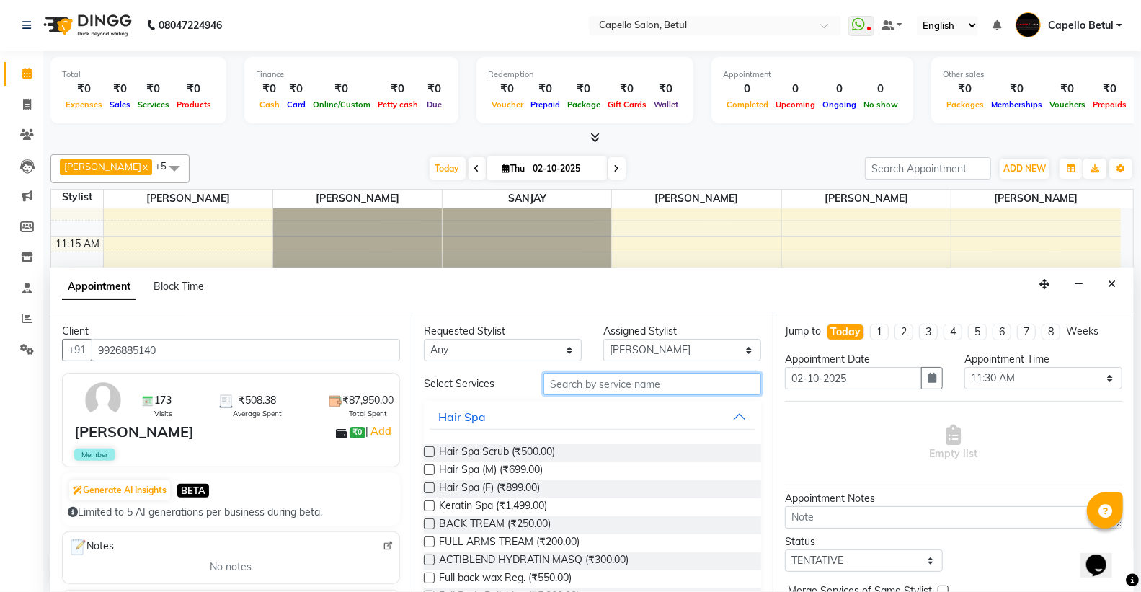
click at [622, 392] on input "text" at bounding box center [652, 384] width 218 height 22
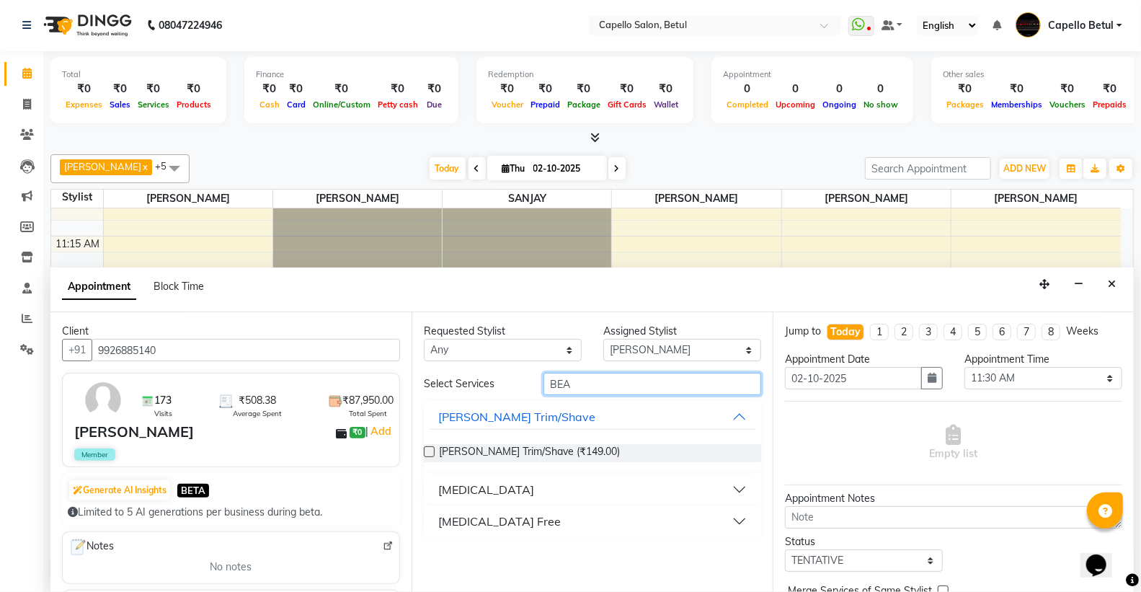
type input "BEA"
click at [427, 448] on label at bounding box center [429, 451] width 11 height 11
click at [427, 448] on input "checkbox" at bounding box center [428, 452] width 9 height 9
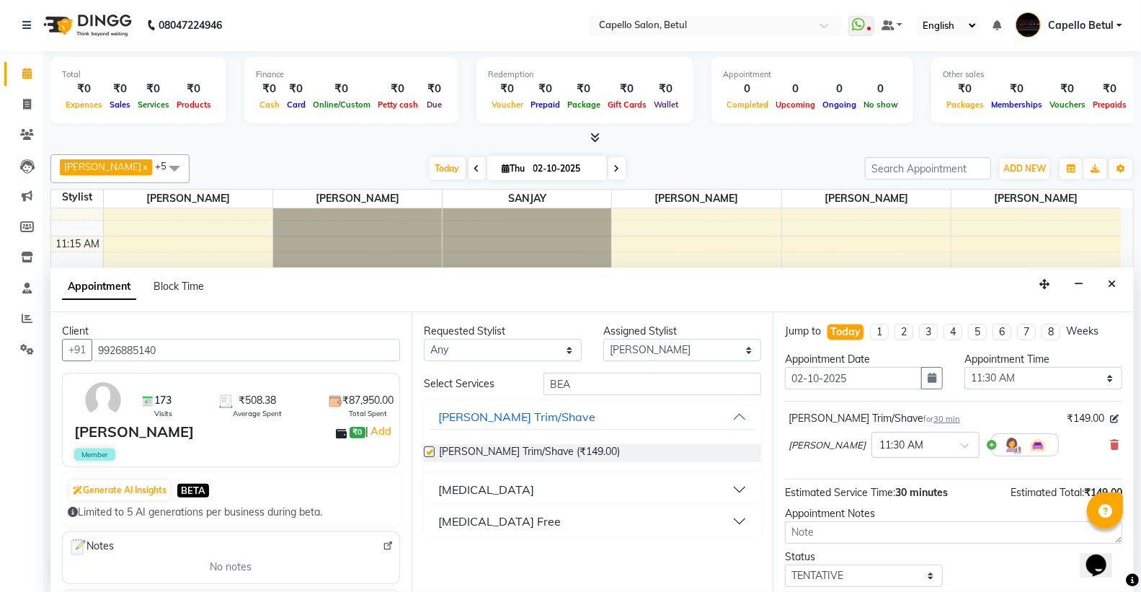
checkbox input "false"
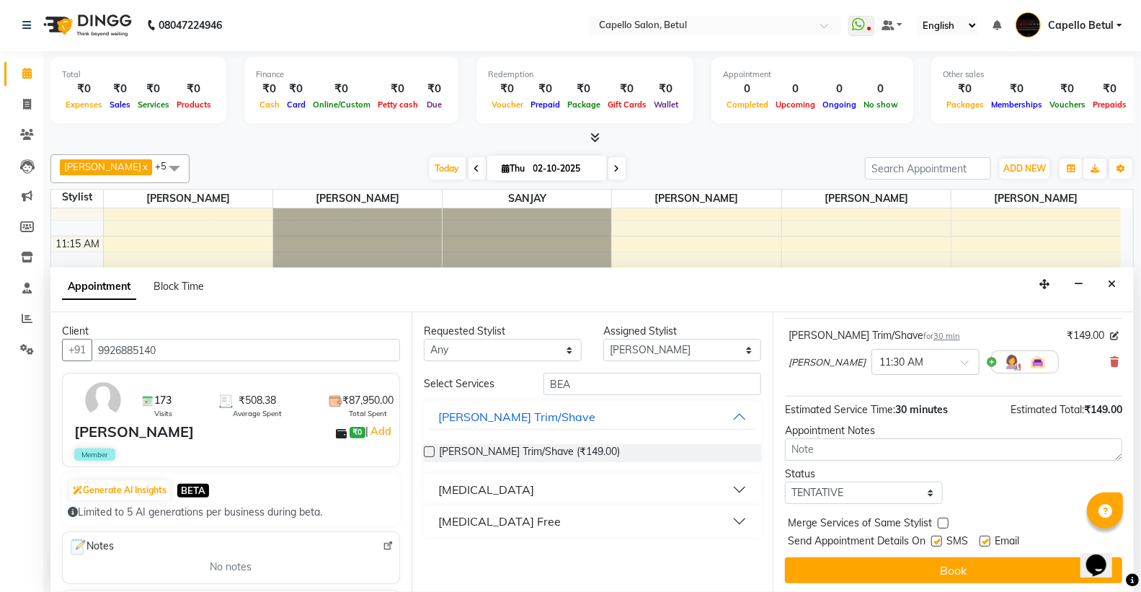
scroll to position [85, 0]
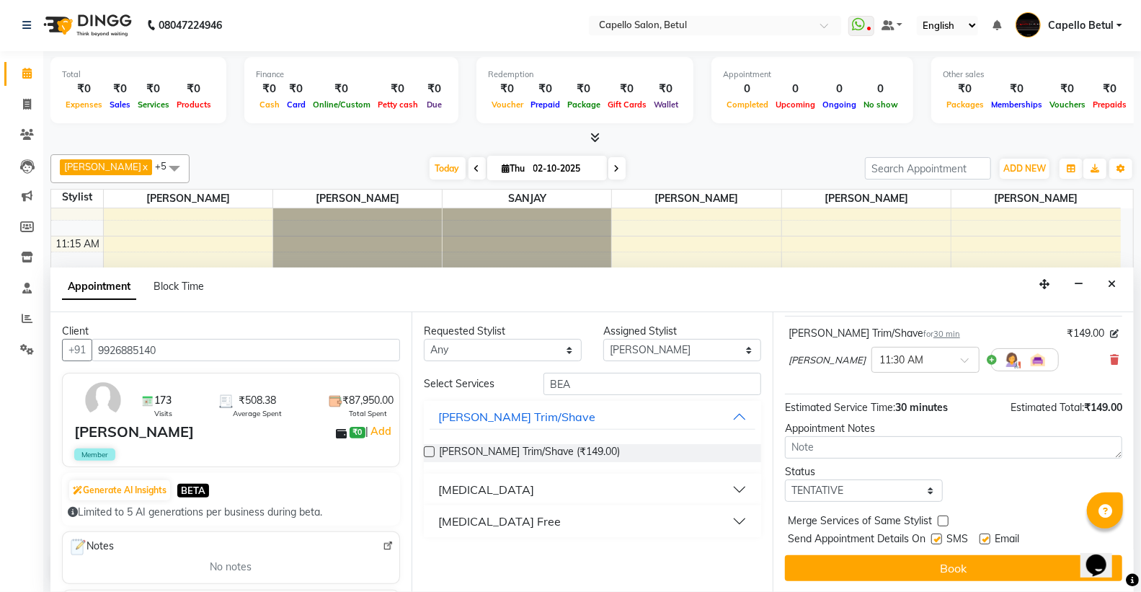
click at [964, 562] on button "Book" at bounding box center [953, 568] width 337 height 26
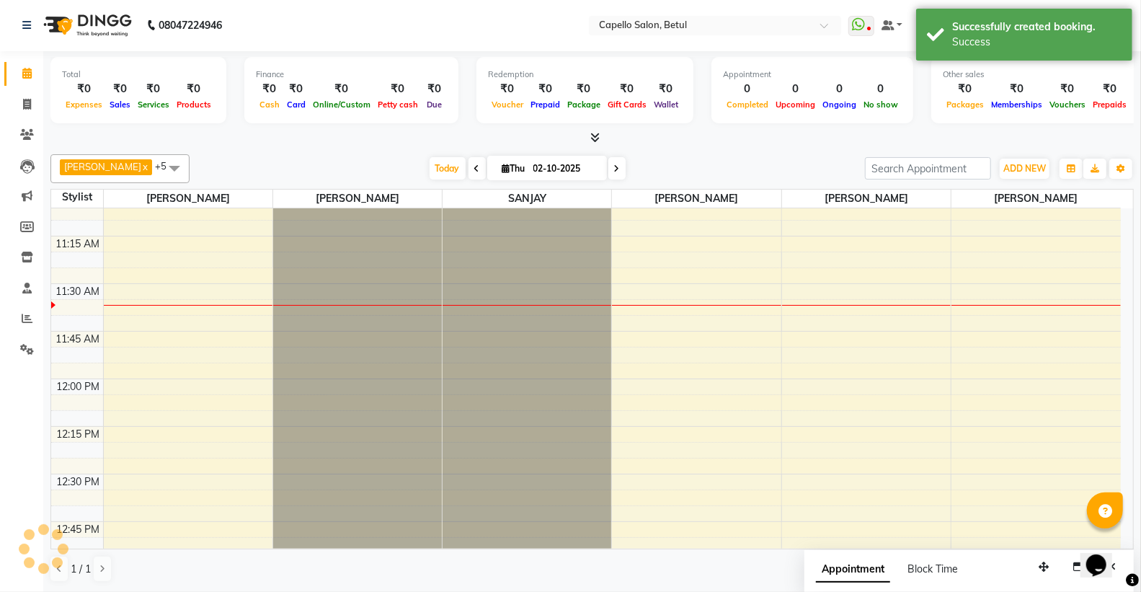
scroll to position [0, 0]
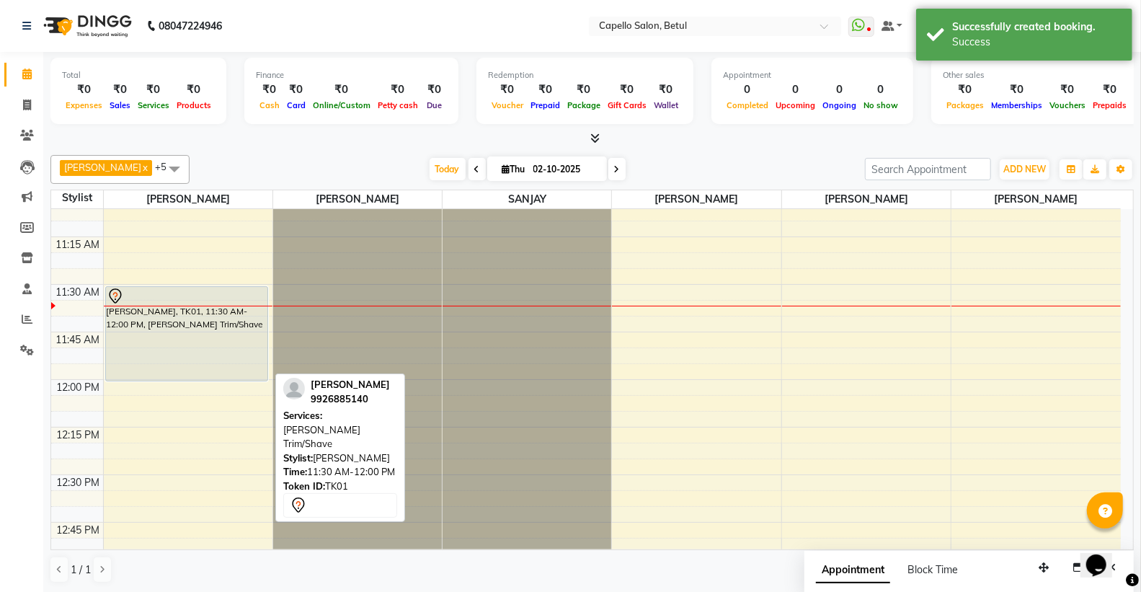
click at [221, 341] on div "[PERSON_NAME], TK01, 11:30 AM-12:00 PM, [PERSON_NAME] Trim/Shave" at bounding box center [186, 334] width 161 height 94
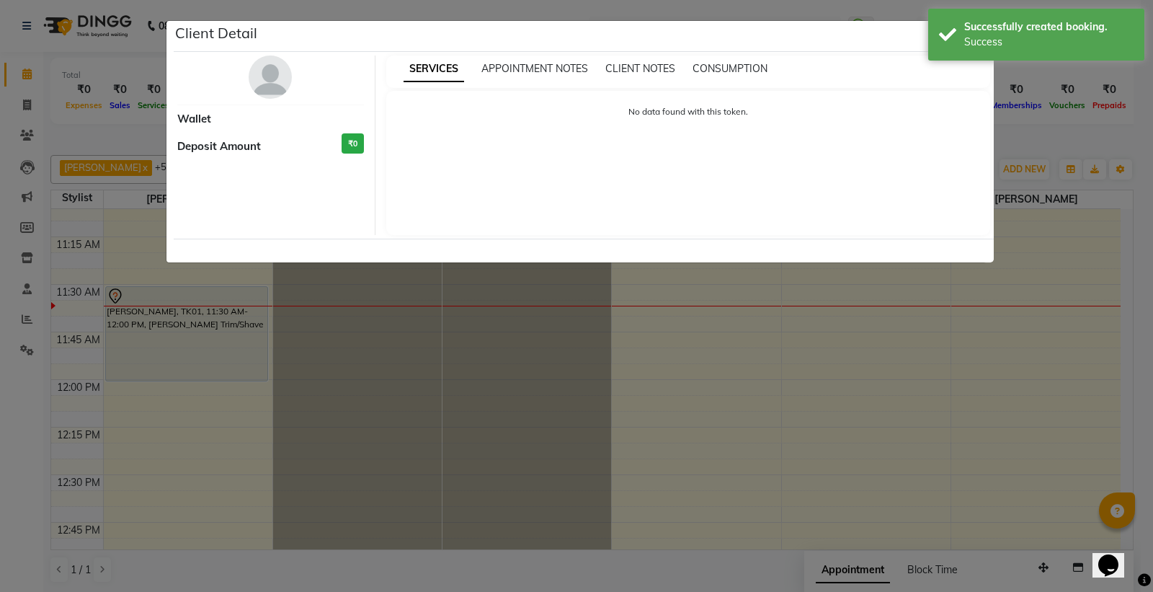
select select "7"
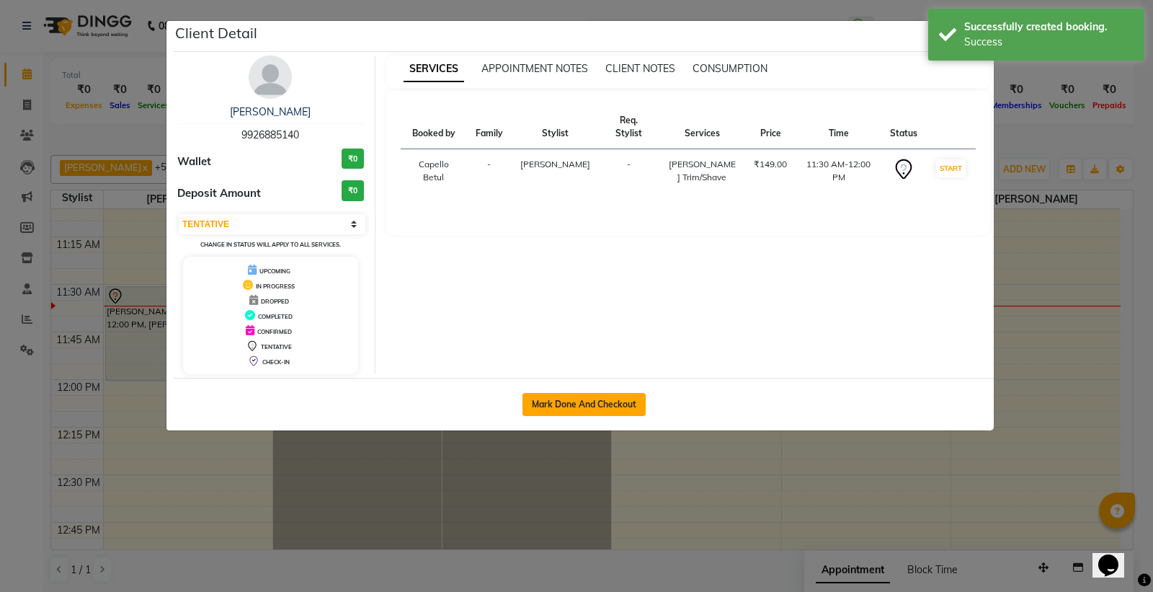
click at [574, 402] on button "Mark Done And Checkout" at bounding box center [583, 404] width 123 height 23
select select "service"
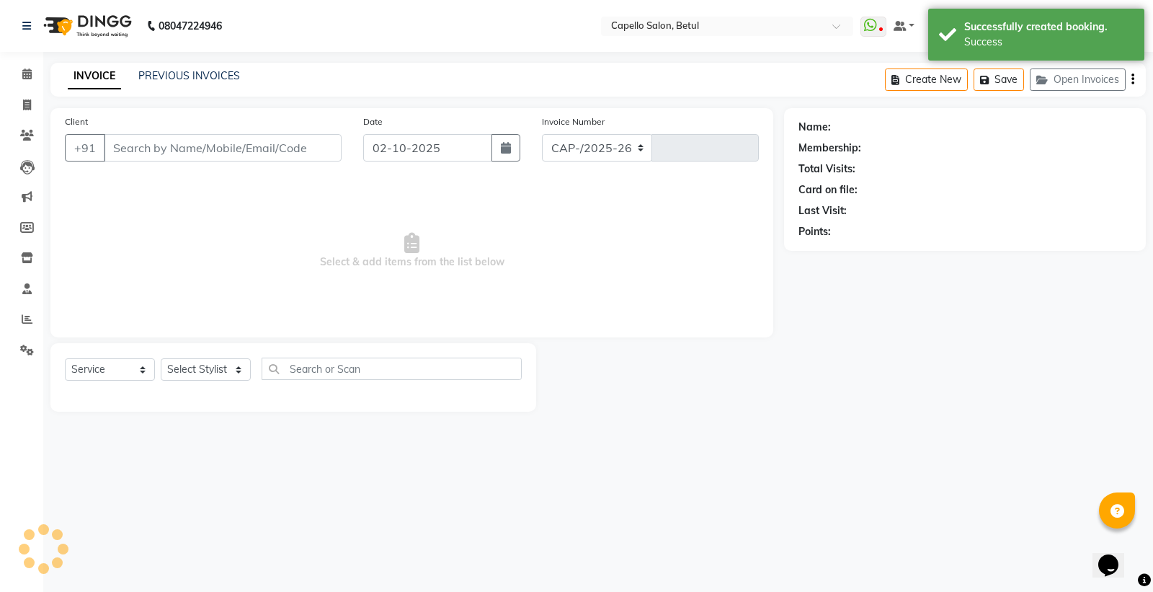
select select "8951"
type input "0494"
type input "9926885140"
select select "14474"
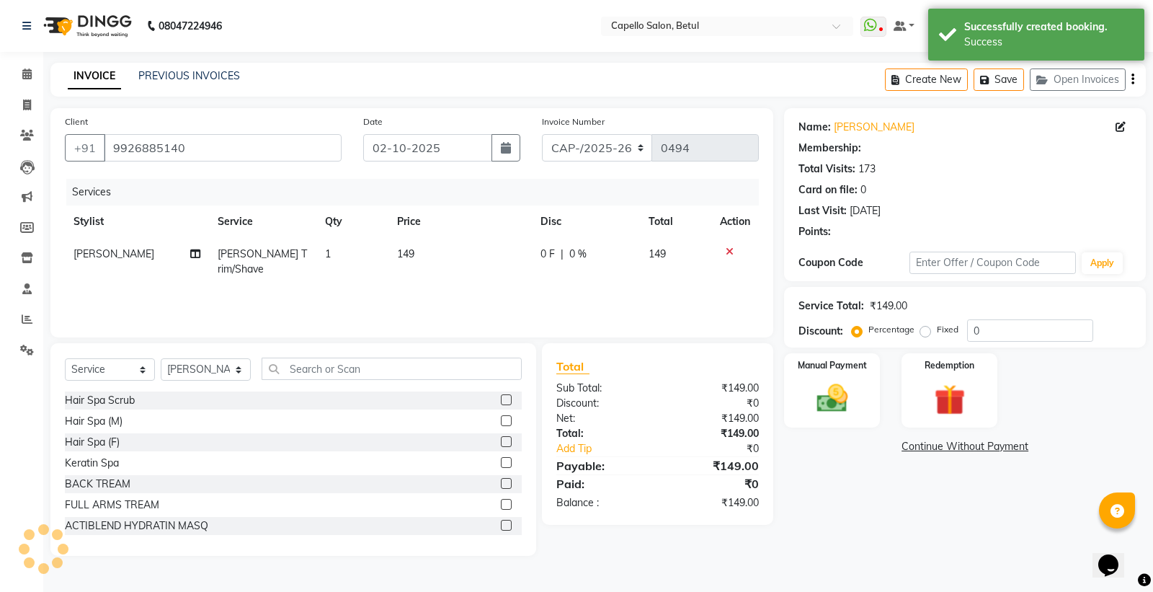
select select "1: Object"
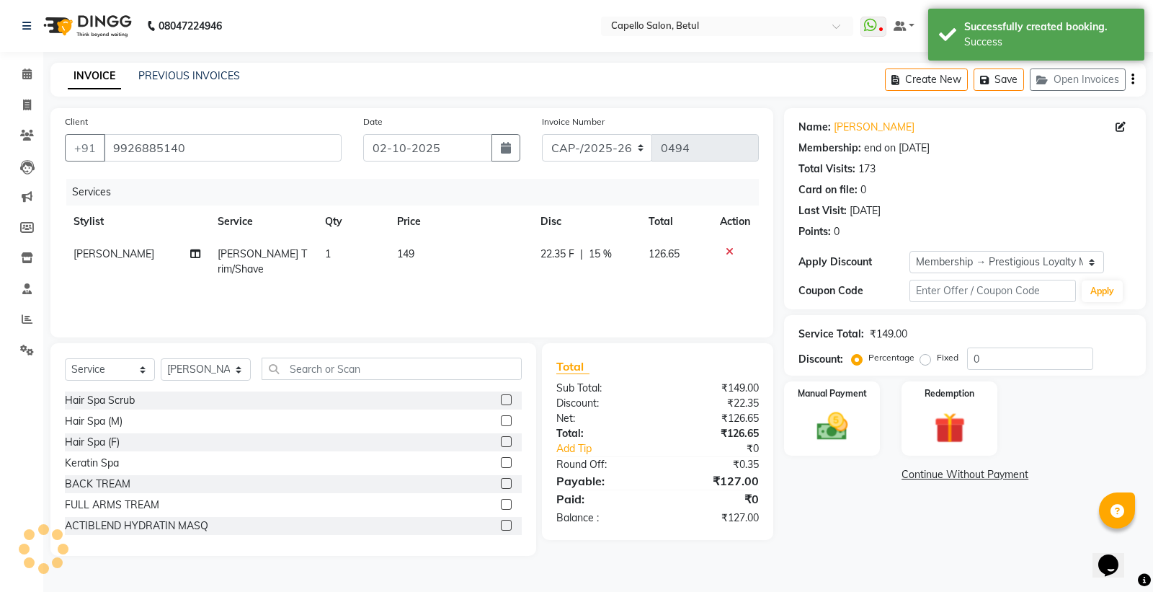
type input "15"
click at [457, 251] on td "149" at bounding box center [459, 262] width 143 height 48
select select "14474"
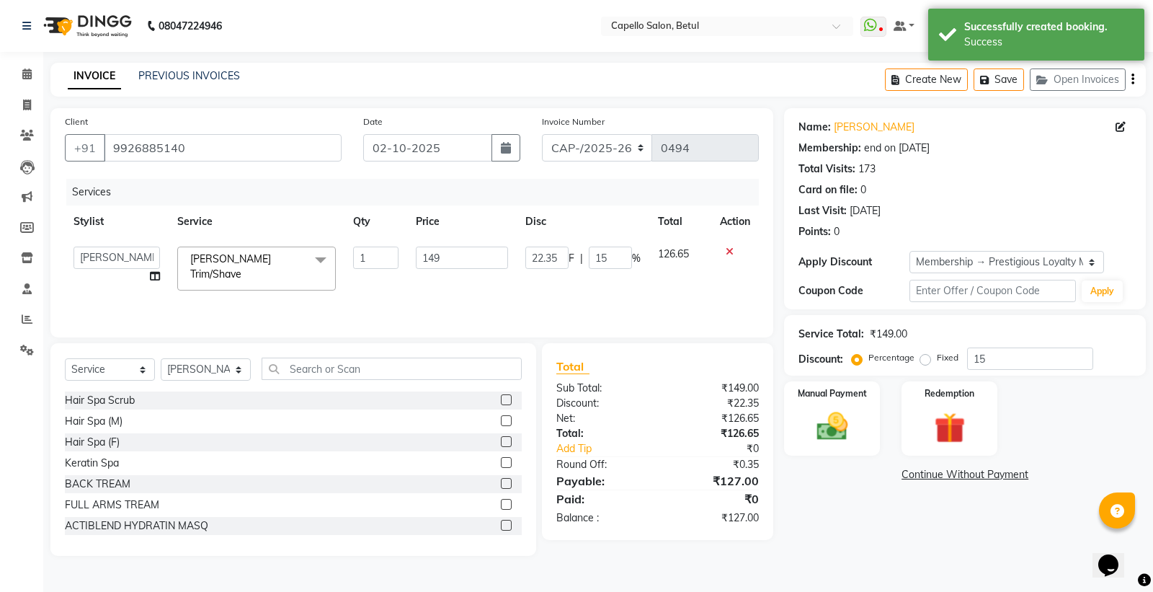
click at [457, 251] on input "149" at bounding box center [462, 257] width 92 height 22
type input "150"
click at [666, 272] on div "Services Stylist Service Qty Price Disc Total Action ADMIN Capello Betul DHANRA…" at bounding box center [412, 251] width 694 height 144
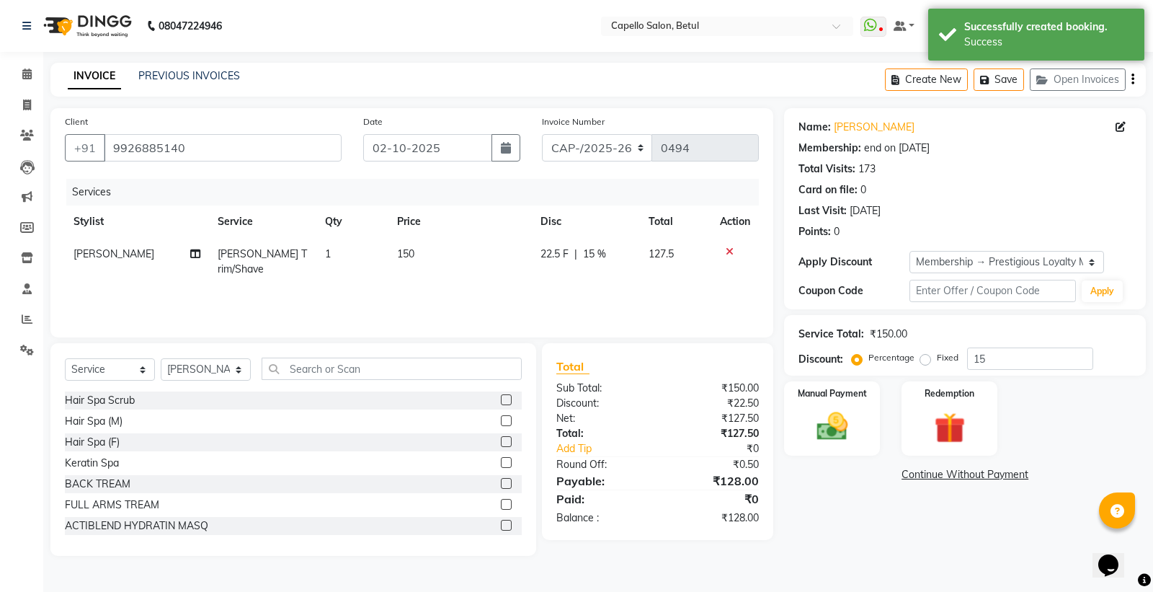
click at [600, 259] on span "15 %" at bounding box center [594, 253] width 23 height 15
select select "14474"
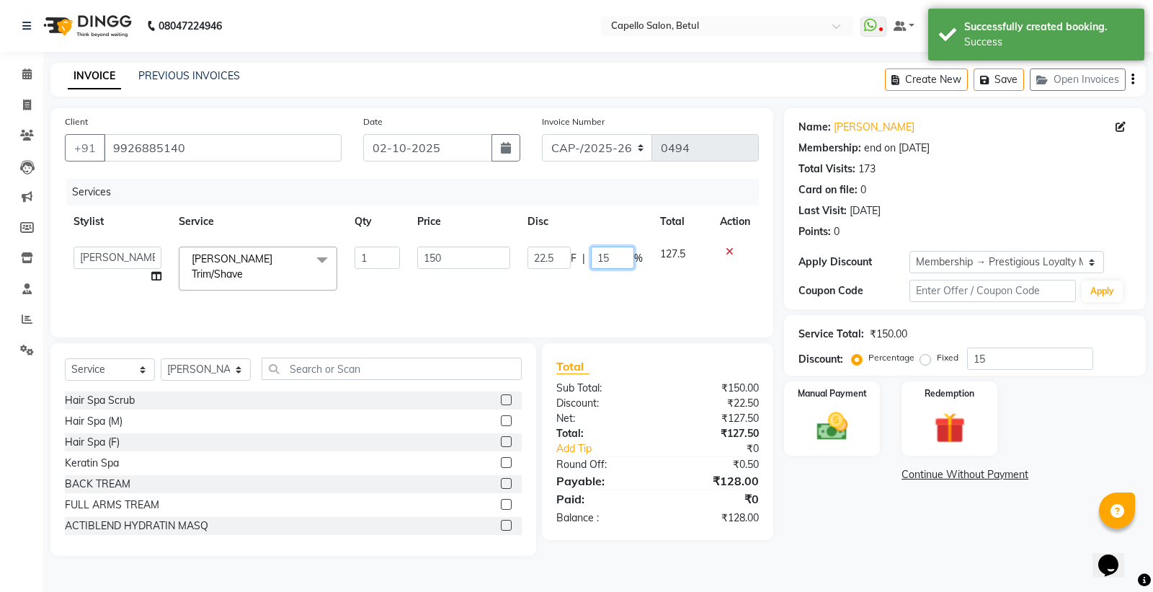
click at [611, 257] on input "15" at bounding box center [612, 257] width 43 height 22
type input "1"
type input "0"
click at [600, 275] on div "Services Stylist Service Qty Price Disc Total Action ADMIN Capello Betul DHANRA…" at bounding box center [412, 251] width 694 height 144
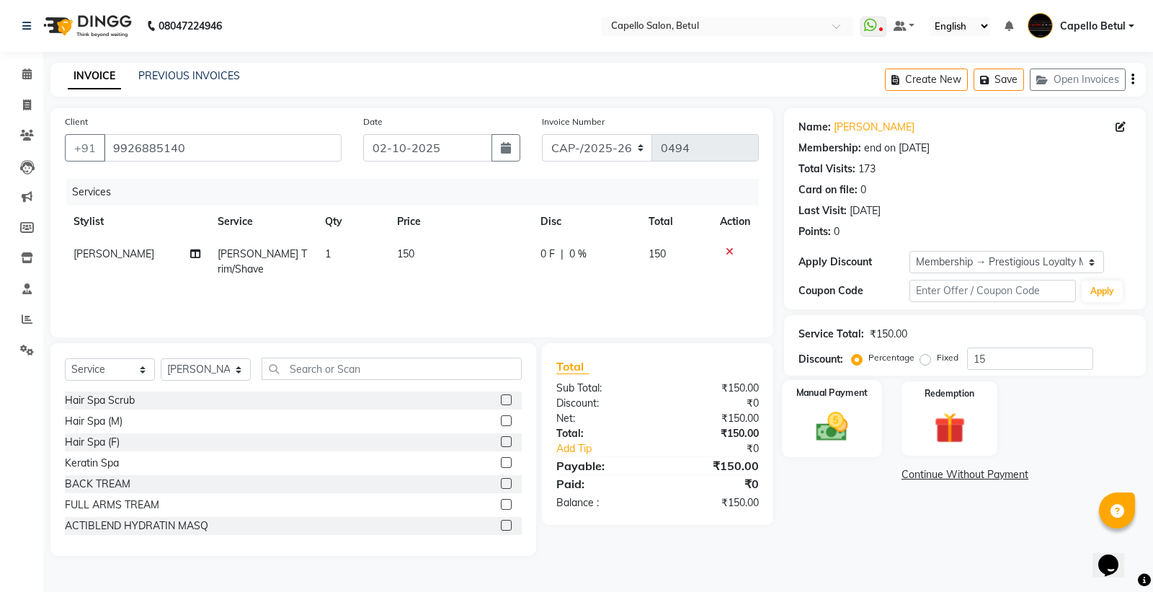
click at [818, 419] on img at bounding box center [832, 426] width 52 height 37
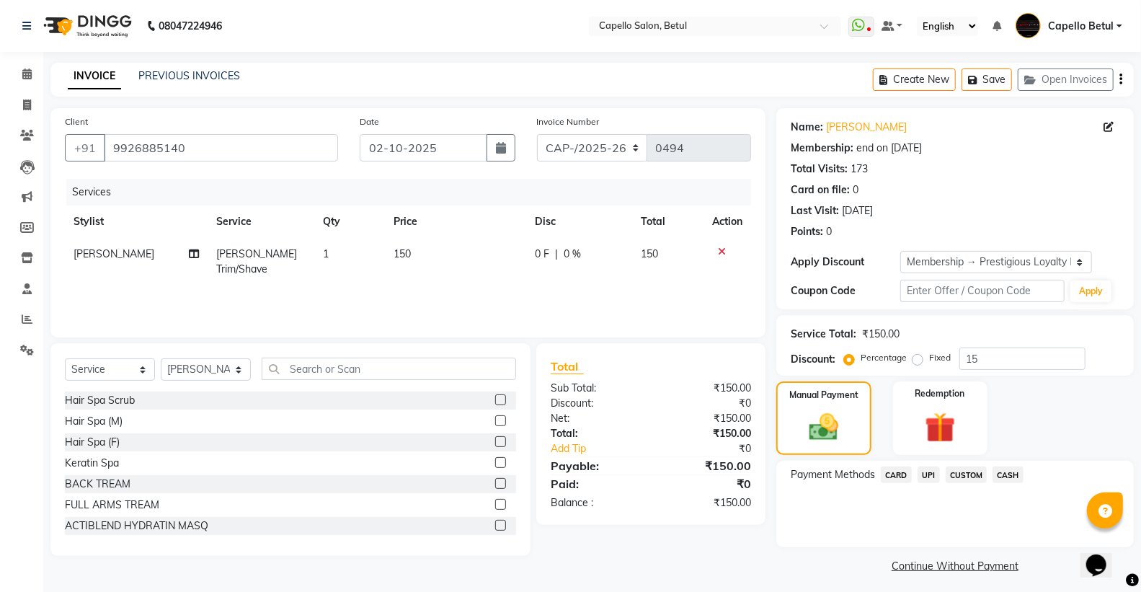
click at [1002, 477] on span "CASH" at bounding box center [1007, 474] width 31 height 17
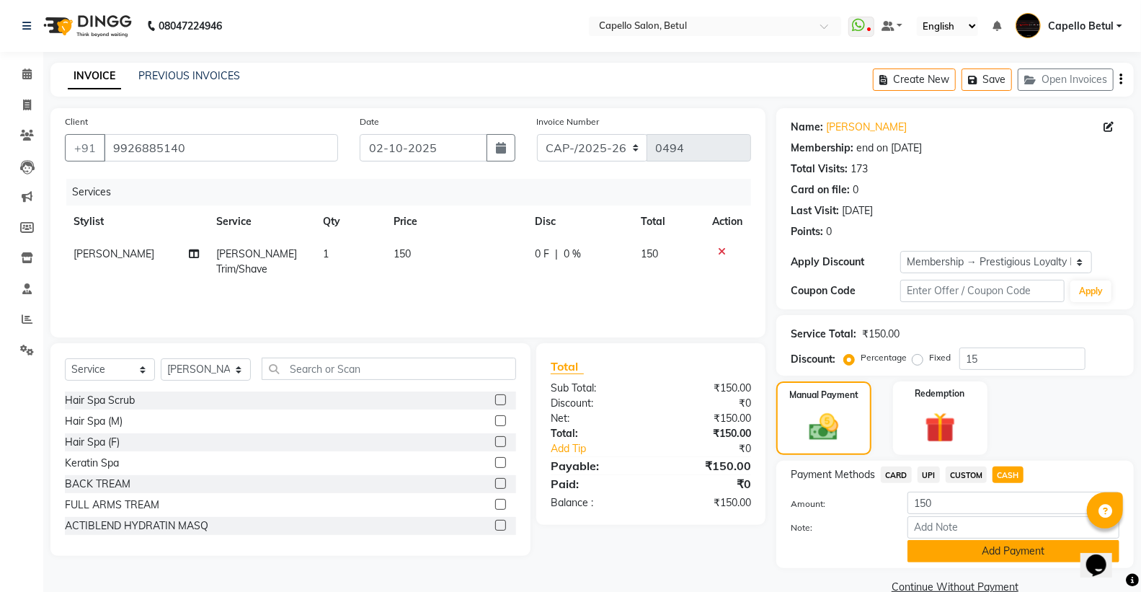
click at [1019, 553] on button "Add Payment" at bounding box center [1013, 551] width 212 height 22
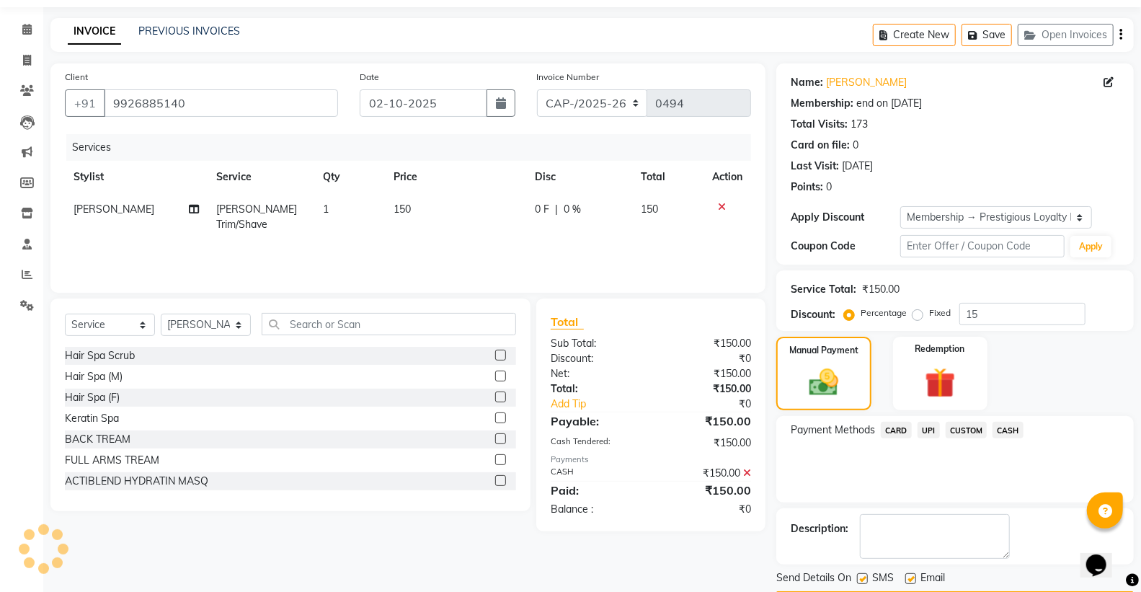
scroll to position [88, 0]
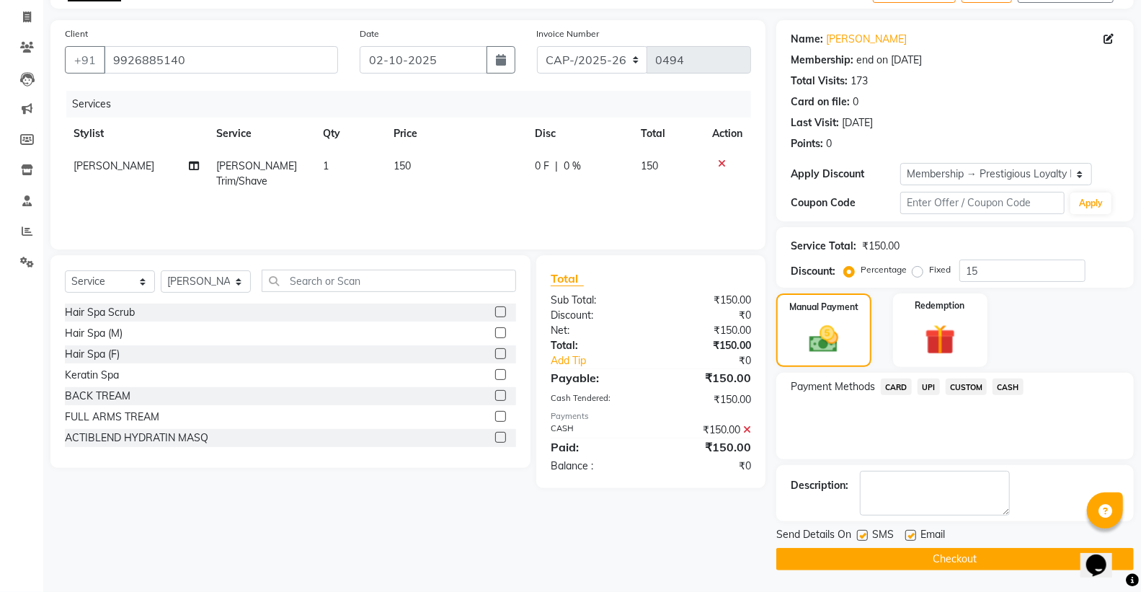
click at [964, 563] on button "Checkout" at bounding box center [954, 559] width 357 height 22
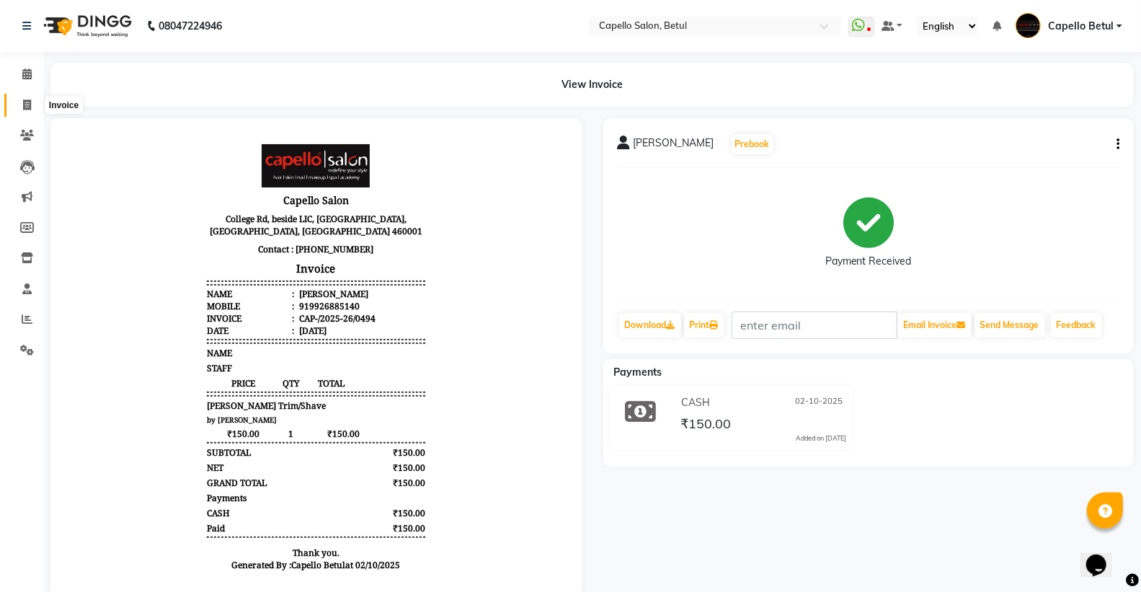
click at [23, 110] on icon at bounding box center [27, 104] width 8 height 11
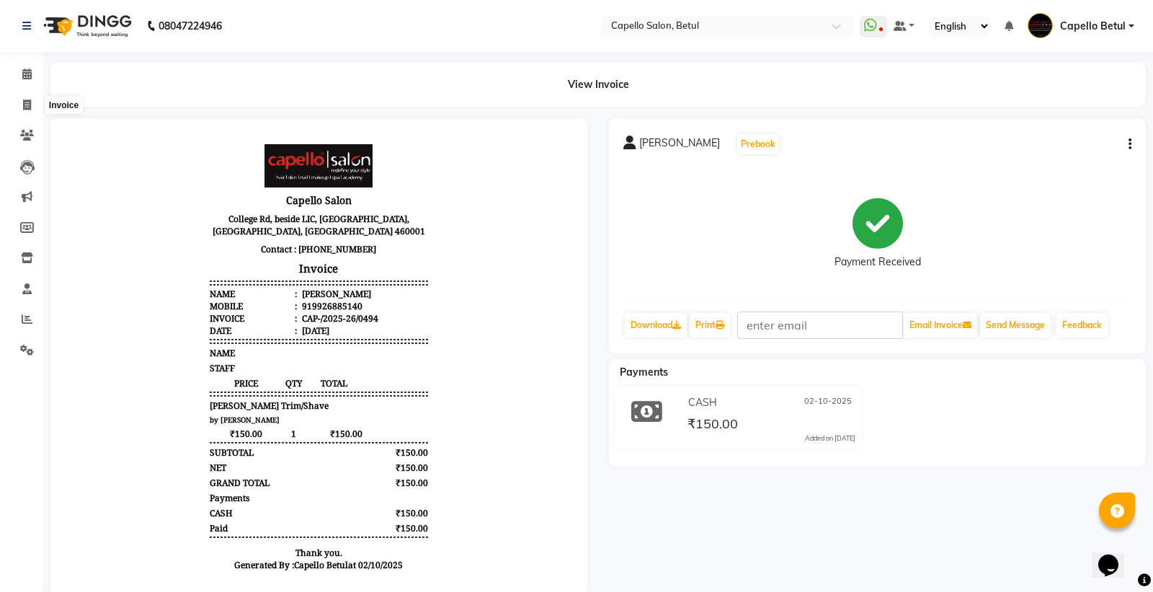
select select "service"
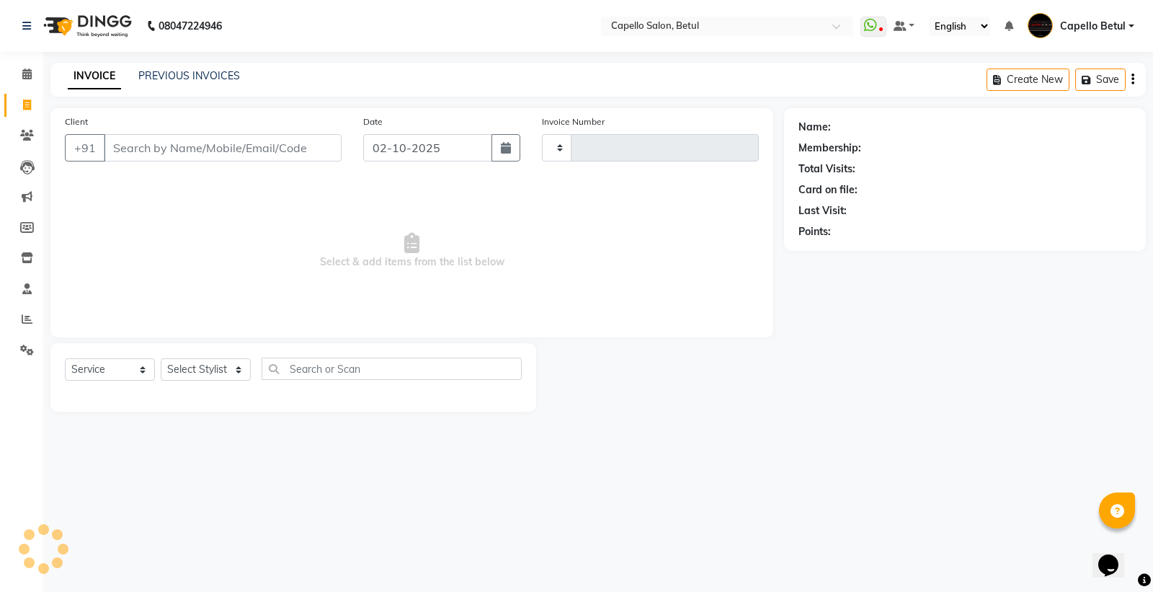
click at [265, 138] on input "Client" at bounding box center [223, 147] width 238 height 27
type input "0495"
select select "8951"
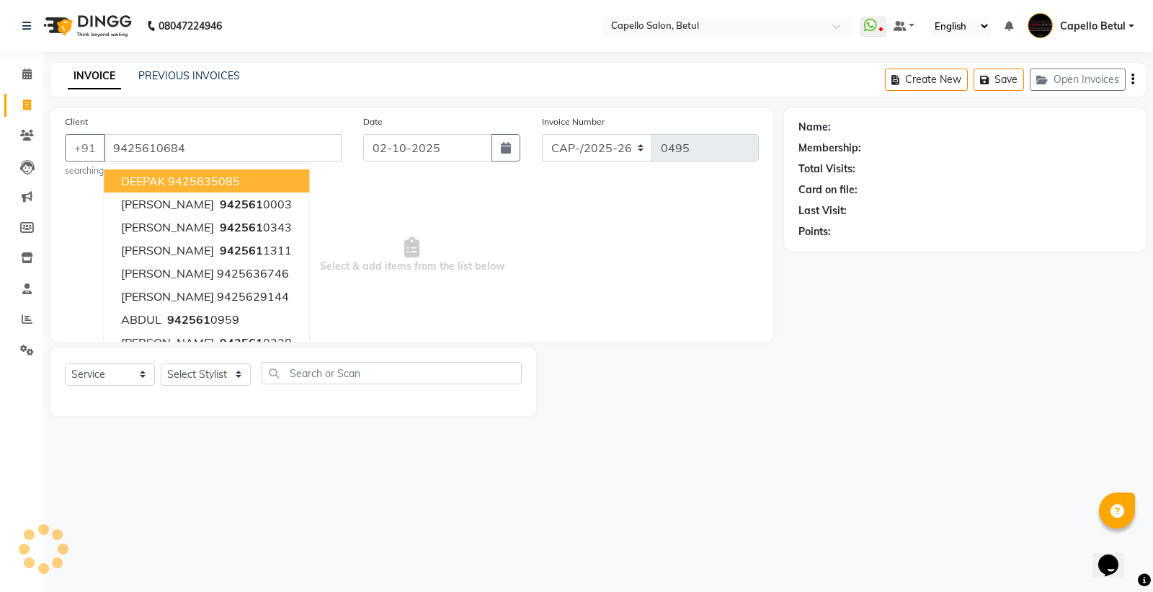
type input "9425610684"
click at [484, 290] on span "Select & add items from the list below" at bounding box center [412, 255] width 694 height 144
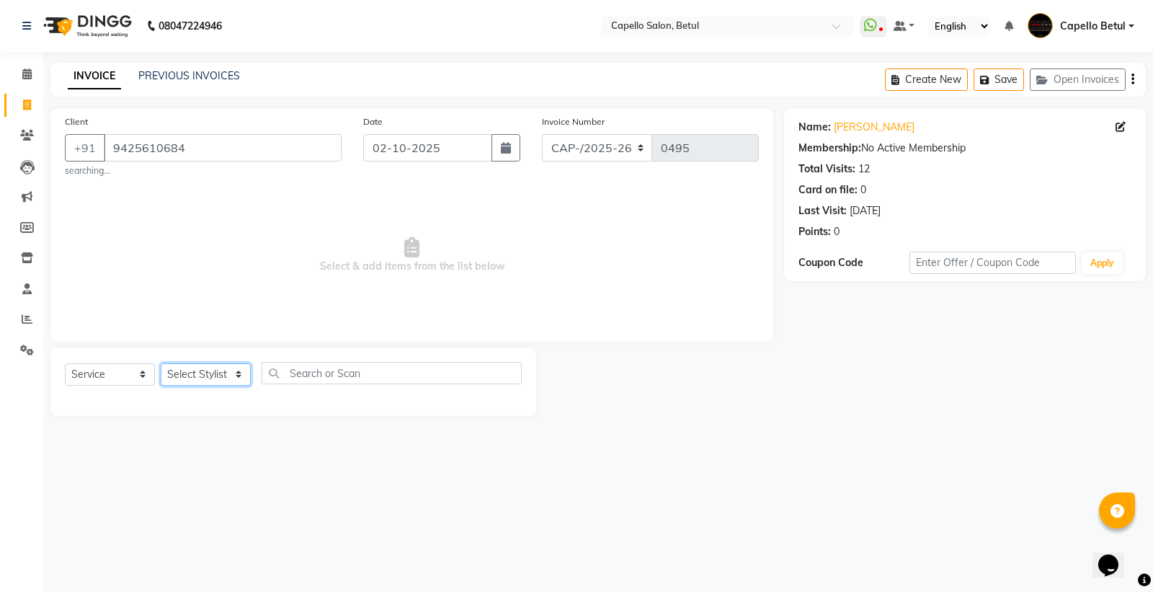
click at [218, 370] on select "Select Stylist ADMIN Capello Betul [PERSON_NAME] POOJA SOLANKI (M) PRAVEEN (M) …" at bounding box center [206, 374] width 90 height 22
select select "34695"
click at [161, 363] on select "Select Stylist ADMIN Capello Betul [PERSON_NAME] POOJA SOLANKI (M) PRAVEEN (M) …" at bounding box center [206, 374] width 90 height 22
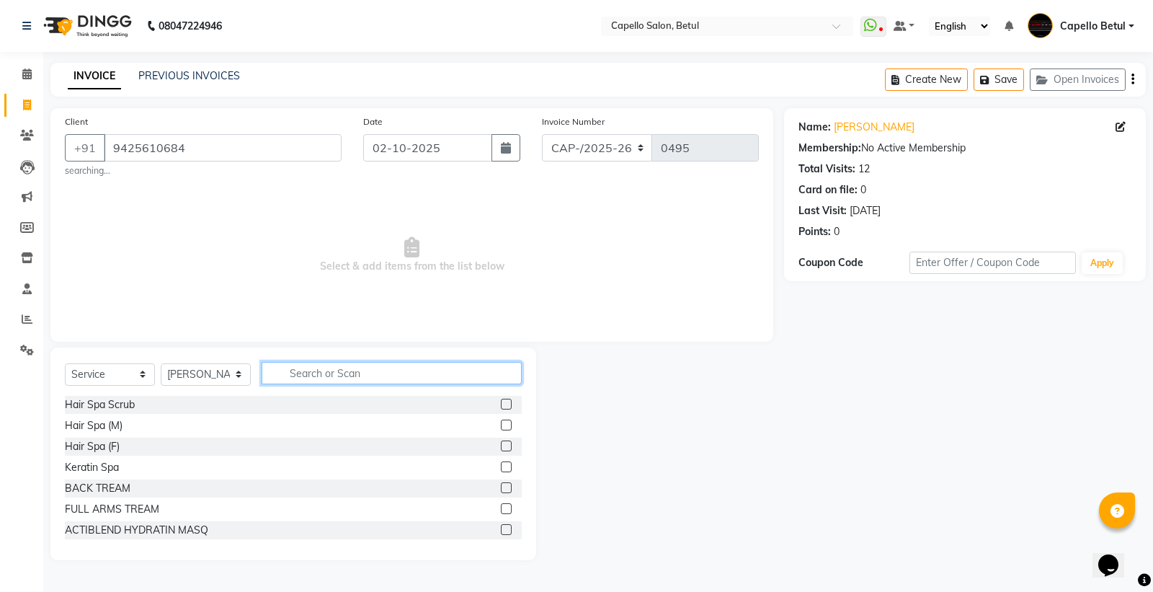
click at [355, 365] on input "text" at bounding box center [392, 373] width 260 height 22
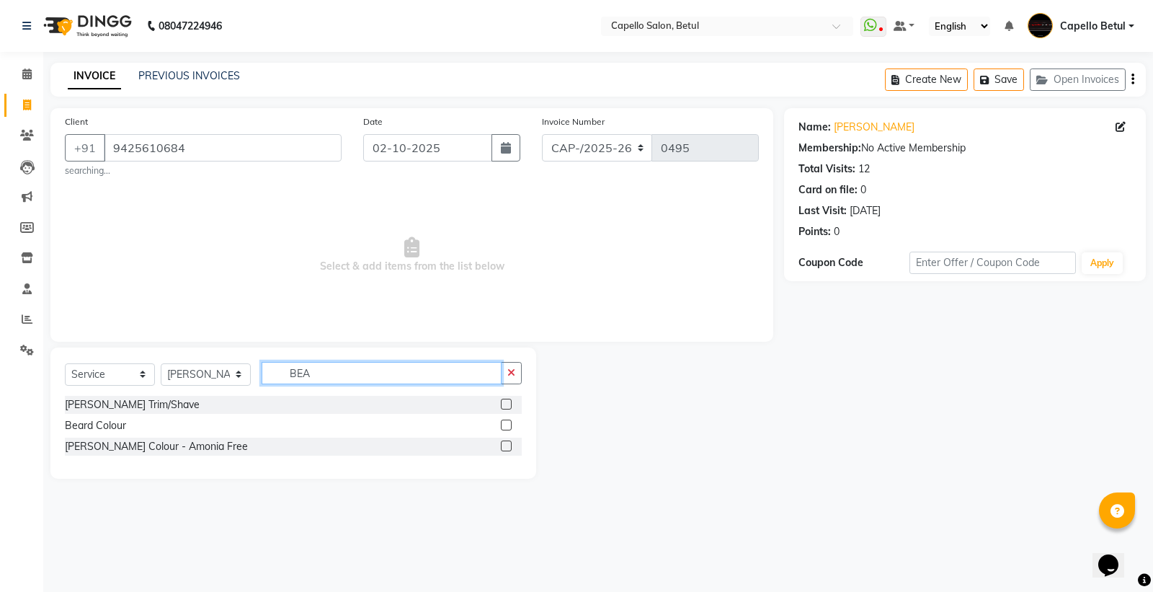
type input "BEA"
click at [502, 405] on label at bounding box center [506, 404] width 11 height 11
click at [502, 405] on input "checkbox" at bounding box center [505, 404] width 9 height 9
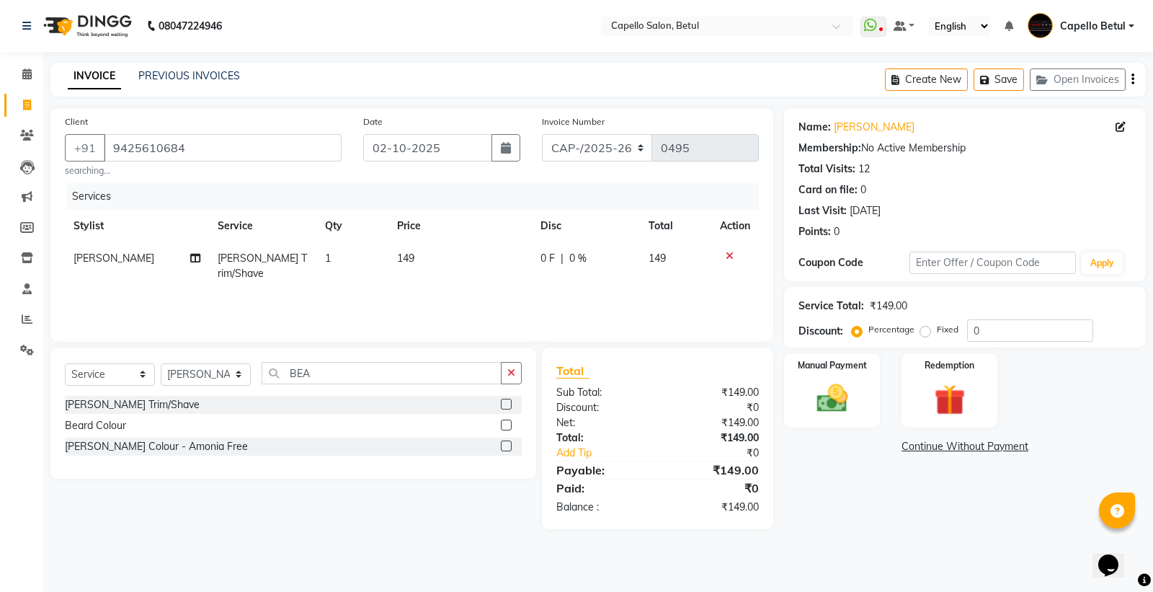
checkbox input "false"
click at [457, 261] on td "149" at bounding box center [459, 266] width 143 height 48
select select "34695"
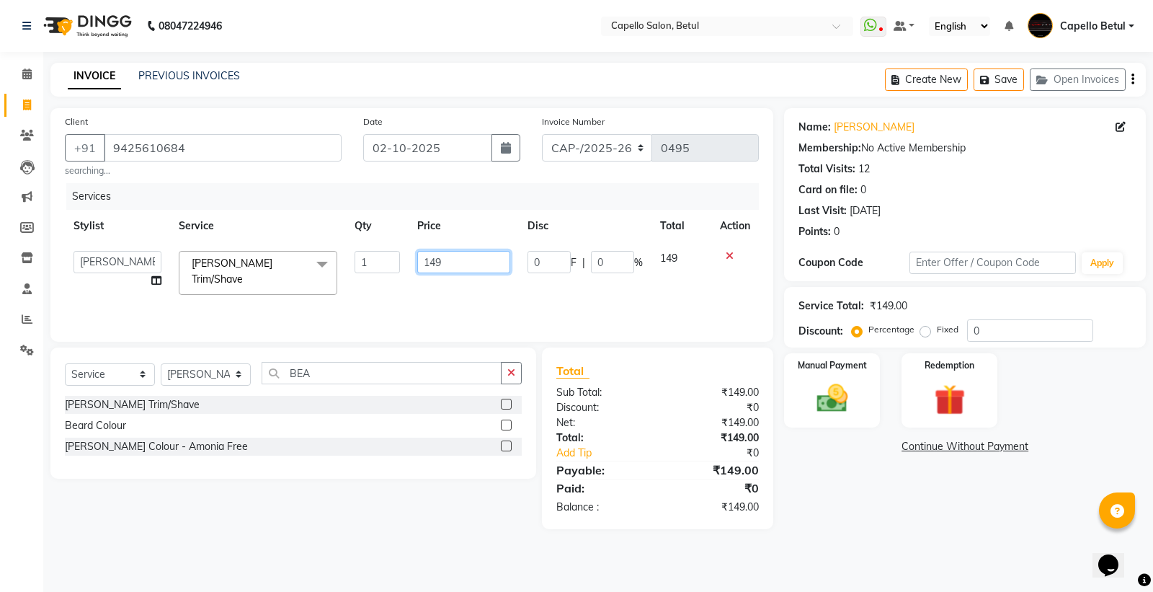
click at [457, 261] on input "149" at bounding box center [463, 262] width 93 height 22
type input "150"
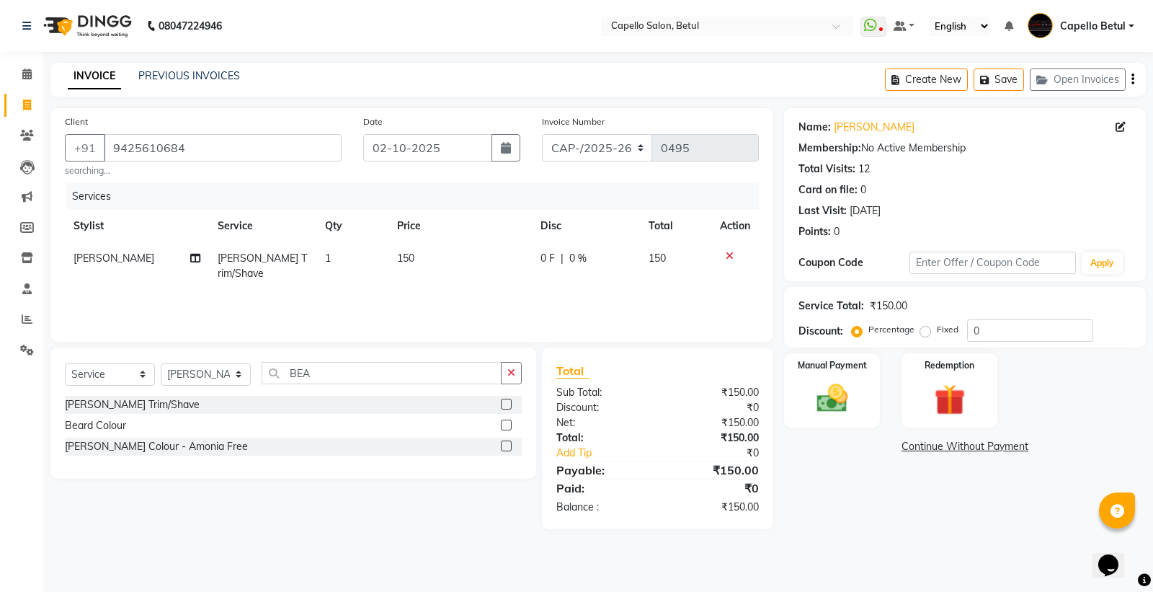
click at [512, 275] on div "Services Stylist Service Qty Price Disc Total Action SONU Beard Trim/Shave 1 15…" at bounding box center [412, 255] width 694 height 144
click at [858, 401] on img at bounding box center [832, 398] width 52 height 37
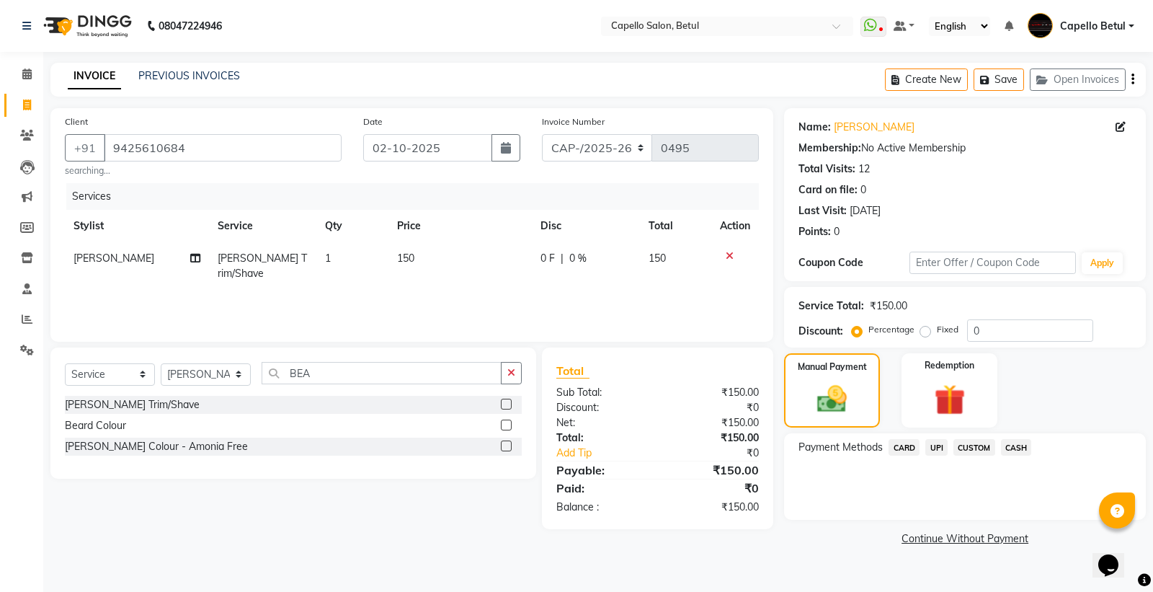
click at [1022, 441] on span "CASH" at bounding box center [1016, 447] width 31 height 17
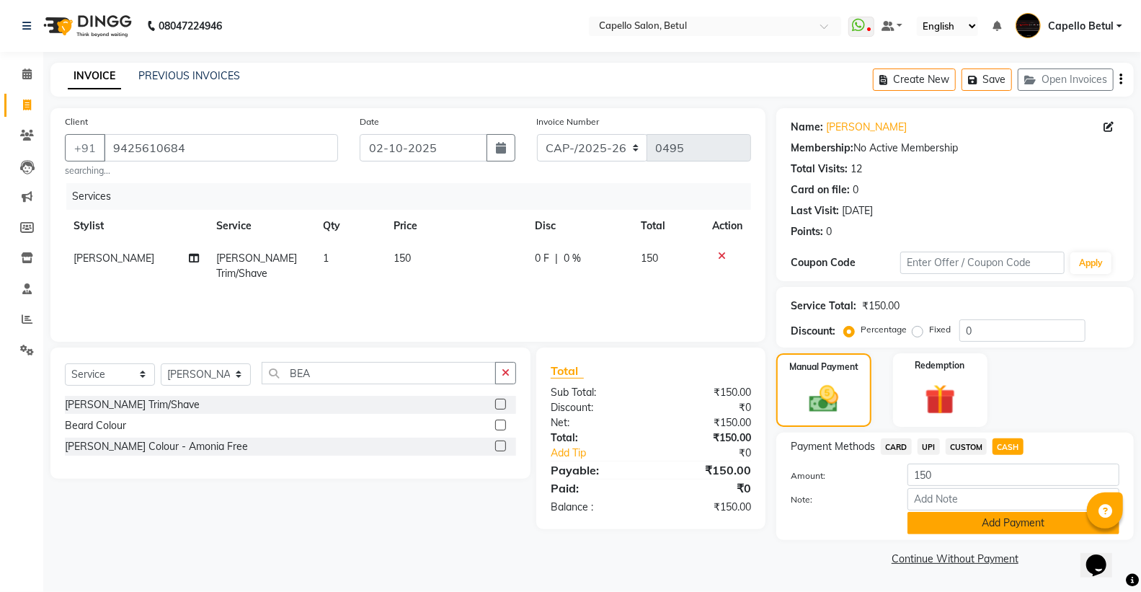
click at [1010, 530] on button "Add Payment" at bounding box center [1013, 523] width 212 height 22
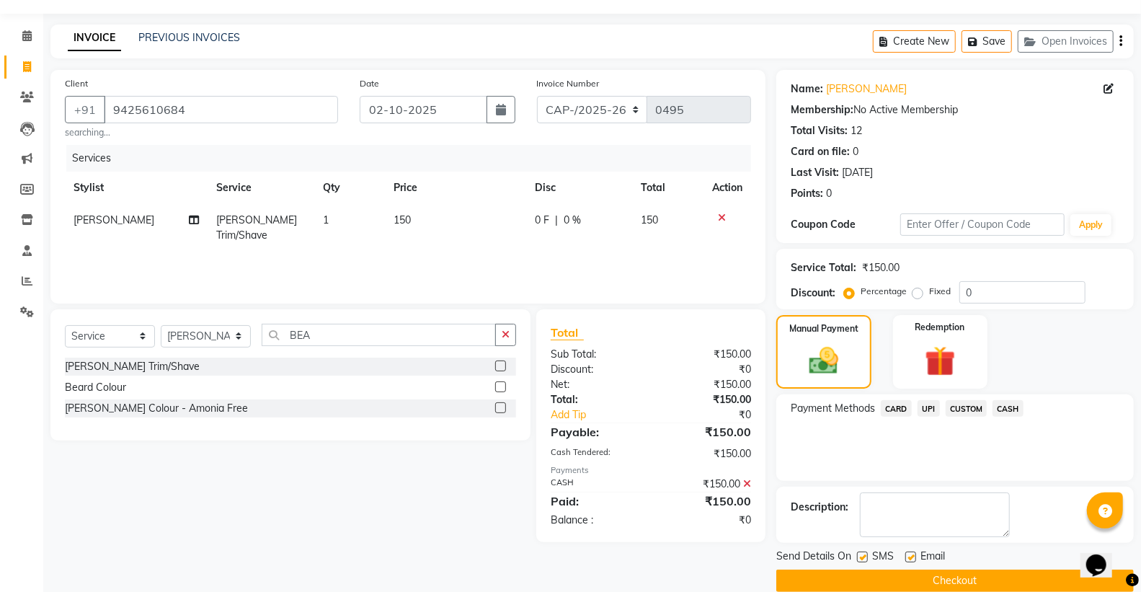
scroll to position [60, 0]
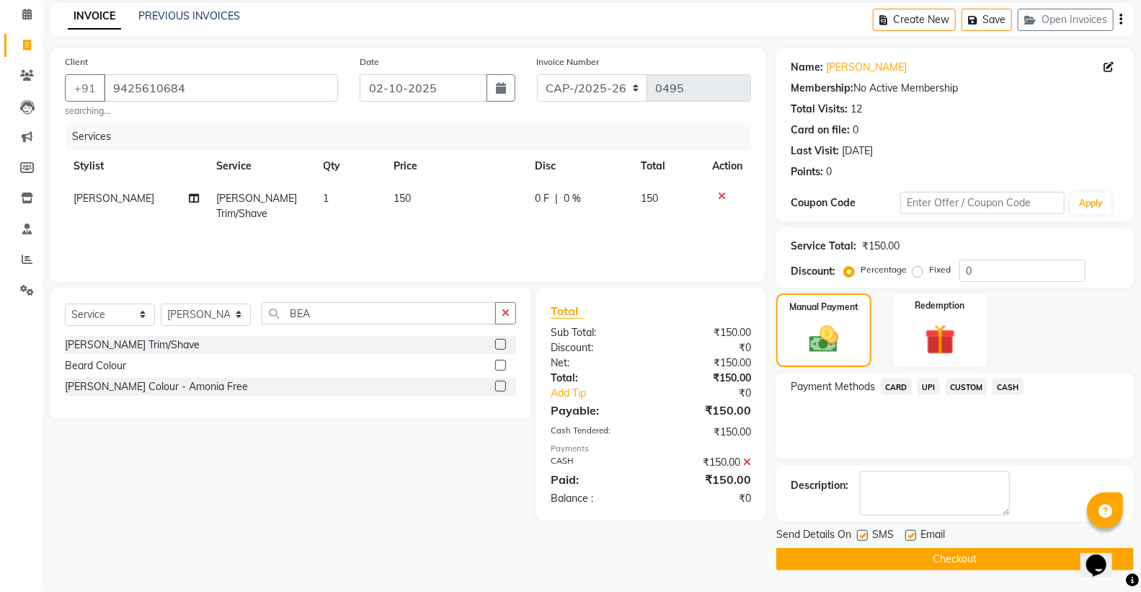
click at [971, 555] on button "Checkout" at bounding box center [954, 559] width 357 height 22
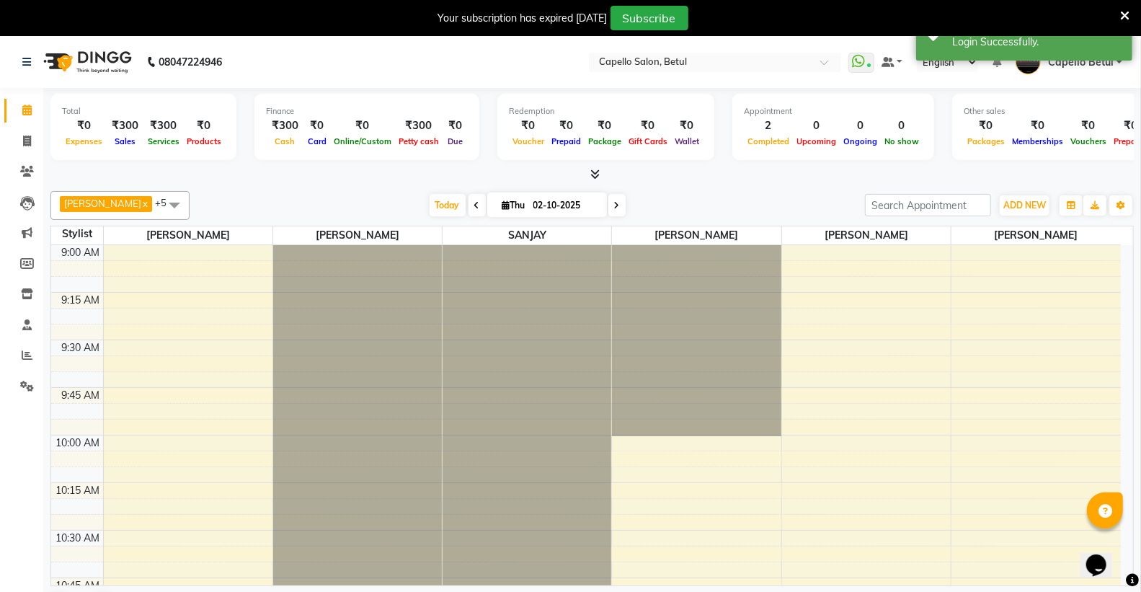
click at [1131, 12] on div "Your subscription has expired [DATE] Subscribe" at bounding box center [570, 18] width 1141 height 36
click at [1126, 12] on icon at bounding box center [1124, 15] width 9 height 13
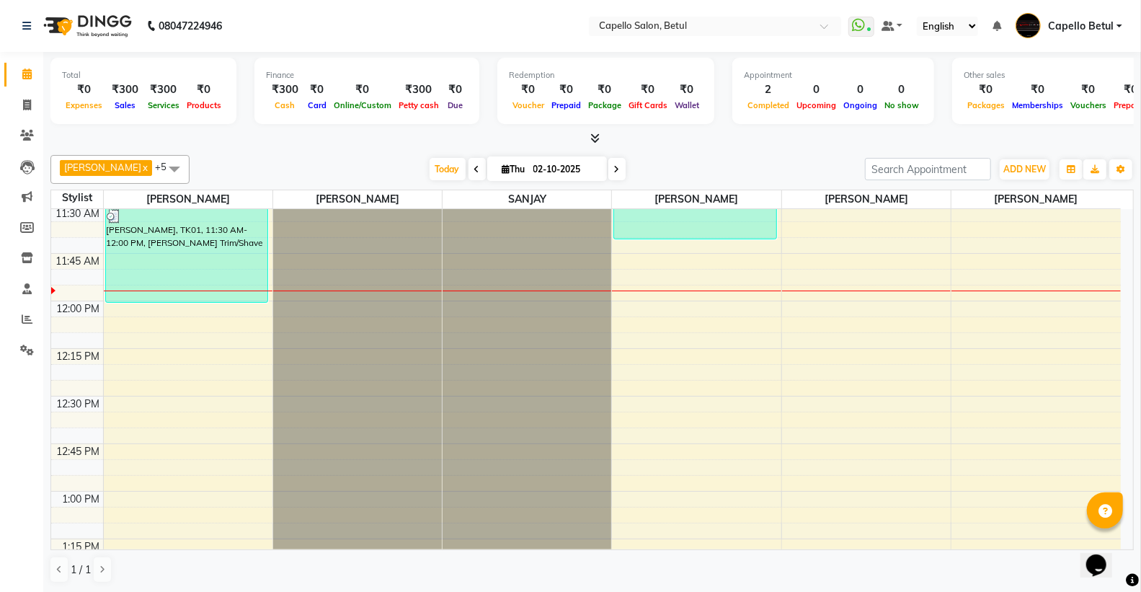
scroll to position [480, 0]
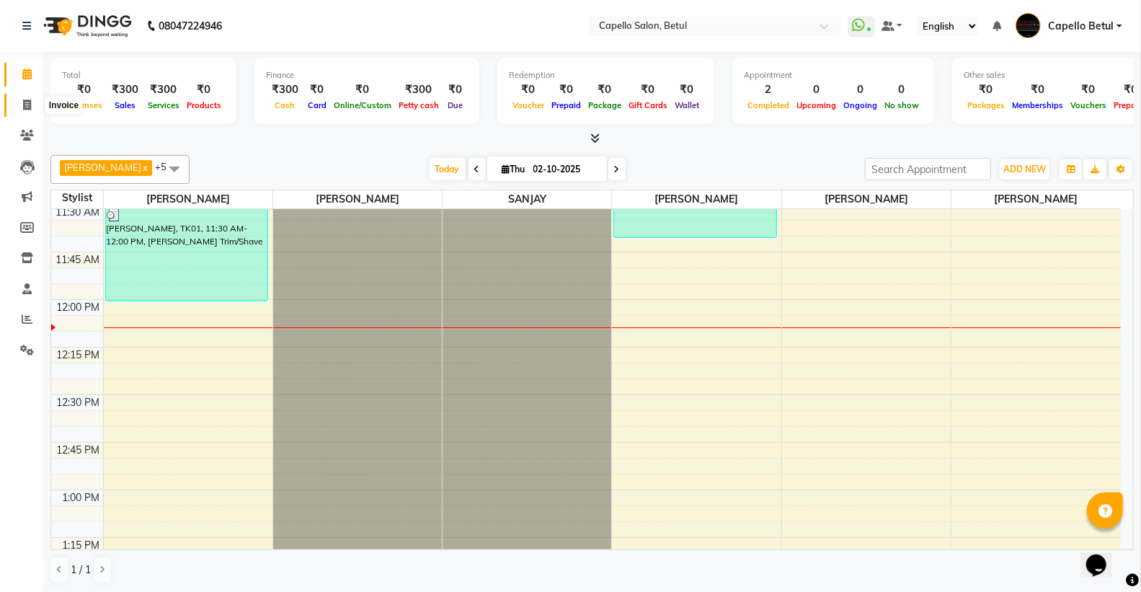
click at [30, 108] on icon at bounding box center [27, 104] width 8 height 11
select select "service"
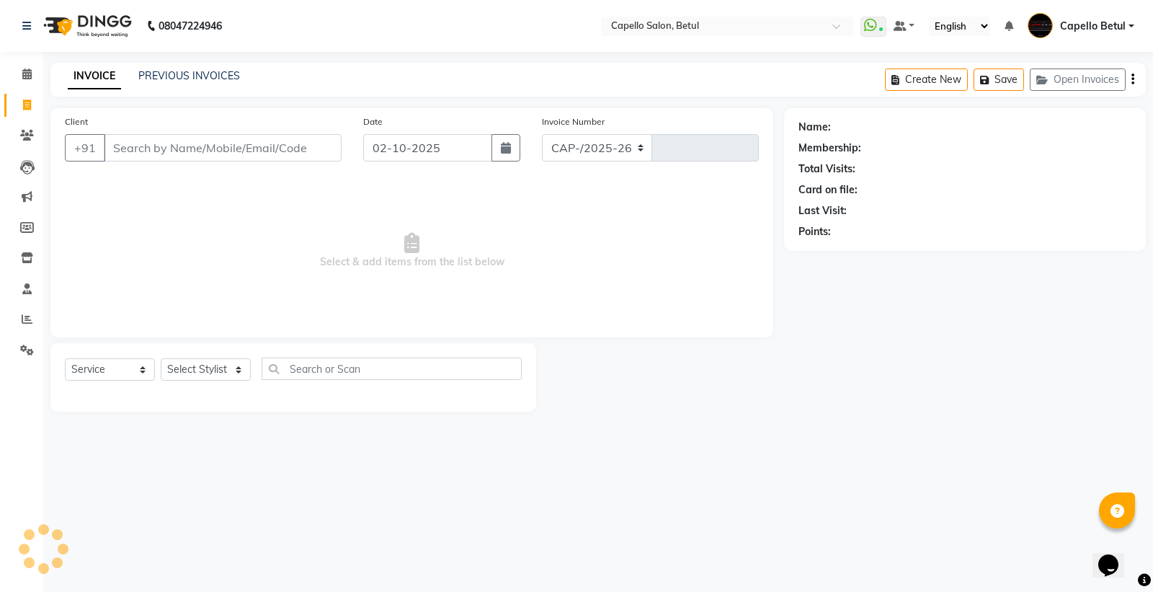
select select "8951"
type input "0496"
drag, startPoint x: 210, startPoint y: 370, endPoint x: 212, endPoint y: 357, distance: 13.1
click at [210, 370] on select "Select Stylist" at bounding box center [206, 369] width 90 height 22
select select "14474"
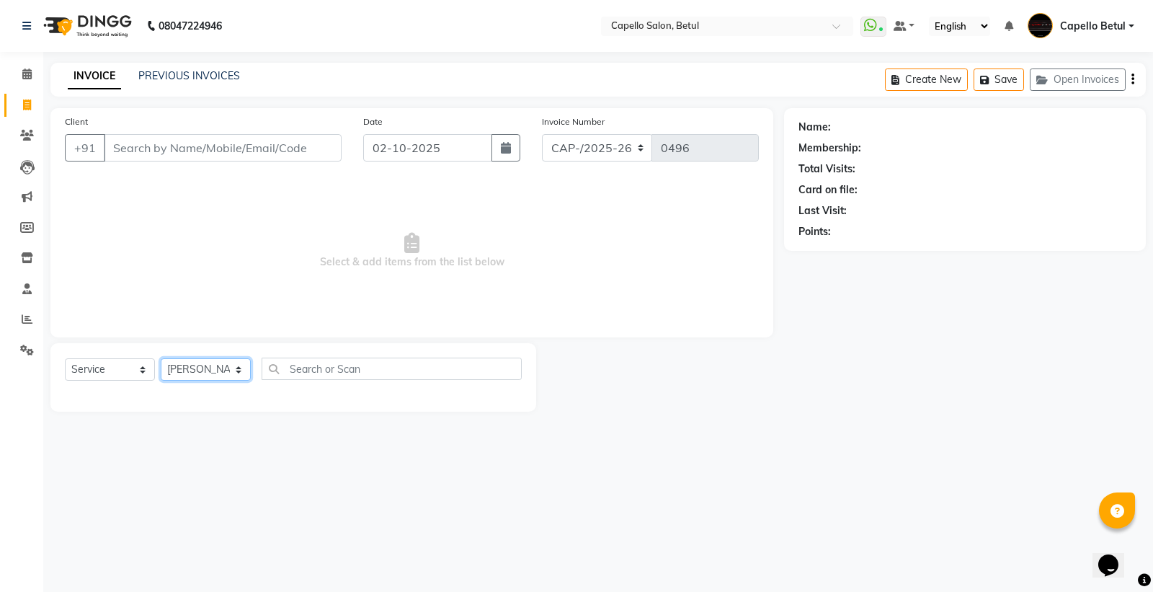
click at [161, 359] on select "Select Stylist ADMIN Capello Betul [PERSON_NAME] POOJA SOLANKI (M) PRAVEEN (M) …" at bounding box center [206, 369] width 90 height 22
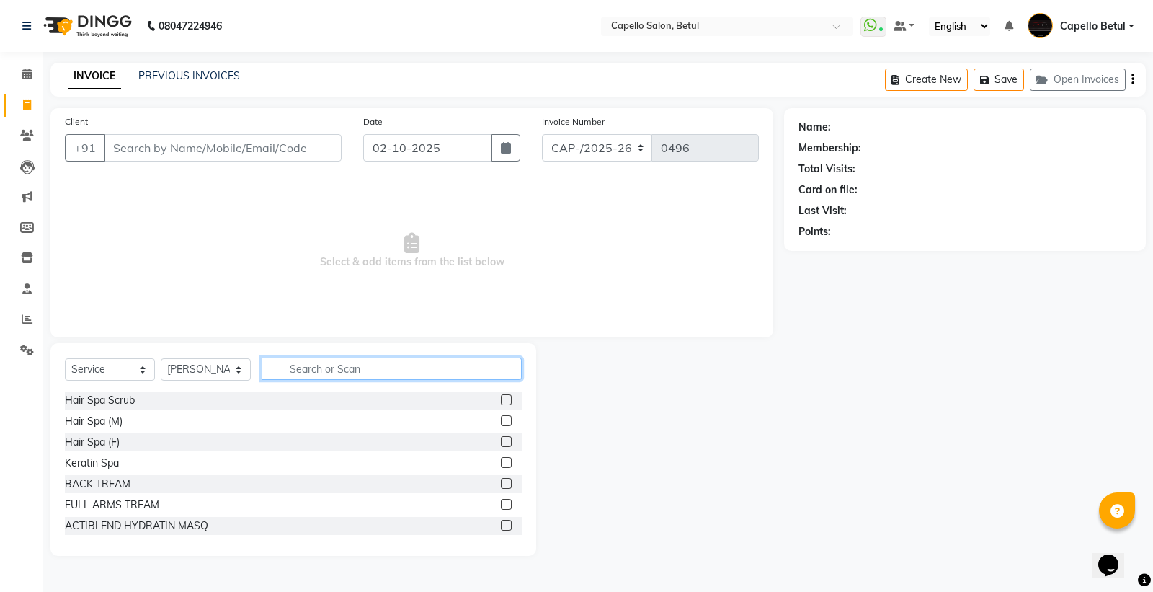
click at [311, 372] on input "text" at bounding box center [392, 368] width 260 height 22
type input "CUT"
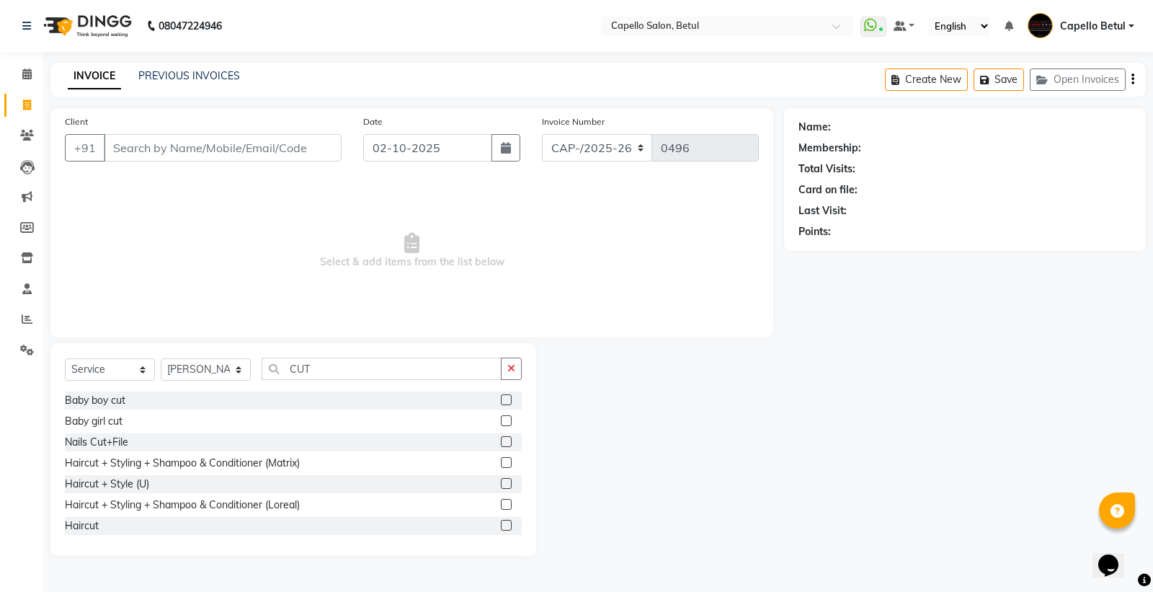
click at [501, 521] on label at bounding box center [506, 525] width 11 height 11
click at [501, 521] on input "checkbox" at bounding box center [505, 525] width 9 height 9
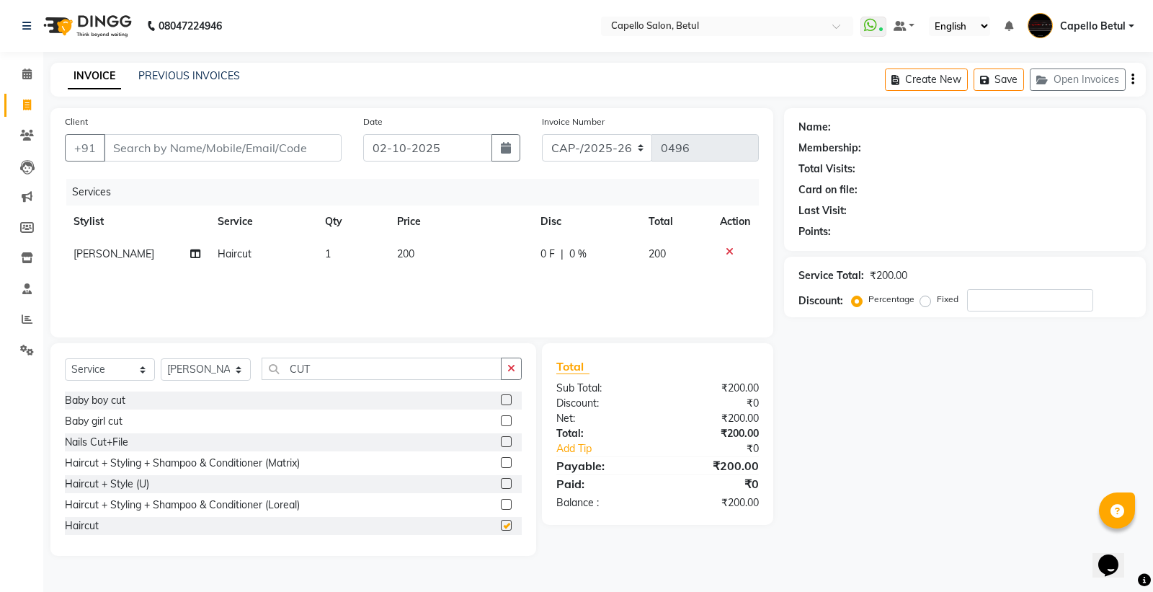
checkbox input "false"
drag, startPoint x: 508, startPoint y: 363, endPoint x: 476, endPoint y: 364, distance: 31.7
click at [508, 363] on button "button" at bounding box center [511, 368] width 21 height 22
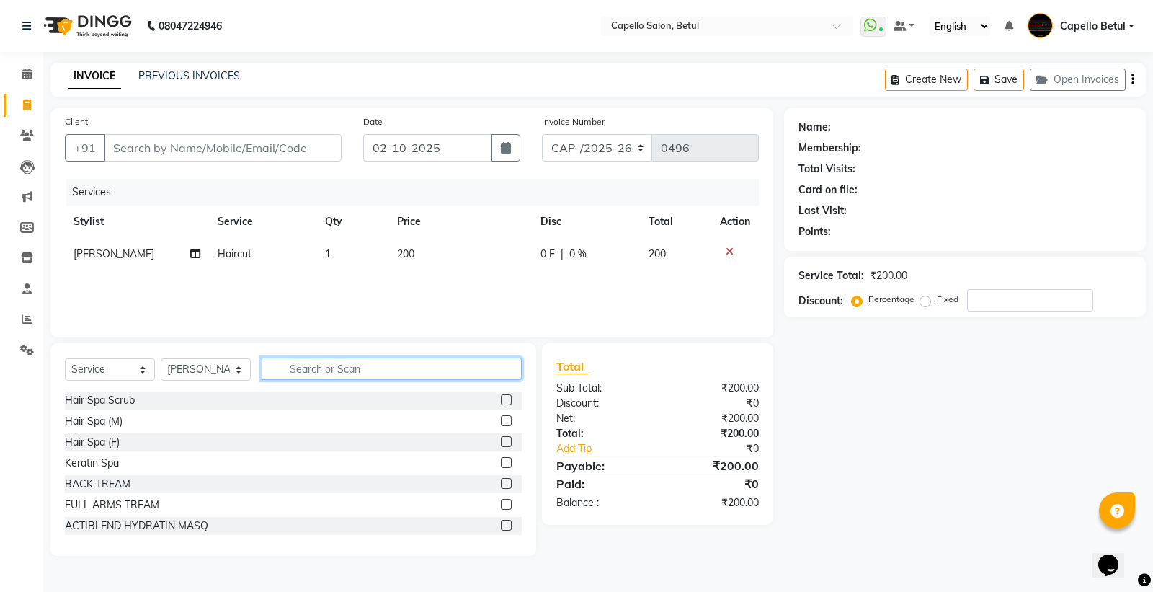
click at [395, 364] on input "text" at bounding box center [392, 368] width 260 height 22
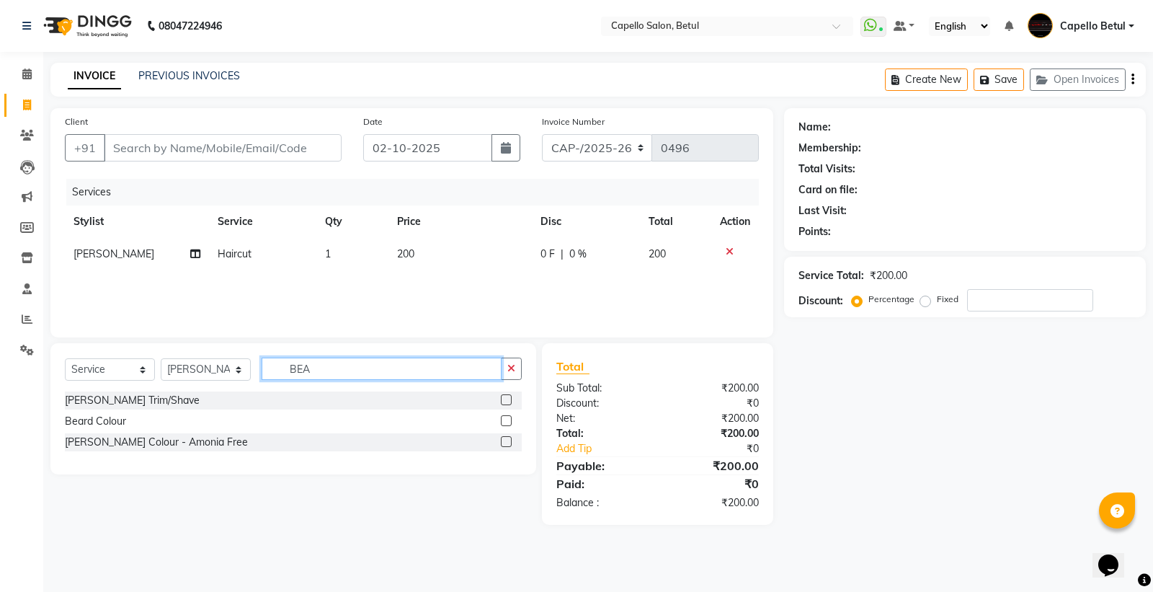
type input "BEA"
click at [504, 401] on label at bounding box center [506, 399] width 11 height 11
click at [504, 401] on input "checkbox" at bounding box center [505, 400] width 9 height 9
checkbox input "true"
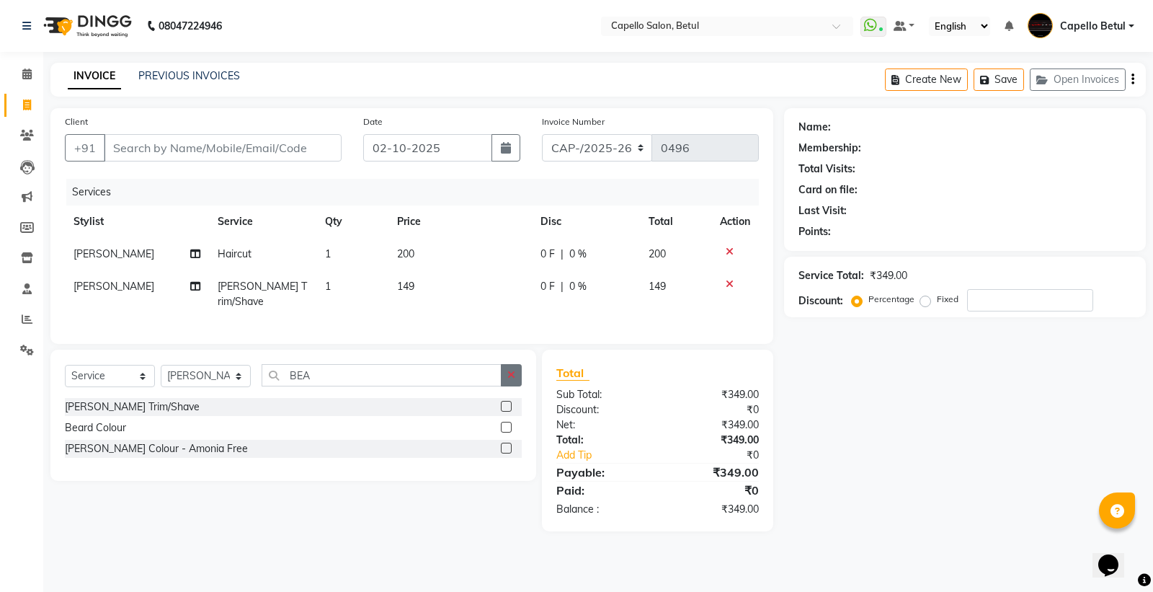
click at [519, 373] on button "button" at bounding box center [511, 375] width 21 height 22
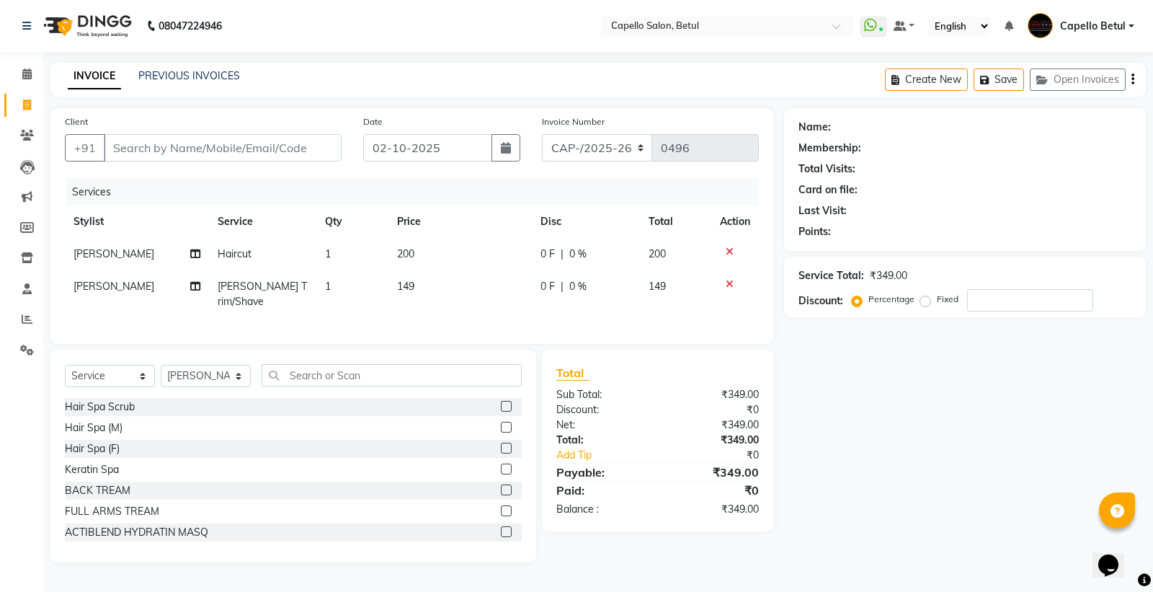
click at [483, 292] on td "149" at bounding box center [459, 294] width 143 height 48
select select "14474"
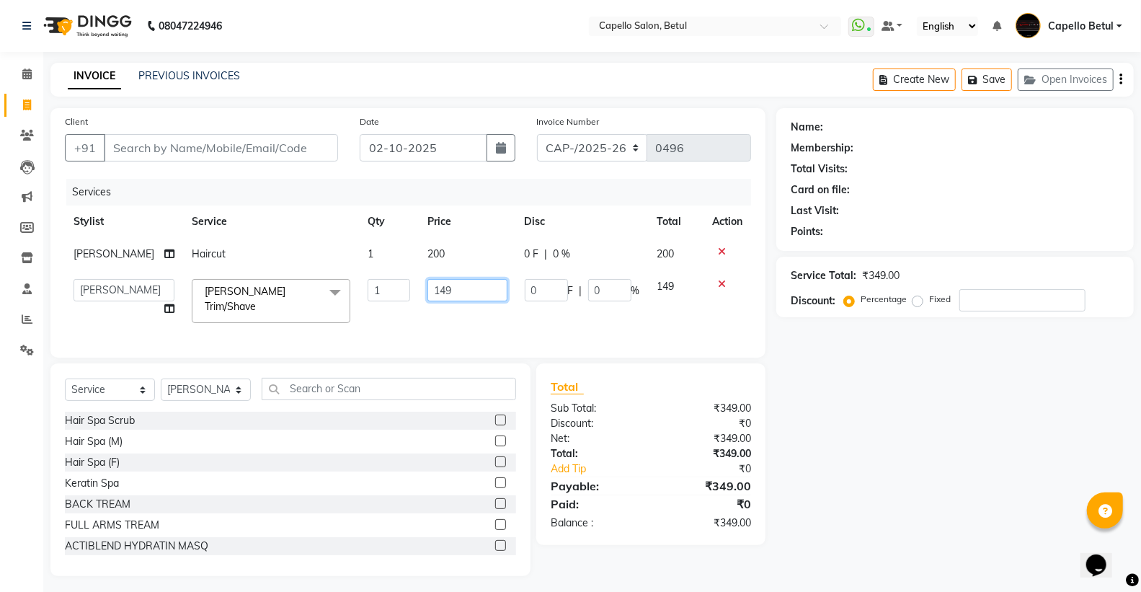
click at [483, 292] on input "149" at bounding box center [467, 290] width 80 height 22
type input "1"
type input "0"
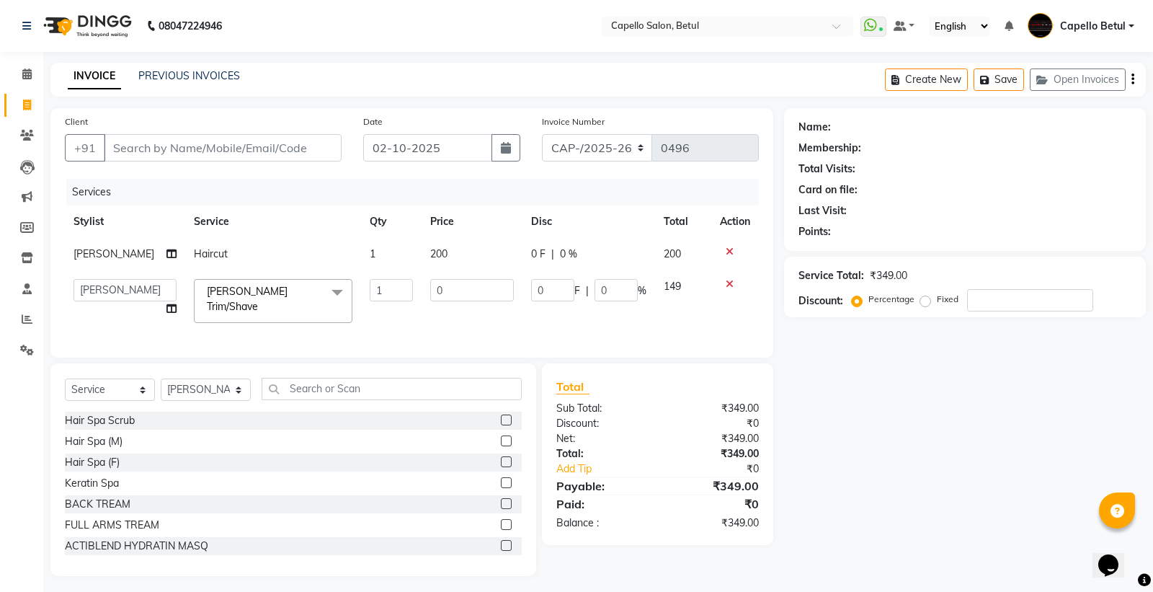
click at [433, 308] on div "Services Stylist Service Qty Price Disc Total Action [PERSON_NAME] Haircut 1 20…" at bounding box center [412, 261] width 694 height 164
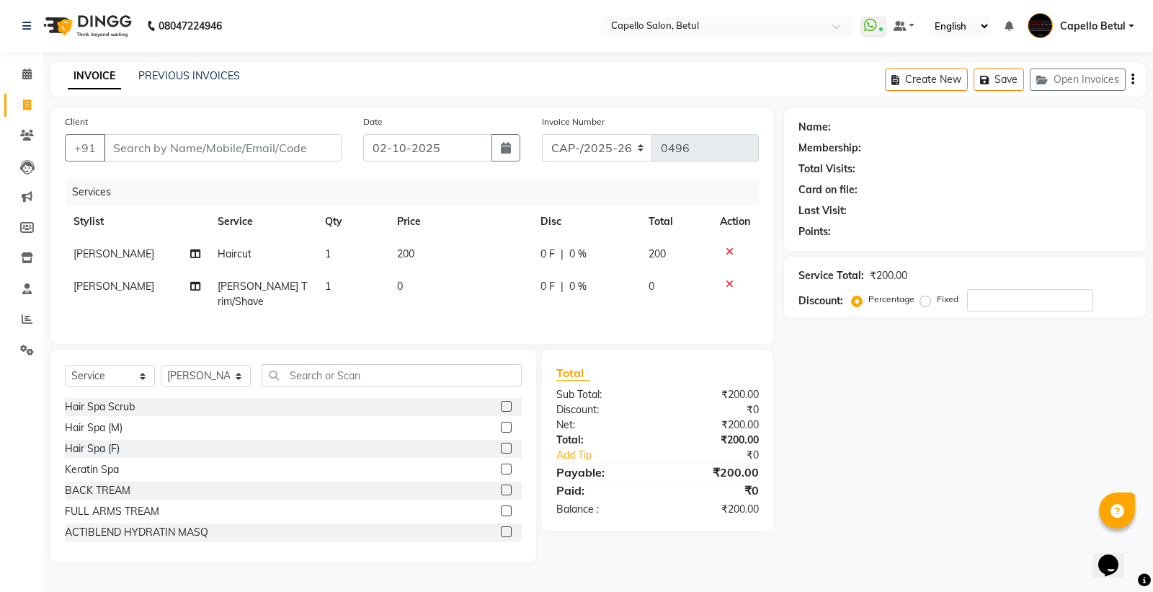
click at [442, 291] on td "0" at bounding box center [459, 294] width 143 height 48
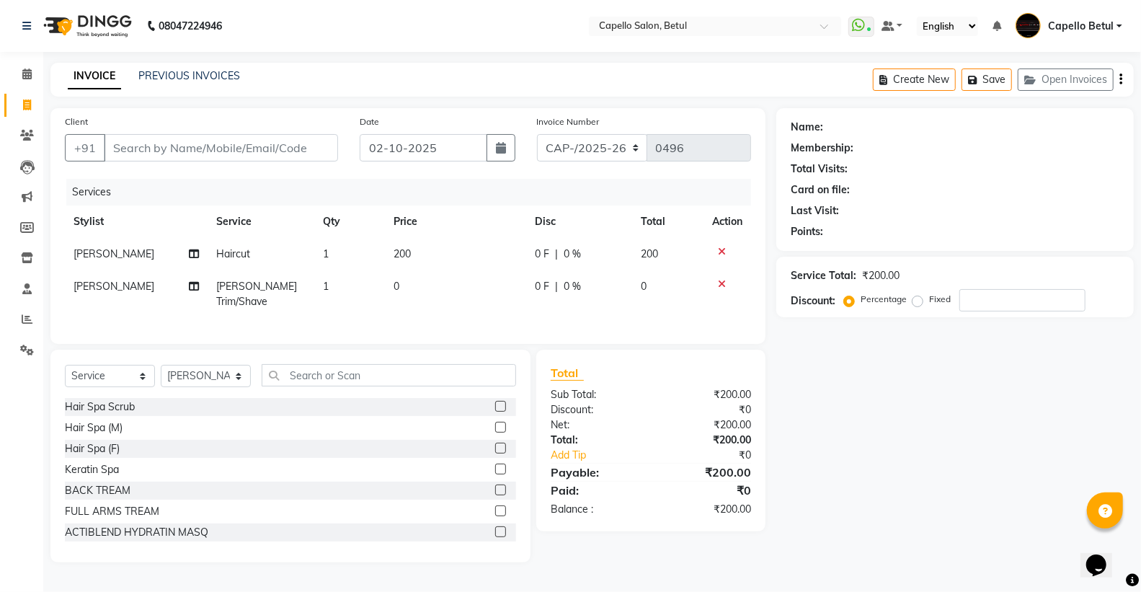
select select "14474"
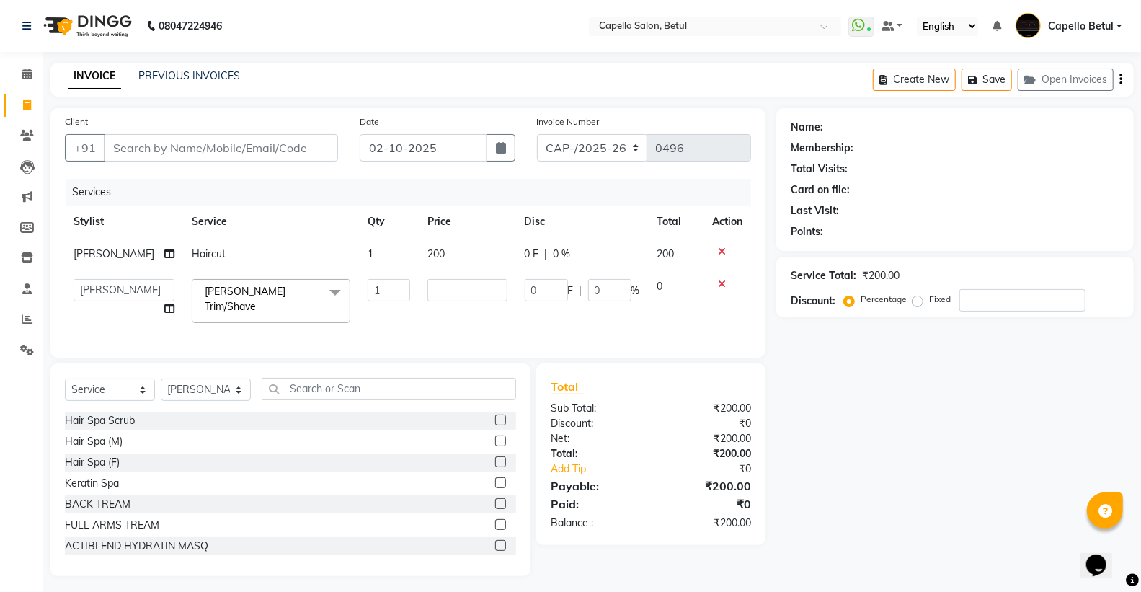
type input "0"
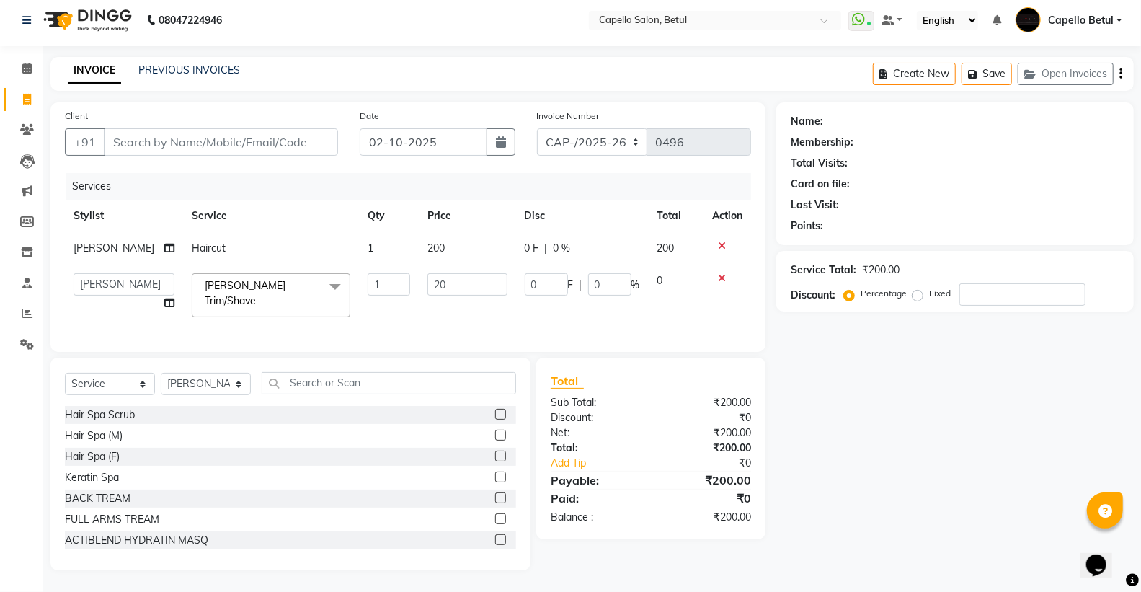
type input "200"
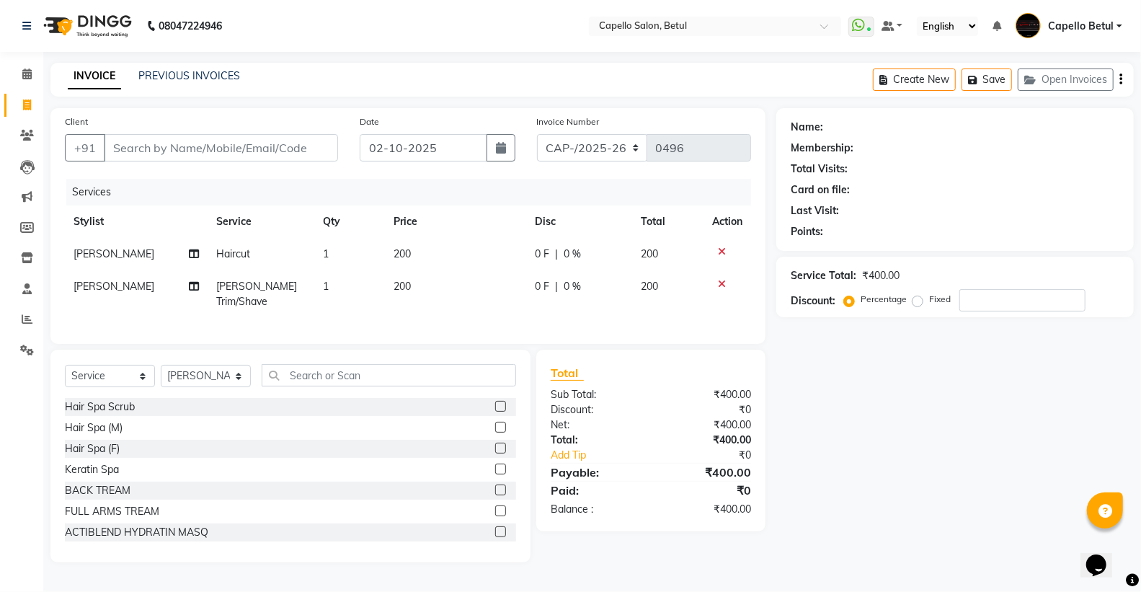
scroll to position [0, 0]
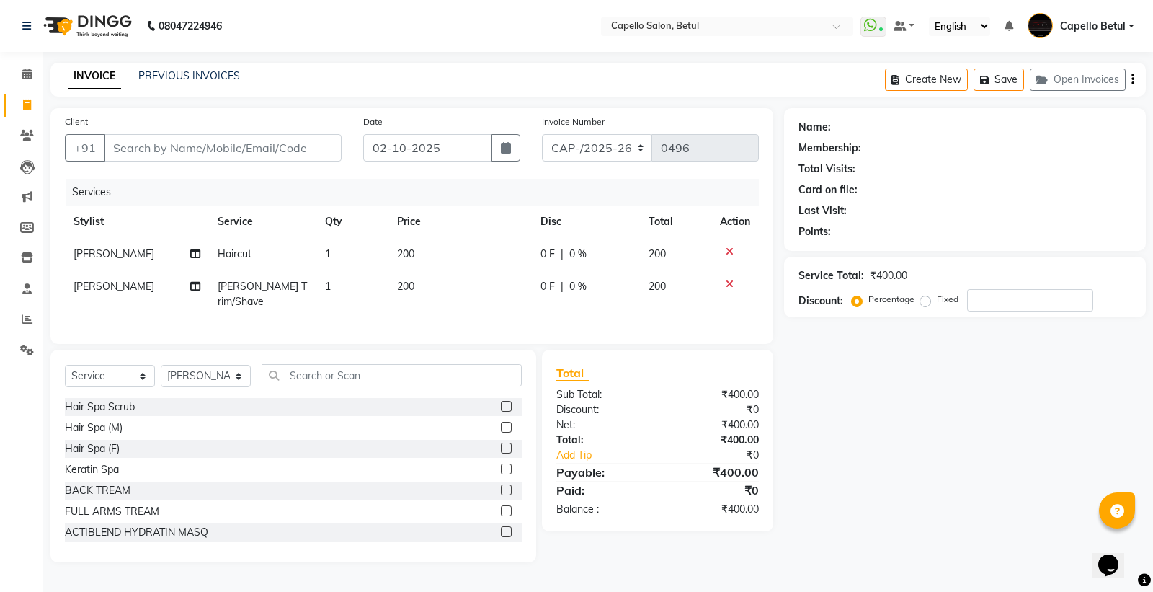
click at [385, 313] on div "Services Stylist Service Qty Price Disc Total Action [PERSON_NAME] Haircut 1 20…" at bounding box center [412, 254] width 694 height 151
click at [144, 145] on input "Client" at bounding box center [223, 147] width 238 height 27
type input "9"
type input "0"
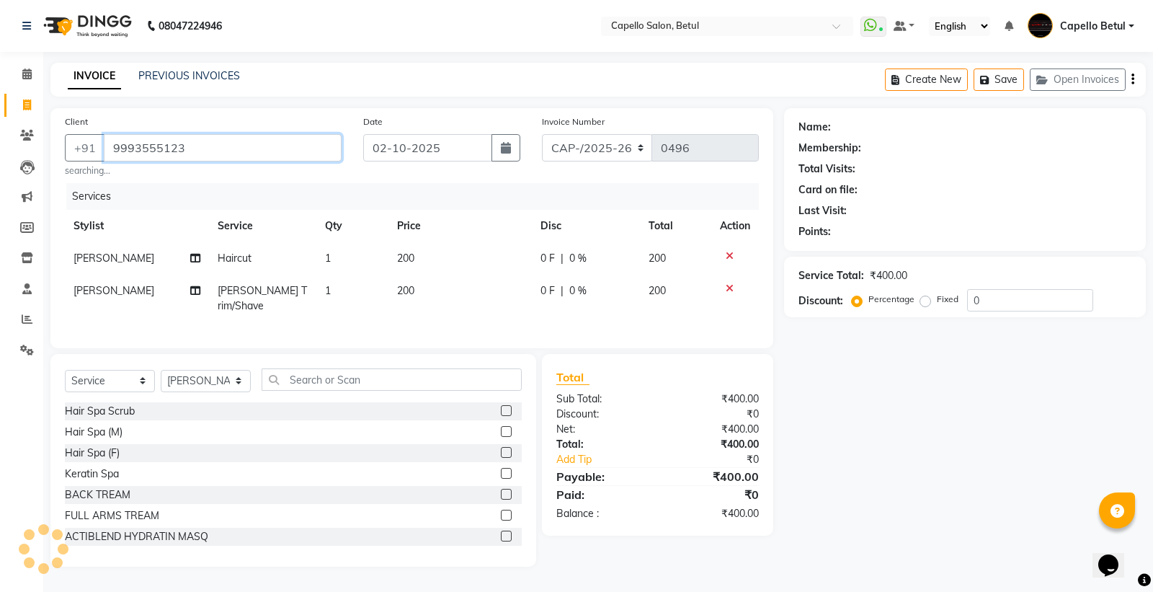
type input "9993555123"
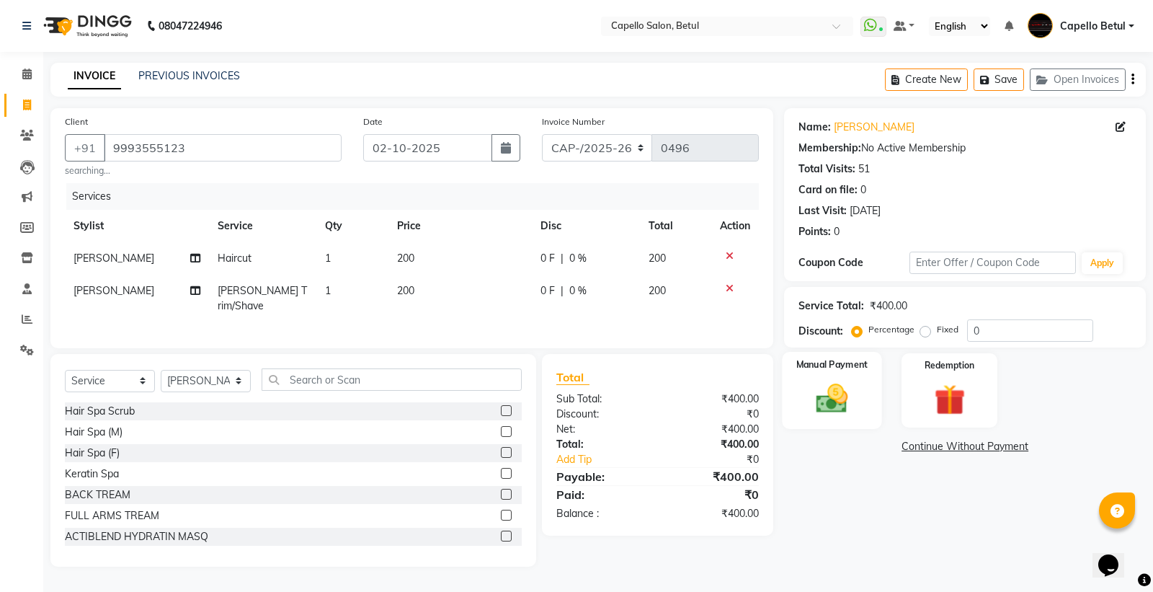
click at [818, 414] on img at bounding box center [832, 398] width 52 height 37
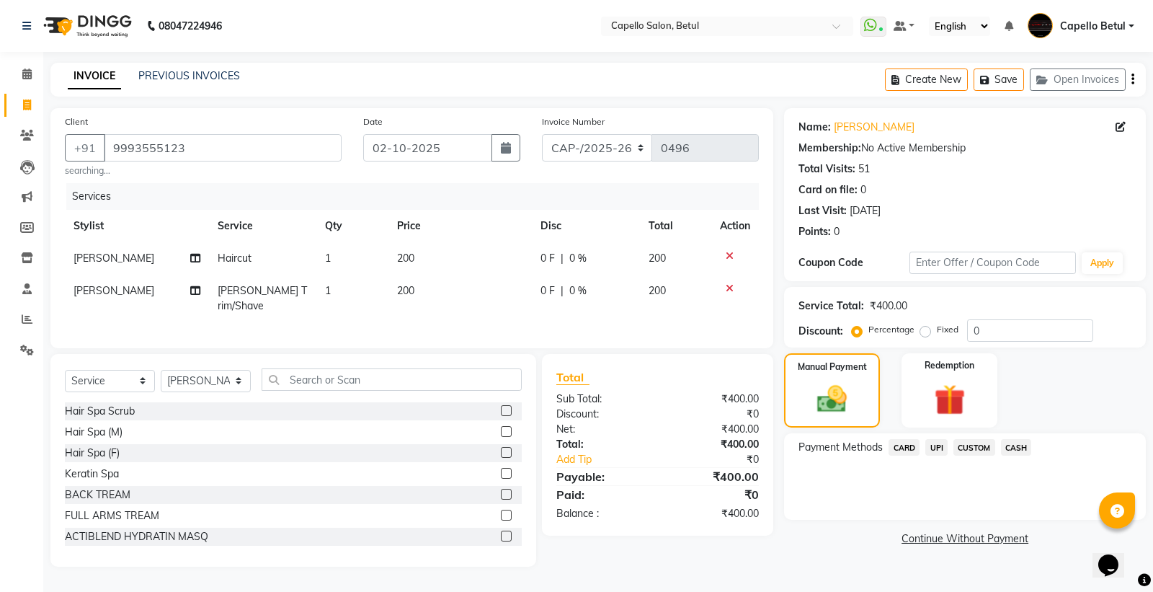
click at [935, 453] on span "UPI" at bounding box center [936, 447] width 22 height 17
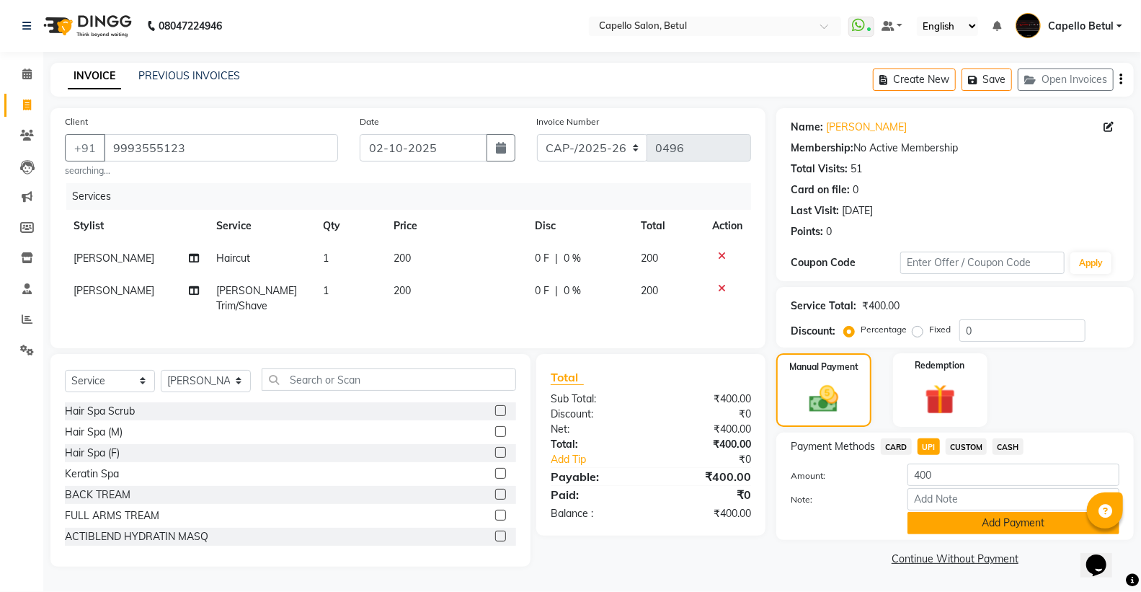
click at [998, 533] on button "Add Payment" at bounding box center [1013, 523] width 212 height 22
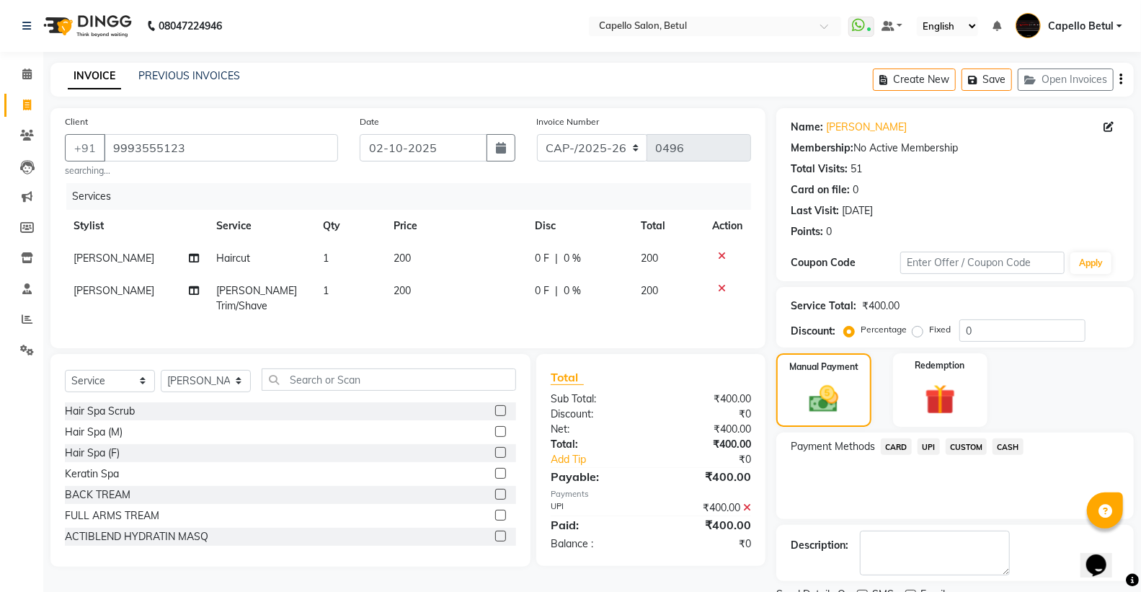
scroll to position [60, 0]
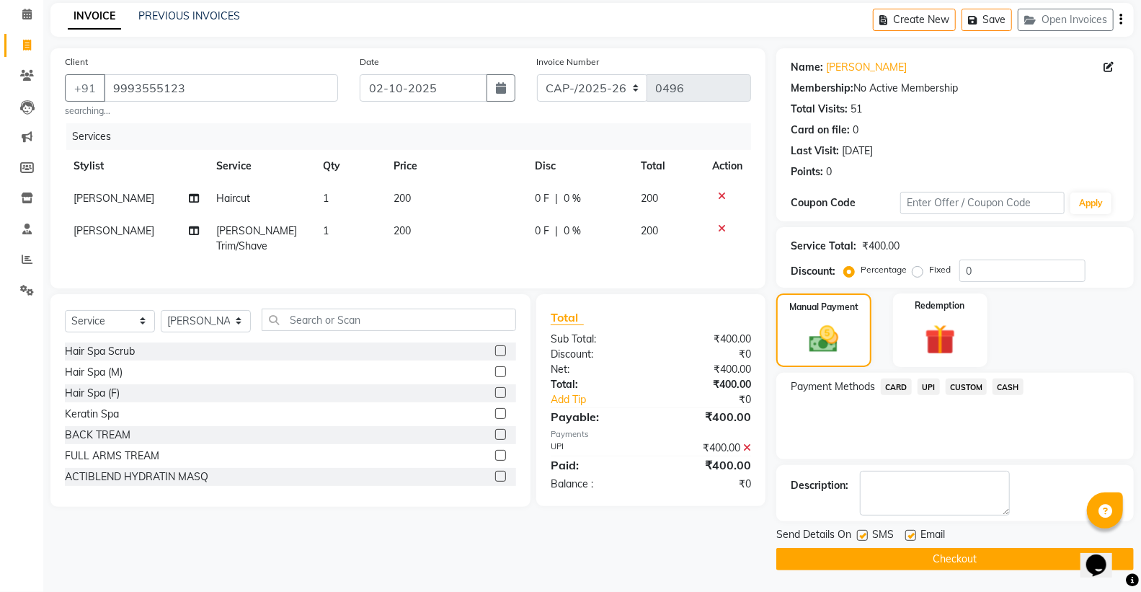
click at [977, 557] on button "Checkout" at bounding box center [954, 559] width 357 height 22
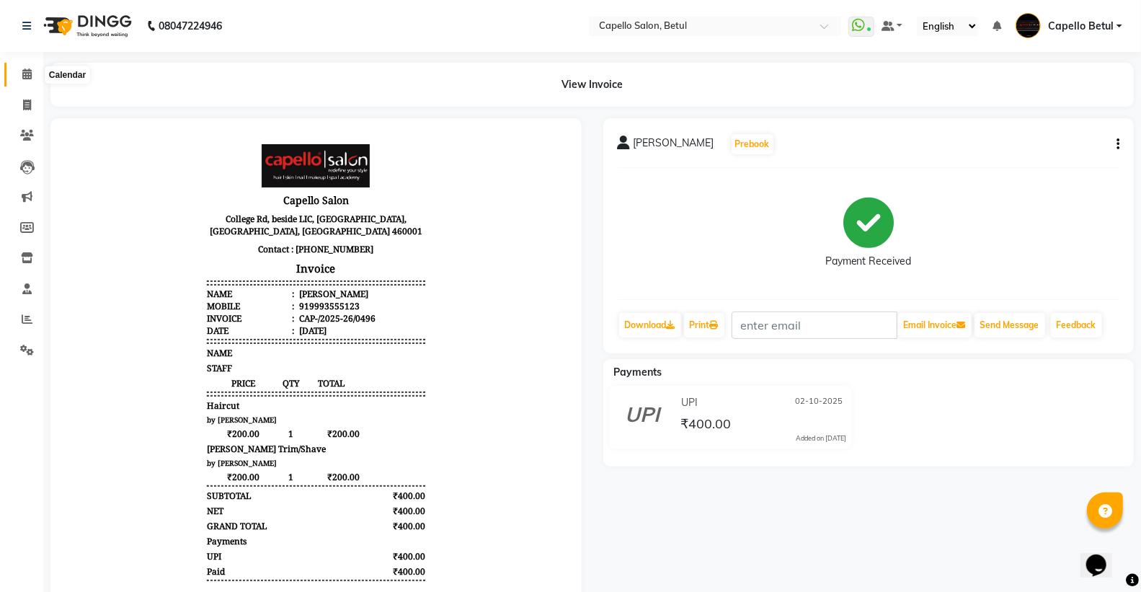
click at [24, 71] on icon at bounding box center [26, 73] width 9 height 11
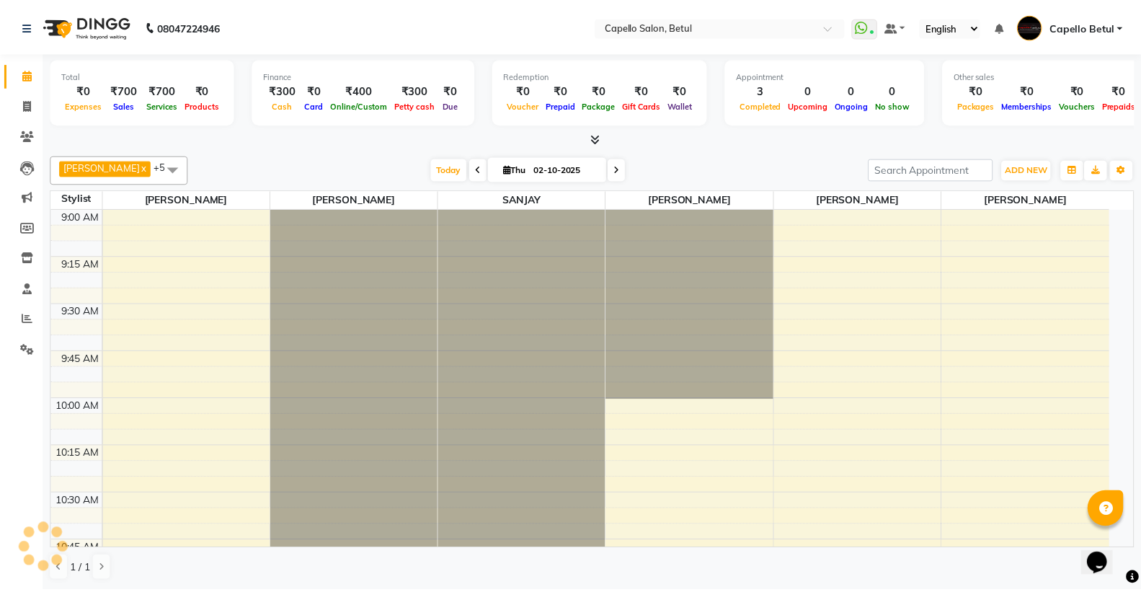
scroll to position [574, 0]
